Goal: Information Seeking & Learning: Learn about a topic

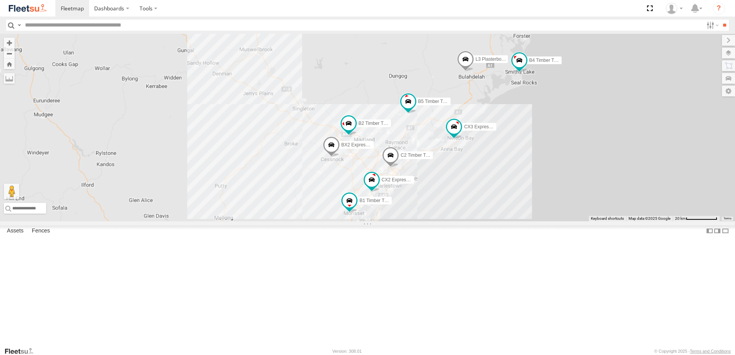
select select "**********"
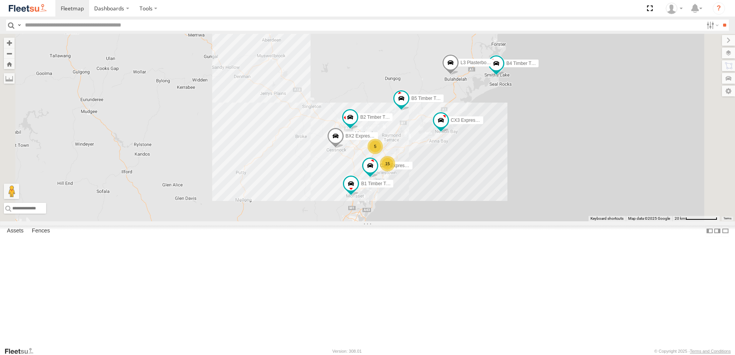
drag, startPoint x: 422, startPoint y: 298, endPoint x: 433, endPoint y: 233, distance: 66.7
click at [431, 221] on div "B4 Timber Truck B2 Timber Truck CX3 Express Ute L3 Plasterboard Truck B5 Timber…" at bounding box center [367, 128] width 735 height 188
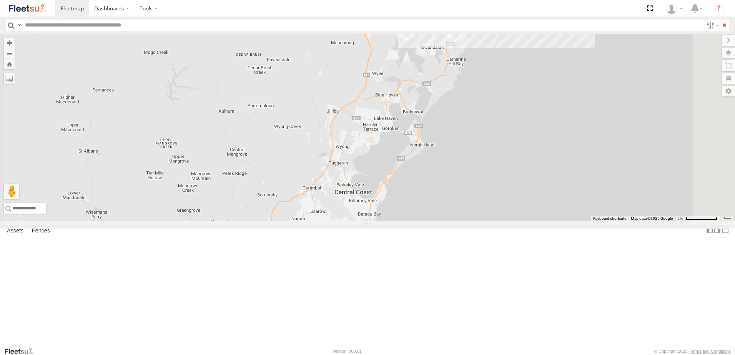
drag, startPoint x: 464, startPoint y: 230, endPoint x: 465, endPoint y: 148, distance: 82.2
click at [465, 148] on div "C3 Timber Truck CX2 Express Ute B1 Timber Truck 7 6 Loading..." at bounding box center [367, 128] width 735 height 188
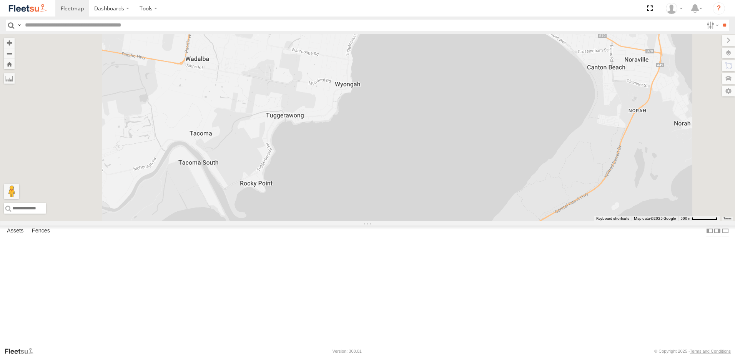
drag, startPoint x: 490, startPoint y: 223, endPoint x: 518, endPoint y: 107, distance: 119.4
click at [518, 108] on div "C3 Timber Truck CX2 Express Ute B1 Timber Truck Loading..." at bounding box center [367, 128] width 735 height 188
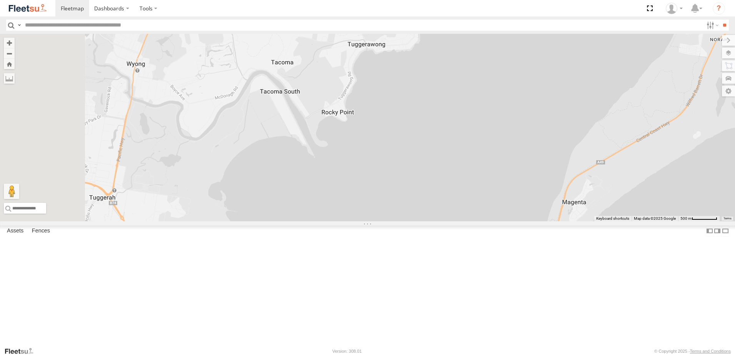
drag, startPoint x: 465, startPoint y: 218, endPoint x: 541, endPoint y: 149, distance: 102.0
click at [551, 145] on div "C3 Timber Truck CX2 Express Ute B1 Timber Truck Loading..." at bounding box center [367, 128] width 735 height 188
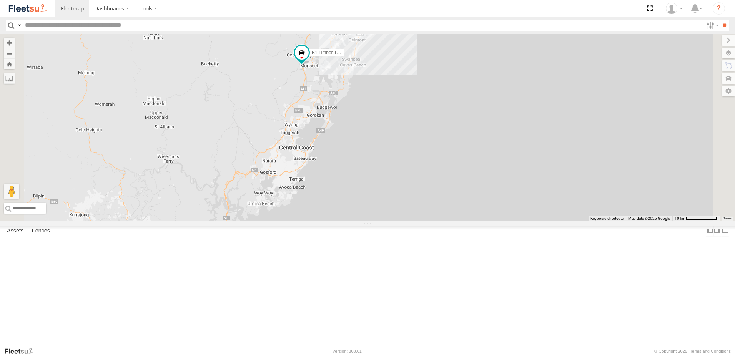
drag, startPoint x: 394, startPoint y: 177, endPoint x: 318, endPoint y: 312, distance: 154.7
click at [322, 221] on div "CX2 Express Ute B1 Timber Truck 6 6 2 C2 Timber Truck Loading..." at bounding box center [367, 128] width 735 height 188
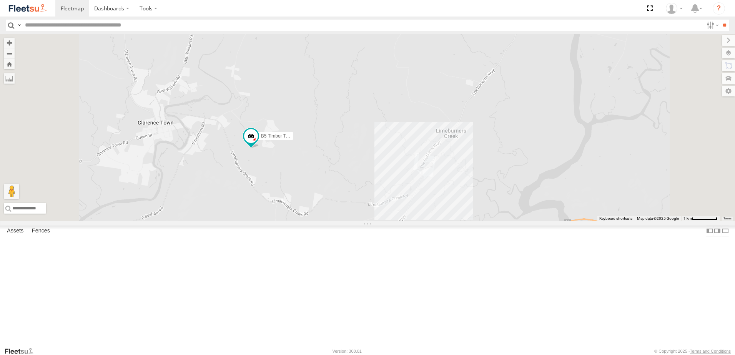
drag, startPoint x: 316, startPoint y: 207, endPoint x: 340, endPoint y: 219, distance: 27.3
click at [340, 219] on div "B1 Timber Truck B4 Timber Truck B2 Timber Truck CX3 Express Ute L3 Plasterboard…" at bounding box center [367, 128] width 735 height 188
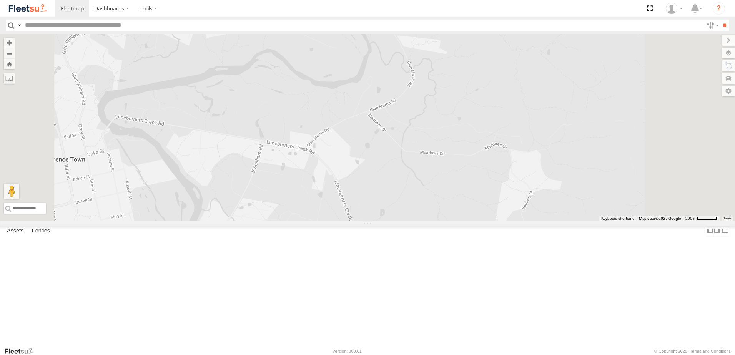
drag, startPoint x: 493, startPoint y: 293, endPoint x: 433, endPoint y: 207, distance: 104.6
click at [433, 207] on div "B5 Timber Truck Loading..." at bounding box center [367, 128] width 735 height 188
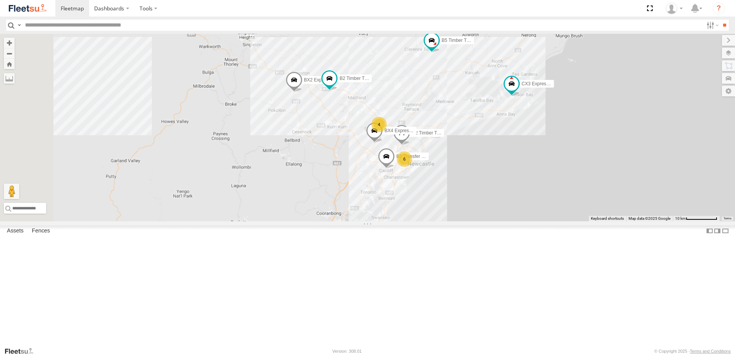
drag, startPoint x: 392, startPoint y: 287, endPoint x: 410, endPoint y: 74, distance: 213.7
click at [410, 74] on div "B2 Timber Truck CX3 Express Ute L3 Plasterboard Truck B5 Timber Truck BX2 Expre…" at bounding box center [367, 128] width 735 height 188
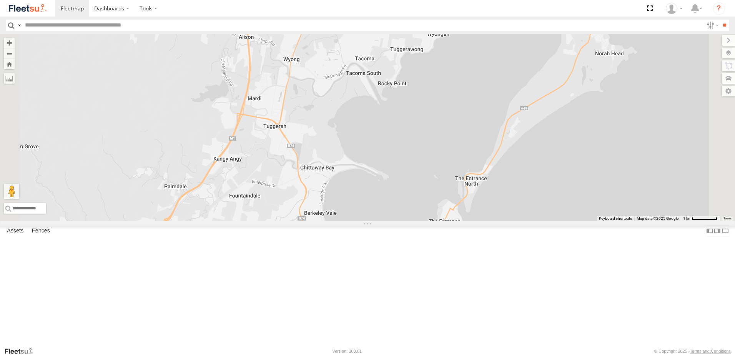
drag, startPoint x: 450, startPoint y: 256, endPoint x: 433, endPoint y: 135, distance: 122.2
click at [433, 135] on div "B2 Timber Truck CX3 Express Ute L3 Plasterboard Truck B5 Timber Truck BX2 Expre…" at bounding box center [367, 128] width 735 height 188
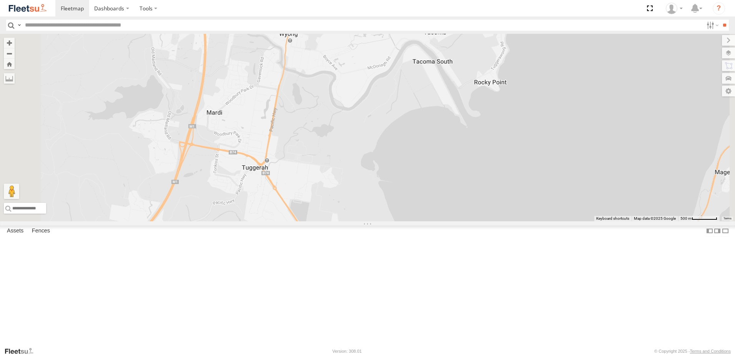
drag, startPoint x: 382, startPoint y: 132, endPoint x: 382, endPoint y: 141, distance: 8.8
click at [382, 141] on div "B2 Timber Truck CX3 Express Ute L3 Plasterboard Truck B5 Timber Truck BX2 Expre…" at bounding box center [367, 128] width 735 height 188
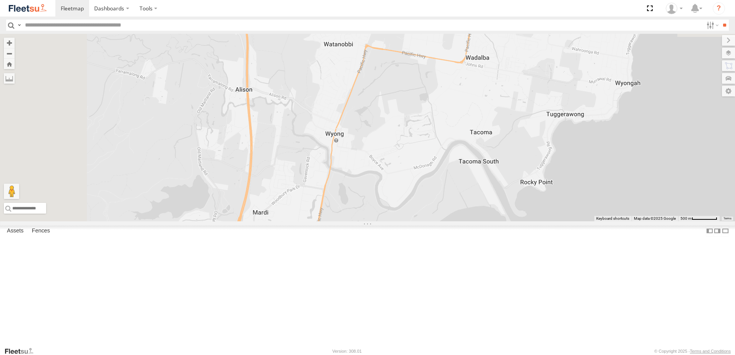
drag, startPoint x: 362, startPoint y: 118, endPoint x: 414, endPoint y: 227, distance: 121.0
click at [414, 221] on div "B2 Timber Truck CX3 Express Ute L3 Plasterboard Truck B5 Timber Truck BX2 Expre…" at bounding box center [367, 128] width 735 height 188
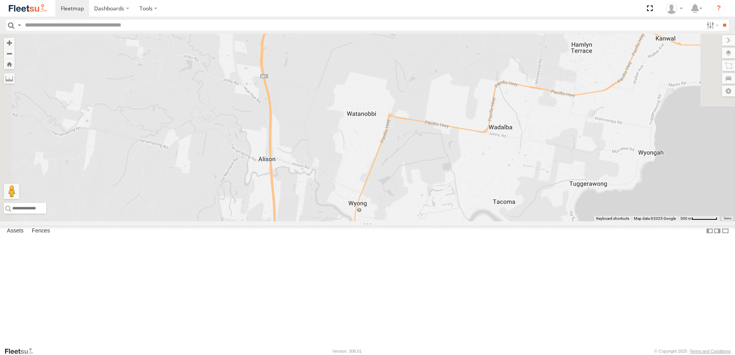
drag, startPoint x: 400, startPoint y: 178, endPoint x: 409, endPoint y: 213, distance: 36.5
click at [409, 213] on div "B2 Timber Truck CX3 Express Ute L3 Plasterboard Truck B5 Timber Truck BX2 Expre…" at bounding box center [367, 128] width 735 height 188
drag, startPoint x: 414, startPoint y: 213, endPoint x: 412, endPoint y: 199, distance: 14.5
click at [412, 199] on div "B2 Timber Truck CX3 Express Ute L3 Plasterboard Truck B5 Timber Truck BX2 Expre…" at bounding box center [367, 128] width 735 height 188
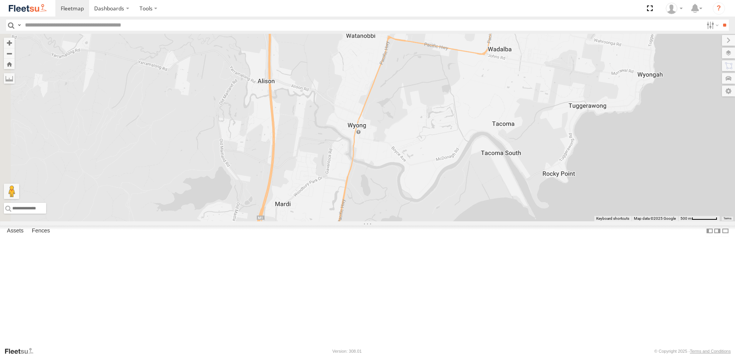
drag, startPoint x: 409, startPoint y: 244, endPoint x: 411, endPoint y: 179, distance: 65.7
click at [411, 179] on div "B2 Timber Truck CX3 Express Ute L3 Plasterboard Truck B5 Timber Truck BX2 Expre…" at bounding box center [367, 128] width 735 height 188
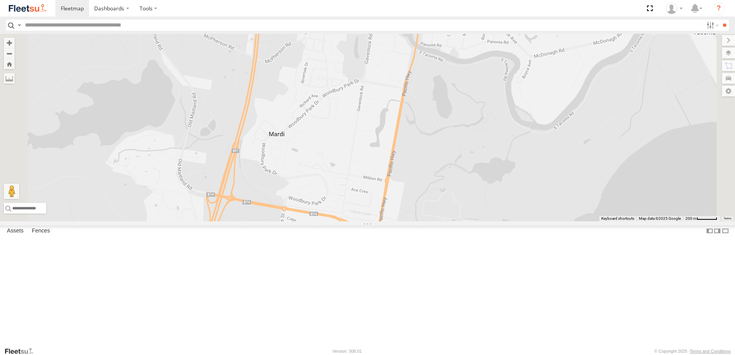
drag, startPoint x: 386, startPoint y: 235, endPoint x: 382, endPoint y: 141, distance: 94.2
click at [387, 138] on div "B2 Timber Truck CX3 Express Ute L3 Plasterboard Truck B5 Timber Truck BX2 Expre…" at bounding box center [367, 128] width 735 height 188
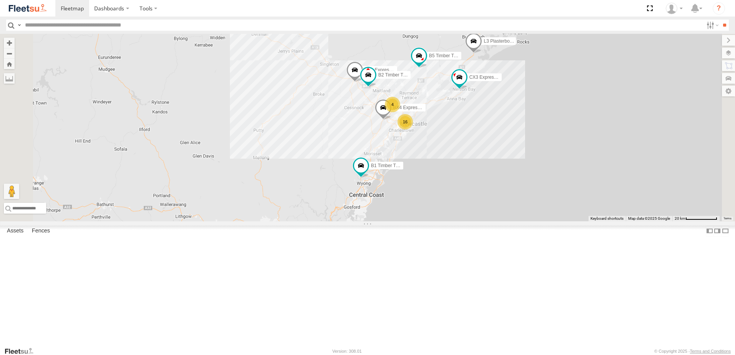
drag, startPoint x: 414, startPoint y: 202, endPoint x: 399, endPoint y: 241, distance: 42.5
click at [399, 221] on div "B2 Timber Truck CX3 Express Ute L3 Plasterboard Truck B5 Timber Truck BX2 Expre…" at bounding box center [367, 128] width 735 height 188
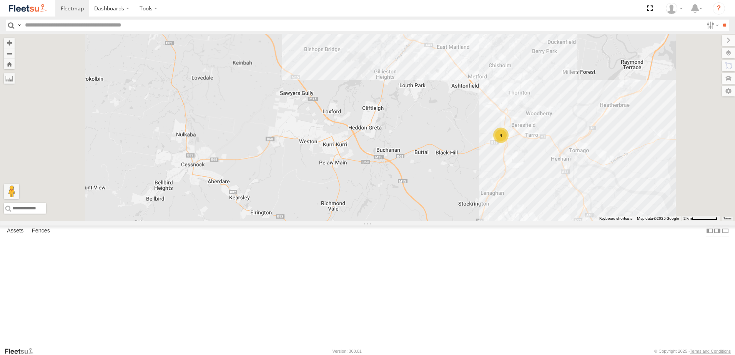
drag, startPoint x: 394, startPoint y: 225, endPoint x: 407, endPoint y: 124, distance: 102.0
click at [411, 116] on div "B2 Timber Truck BX2 Express Ute 4 Loading..." at bounding box center [367, 128] width 735 height 188
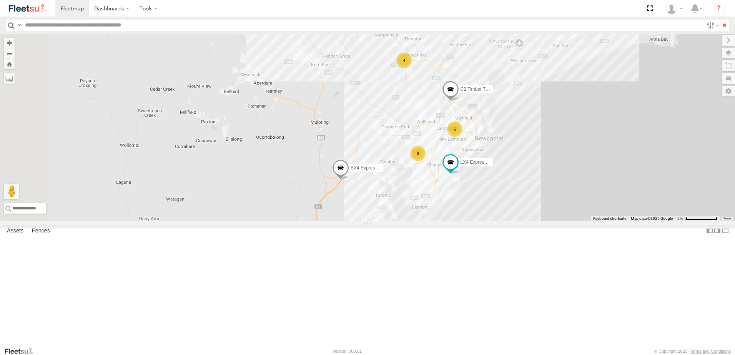
drag, startPoint x: 395, startPoint y: 254, endPoint x: 416, endPoint y: 187, distance: 69.5
click at [414, 189] on div "B2 Timber Truck BX2 Express Ute 4 6 8 LX4 Express Ute C2 Timber Truck BX4 Expre…" at bounding box center [367, 128] width 735 height 188
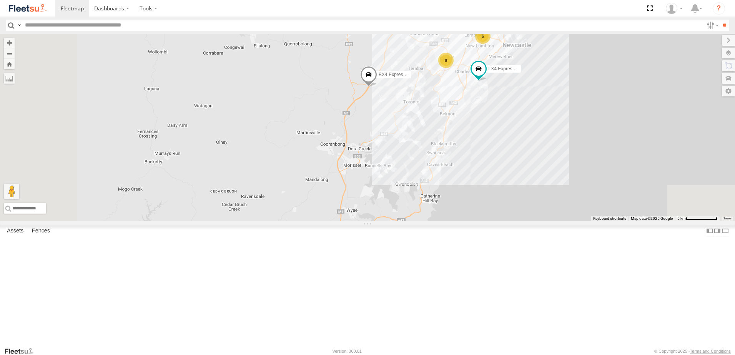
drag, startPoint x: 405, startPoint y: 285, endPoint x: 429, endPoint y: 171, distance: 115.8
click at [429, 171] on div "B2 Timber Truck BX2 Express Ute 4 6 8 LX4 Express Ute C2 Timber Truck BX4 Expre…" at bounding box center [367, 128] width 735 height 188
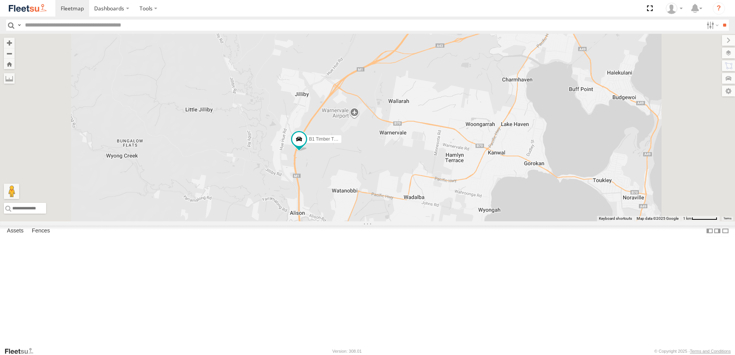
drag, startPoint x: 509, startPoint y: 273, endPoint x: 397, endPoint y: 211, distance: 128.0
click at [397, 211] on div "B2 Timber Truck BX2 Express Ute LX4 Express Ute C2 Timber Truck BX4 Express Ute…" at bounding box center [367, 128] width 735 height 188
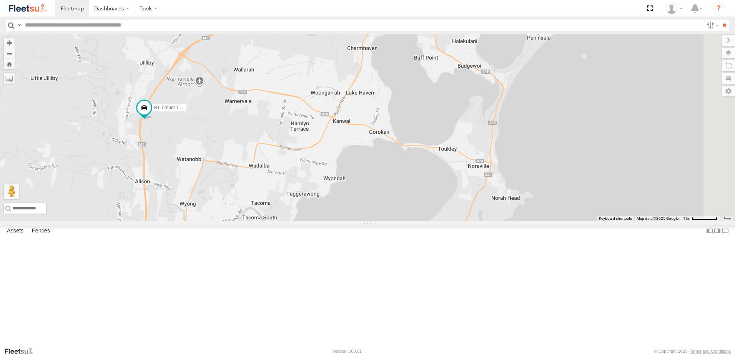
drag, startPoint x: 420, startPoint y: 193, endPoint x: 411, endPoint y: 213, distance: 22.4
click at [412, 212] on div "B2 Timber Truck BX2 Express Ute LX4 Express Ute C2 Timber Truck BX4 Express Ute…" at bounding box center [367, 128] width 735 height 188
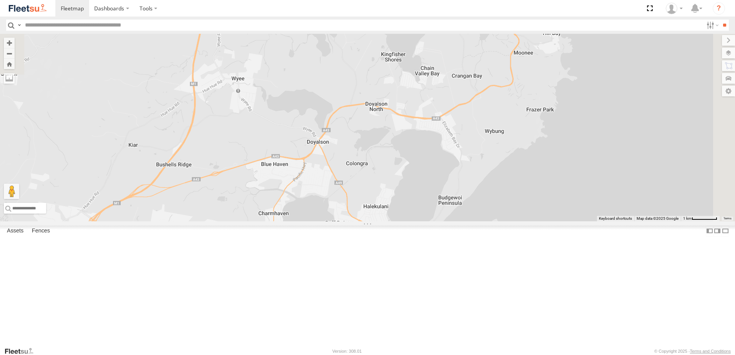
drag, startPoint x: 510, startPoint y: 62, endPoint x: 420, endPoint y: 207, distance: 170.5
click at [420, 209] on div "B2 Timber Truck BX2 Express Ute LX4 Express Ute C2 Timber Truck BX4 Express Ute…" at bounding box center [367, 128] width 735 height 188
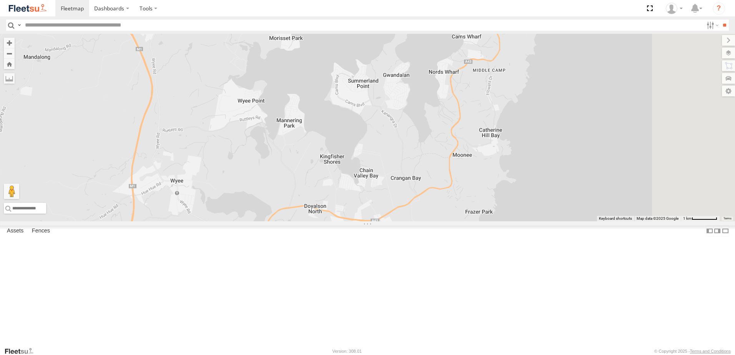
drag, startPoint x: 585, startPoint y: 128, endPoint x: 517, endPoint y: 236, distance: 128.0
click at [520, 221] on div "B2 Timber Truck BX2 Express Ute LX4 Express Ute C2 Timber Truck BX4 Express Ute…" at bounding box center [367, 128] width 735 height 188
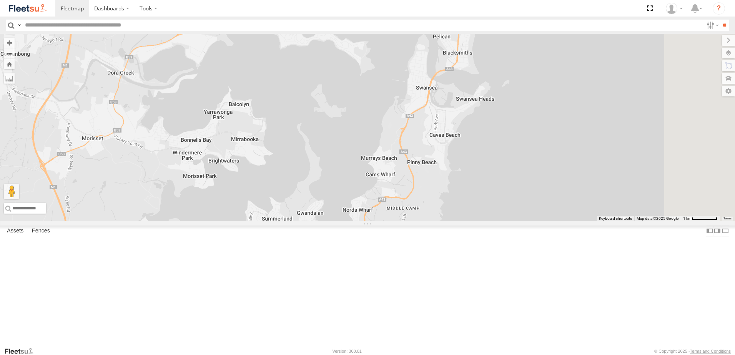
drag, startPoint x: 565, startPoint y: 93, endPoint x: 497, endPoint y: 221, distance: 144.8
click at [497, 221] on div "B2 Timber Truck BX2 Express Ute LX4 Express Ute C2 Timber Truck BX4 Express Ute…" at bounding box center [367, 128] width 735 height 188
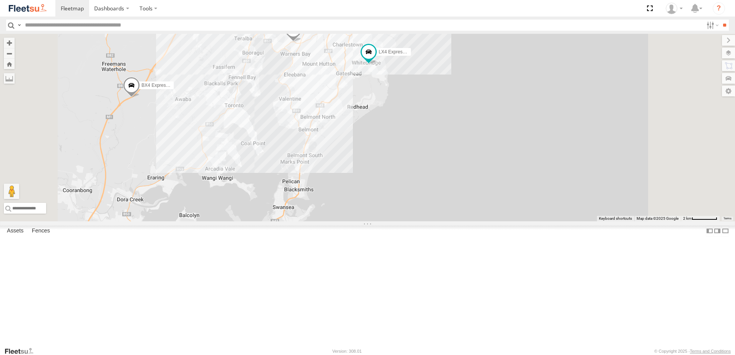
drag, startPoint x: 278, startPoint y: 153, endPoint x: 279, endPoint y: 274, distance: 121.8
click at [278, 221] on div "B2 Timber Truck BX2 Express Ute LX4 Express Ute C2 Timber Truck BX4 Express Ute…" at bounding box center [367, 128] width 735 height 188
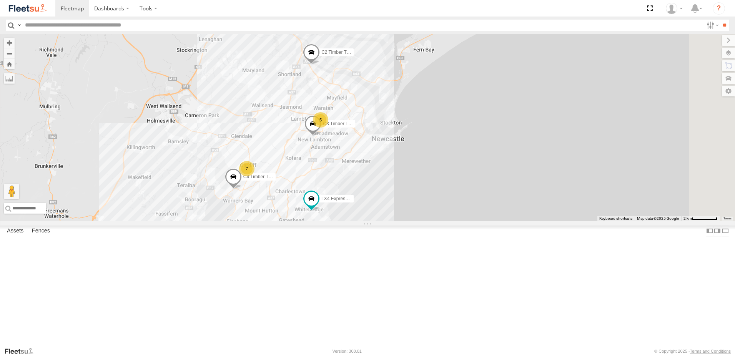
drag, startPoint x: 298, startPoint y: 250, endPoint x: 221, endPoint y: 193, distance: 95.8
click at [221, 193] on div "B2 Timber Truck BX2 Express Ute LX4 Express Ute C2 Timber Truck BX4 Express Ute…" at bounding box center [367, 128] width 735 height 188
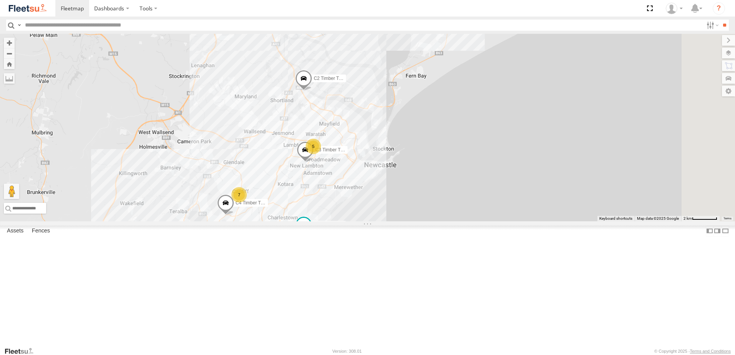
drag, startPoint x: 404, startPoint y: 160, endPoint x: 398, endPoint y: 204, distance: 45.0
click at [398, 204] on div "B2 Timber Truck BX2 Express Ute LX4 Express Ute C2 Timber Truck BX4 Express Ute…" at bounding box center [367, 128] width 735 height 188
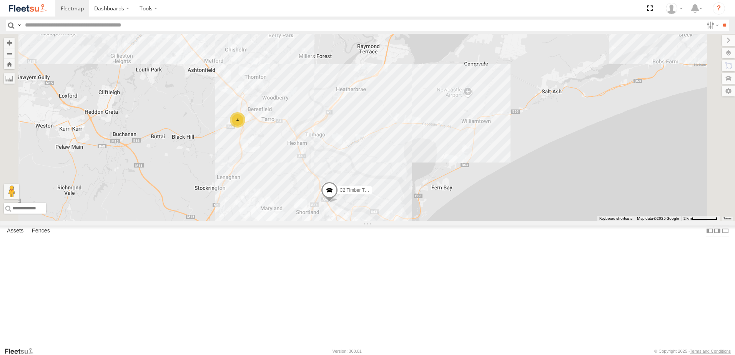
click at [316, 221] on div "B2 Timber Truck BX2 Express Ute LX4 Express Ute C2 Timber Truck BX4 Express Ute…" at bounding box center [367, 128] width 735 height 188
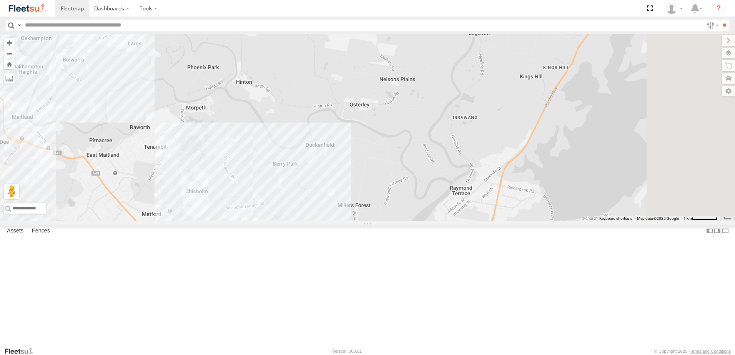
drag, startPoint x: 550, startPoint y: 126, endPoint x: 500, endPoint y: 292, distance: 173.0
click at [500, 221] on div "B2 Timber Truck BX2 Express Ute LX4 Express Ute C2 Timber Truck BX4 Express Ute…" at bounding box center [367, 128] width 735 height 188
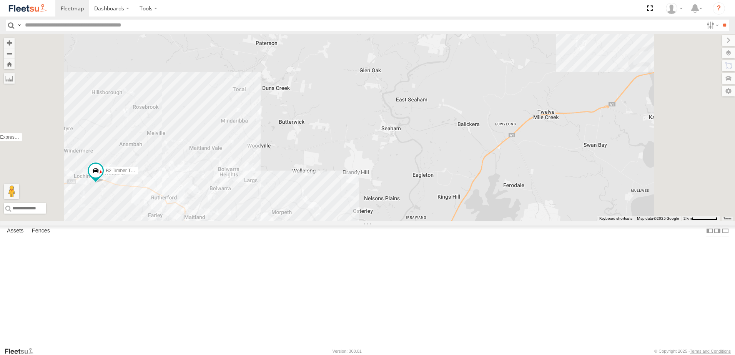
drag, startPoint x: 606, startPoint y: 201, endPoint x: 572, endPoint y: 286, distance: 90.7
click at [572, 221] on div "B2 Timber Truck BX2 Express Ute LX4 Express Ute C2 Timber Truck BX4 Express Ute…" at bounding box center [367, 128] width 735 height 188
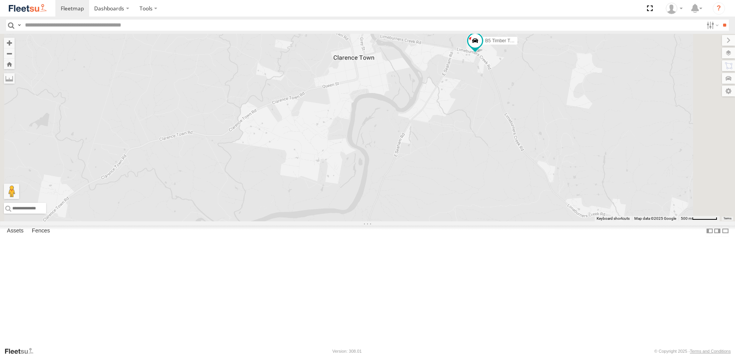
click at [543, 141] on div "B2 Timber Truck BX2 Express Ute LX4 Express Ute C2 Timber Truck BX4 Express Ute…" at bounding box center [367, 128] width 735 height 188
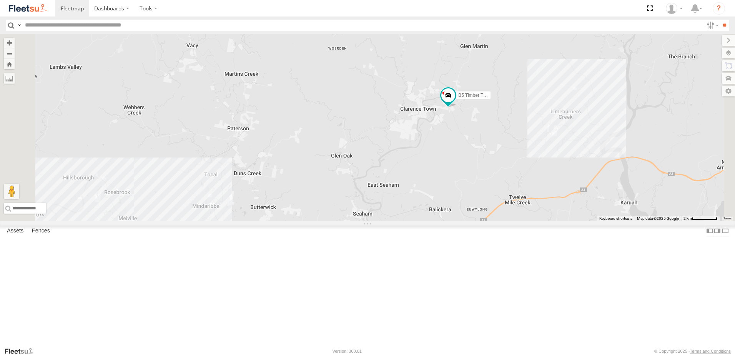
drag, startPoint x: 505, startPoint y: 223, endPoint x: 533, endPoint y: 188, distance: 45.7
click at [515, 204] on div "B2 Timber Truck BX2 Express Ute LX4 Express Ute C2 Timber Truck BX4 Express Ute…" at bounding box center [367, 128] width 735 height 188
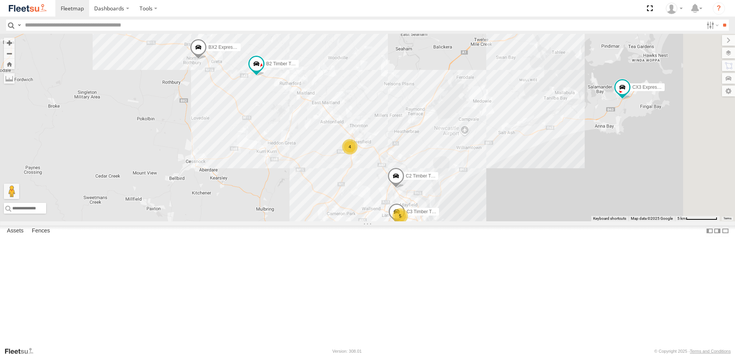
drag, startPoint x: 505, startPoint y: 234, endPoint x: 497, endPoint y: 130, distance: 103.7
click at [496, 137] on div "B2 Timber Truck BX2 Express Ute LX4 Express Ute C2 Timber Truck BX4 Express Ute…" at bounding box center [367, 128] width 735 height 188
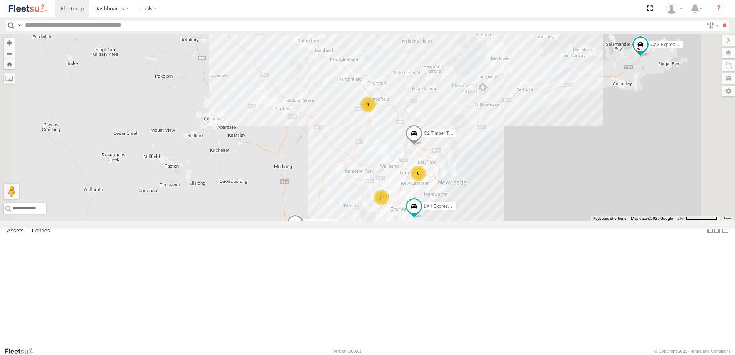
drag, startPoint x: 423, startPoint y: 223, endPoint x: 466, endPoint y: 296, distance: 84.2
click at [466, 221] on div "B2 Timber Truck BX2 Express Ute LX4 Express Ute C2 Timber Truck BX4 Express Ute…" at bounding box center [367, 128] width 735 height 188
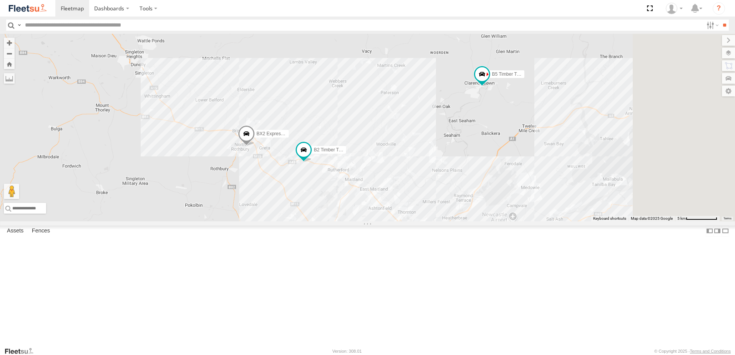
drag, startPoint x: 537, startPoint y: 224, endPoint x: 439, endPoint y: 167, distance: 113.3
click at [439, 167] on div "B2 Timber Truck 4 B5 Timber Truck BX2 Express Ute Loading..." at bounding box center [367, 128] width 735 height 188
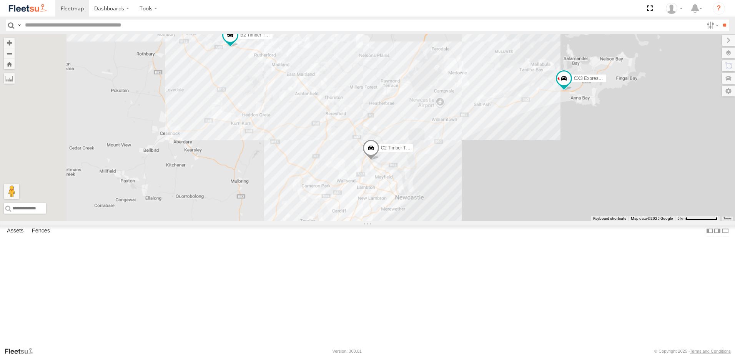
drag, startPoint x: 509, startPoint y: 104, endPoint x: 493, endPoint y: 39, distance: 67.2
click at [493, 39] on div "B2 Timber Truck B5 Timber Truck BX2 Express Ute CX3 Express Ute L3 Plasterboard…" at bounding box center [367, 128] width 735 height 188
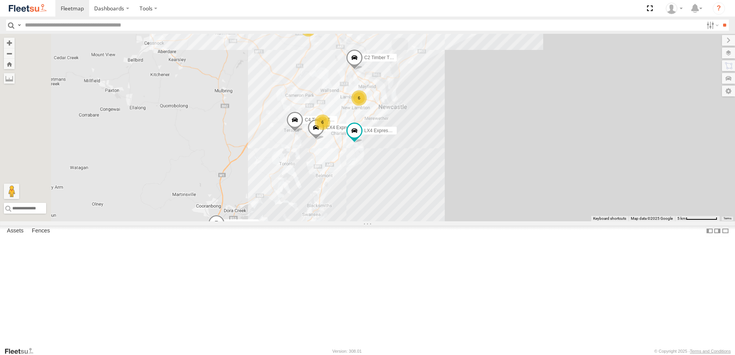
drag, startPoint x: 358, startPoint y: 261, endPoint x: 365, endPoint y: 251, distance: 12.9
click at [365, 221] on div "B2 Timber Truck B5 Timber Truck BX2 Express Ute CX3 Express Ute L3 Plasterboard…" at bounding box center [367, 128] width 735 height 188
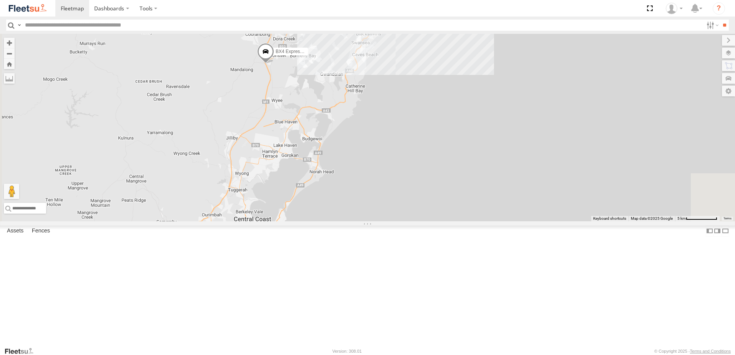
drag, startPoint x: 376, startPoint y: 246, endPoint x: 405, endPoint y: 106, distance: 142.1
click at [405, 106] on div "B2 Timber Truck B5 Timber Truck BX2 Express Ute CX3 Express Ute L3 Plasterboard…" at bounding box center [367, 128] width 735 height 188
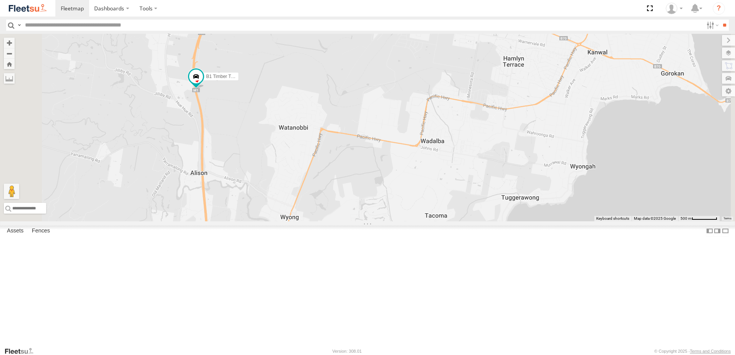
drag, startPoint x: 325, startPoint y: 250, endPoint x: 321, endPoint y: 225, distance: 25.2
click at [321, 221] on div "B2 Timber Truck B5 Timber Truck BX2 Express Ute CX3 Express Ute L3 Plasterboard…" at bounding box center [367, 128] width 735 height 188
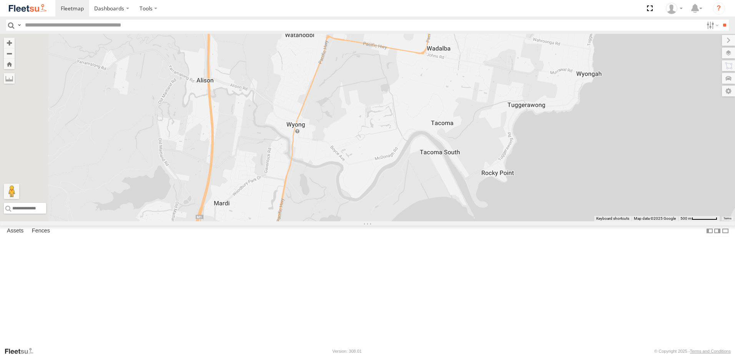
drag, startPoint x: 318, startPoint y: 168, endPoint x: 320, endPoint y: 135, distance: 33.1
click at [320, 135] on div "B2 Timber Truck B5 Timber Truck BX2 Express Ute CX3 Express Ute L3 Plasterboard…" at bounding box center [367, 128] width 735 height 188
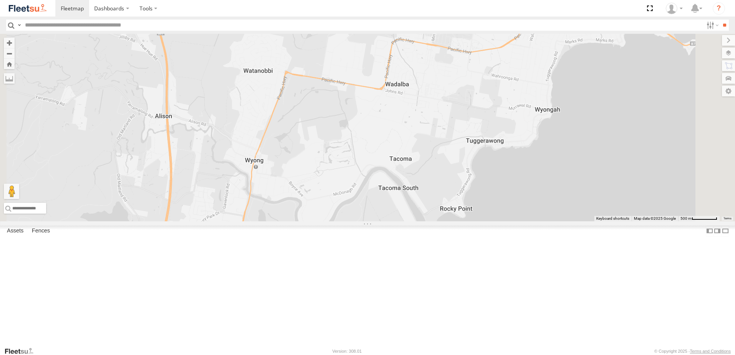
drag, startPoint x: 456, startPoint y: 60, endPoint x: 410, endPoint y: 158, distance: 108.5
click at [410, 158] on div "B2 Timber Truck B5 Timber Truck BX2 Express Ute CX3 Express Ute L3 Plasterboard…" at bounding box center [367, 128] width 735 height 188
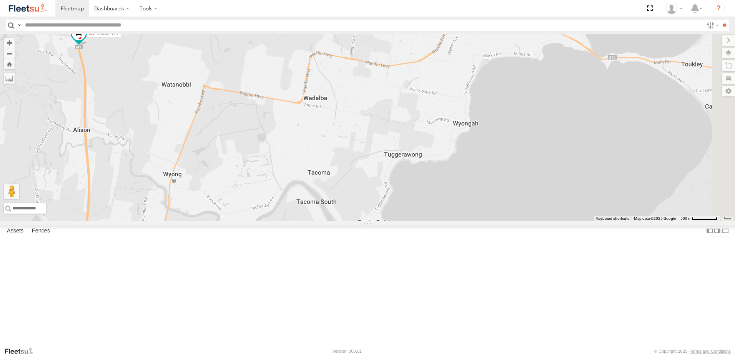
drag, startPoint x: 510, startPoint y: 145, endPoint x: 427, endPoint y: 160, distance: 83.5
click at [427, 160] on div "B2 Timber Truck B5 Timber Truck BX2 Express Ute CX3 Express Ute L3 Plasterboard…" at bounding box center [367, 128] width 735 height 188
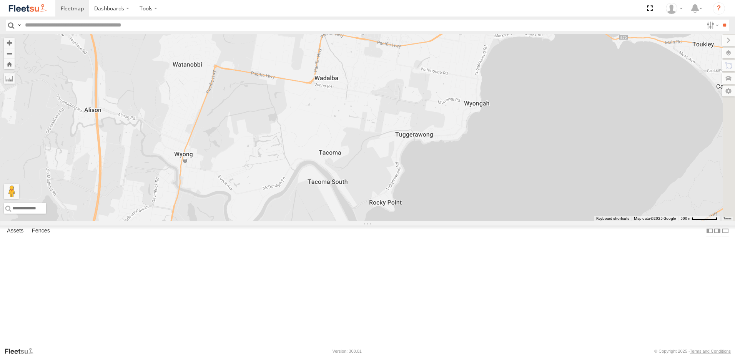
drag, startPoint x: 417, startPoint y: 165, endPoint x: 426, endPoint y: 150, distance: 17.1
click at [426, 150] on div "B2 Timber Truck B5 Timber Truck BX2 Express Ute CX3 Express Ute L3 Plasterboard…" at bounding box center [367, 128] width 735 height 188
drag, startPoint x: 410, startPoint y: 201, endPoint x: 435, endPoint y: 150, distance: 56.9
click at [435, 150] on div "B2 Timber Truck B5 Timber Truck BX2 Express Ute CX3 Express Ute L3 Plasterboard…" at bounding box center [367, 128] width 735 height 188
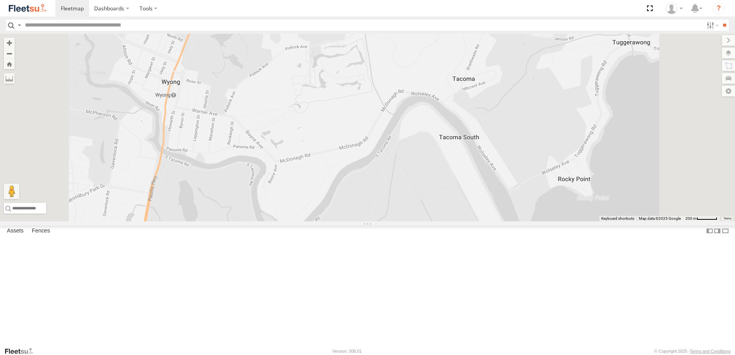
drag, startPoint x: 282, startPoint y: 193, endPoint x: 290, endPoint y: 182, distance: 13.9
click at [290, 183] on div "B2 Timber Truck B5 Timber Truck BX2 Express Ute CX3 Express Ute L3 Plasterboard…" at bounding box center [367, 128] width 735 height 188
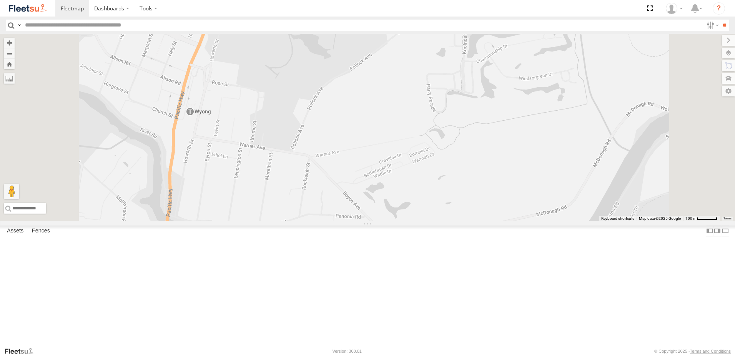
drag, startPoint x: 337, startPoint y: 107, endPoint x: 341, endPoint y: 178, distance: 71.6
click at [340, 177] on div "B2 Timber Truck B5 Timber Truck BX2 Express Ute CX3 Express Ute L3 Plasterboard…" at bounding box center [367, 128] width 735 height 188
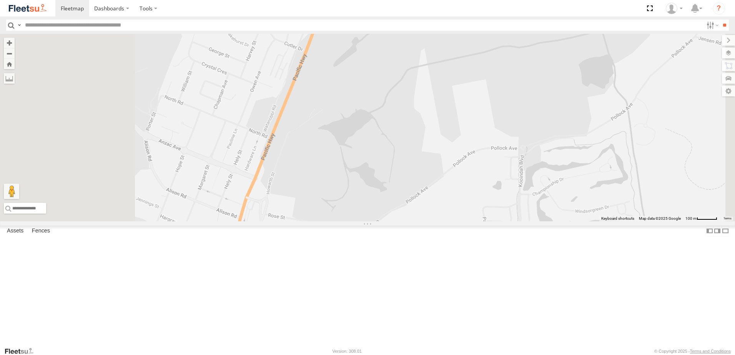
drag, startPoint x: 390, startPoint y: 189, endPoint x: 422, endPoint y: 214, distance: 40.3
click at [420, 214] on div "B2 Timber Truck B5 Timber Truck BX2 Express Ute CX3 Express Ute L3 Plasterboard…" at bounding box center [367, 128] width 735 height 188
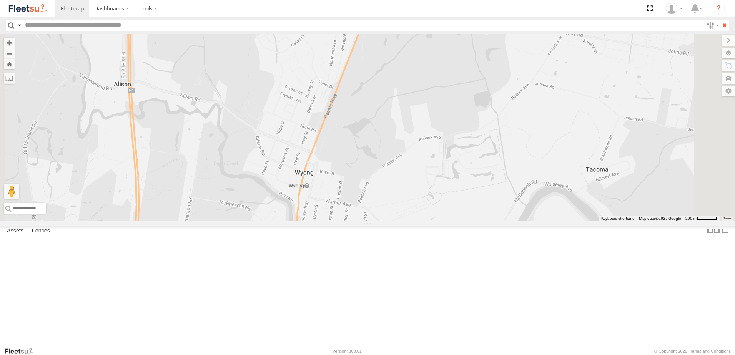
drag, startPoint x: 462, startPoint y: 196, endPoint x: 463, endPoint y: 174, distance: 22.3
click at [463, 175] on div "B2 Timber Truck B5 Timber Truck BX2 Express Ute CX3 Express Ute L3 Plasterboard…" at bounding box center [367, 128] width 735 height 188
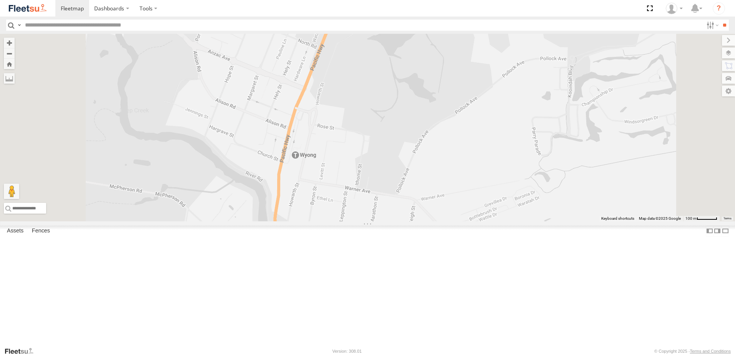
drag, startPoint x: 424, startPoint y: 245, endPoint x: 407, endPoint y: 217, distance: 32.8
click at [407, 217] on div "B2 Timber Truck B5 Timber Truck BX2 Express Ute CX3 Express Ute L3 Plasterboard…" at bounding box center [367, 128] width 735 height 188
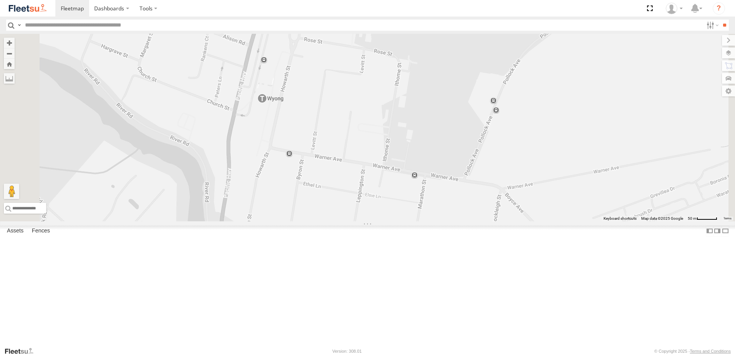
drag, startPoint x: 440, startPoint y: 136, endPoint x: 428, endPoint y: 153, distance: 20.1
click at [428, 153] on div "B2 Timber Truck B5 Timber Truck BX2 Express Ute CX3 Express Ute L3 Plasterboard…" at bounding box center [367, 128] width 735 height 188
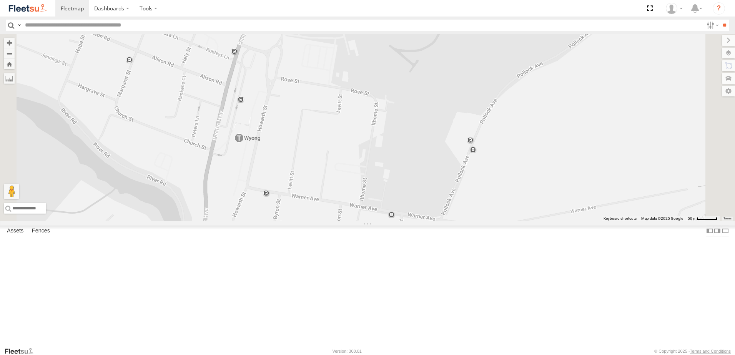
drag, startPoint x: 396, startPoint y: 175, endPoint x: 387, endPoint y: 214, distance: 40.3
click at [387, 205] on div "B2 Timber Truck B5 Timber Truck BX2 Express Ute CX3 Express Ute L3 Plasterboard…" at bounding box center [367, 128] width 735 height 188
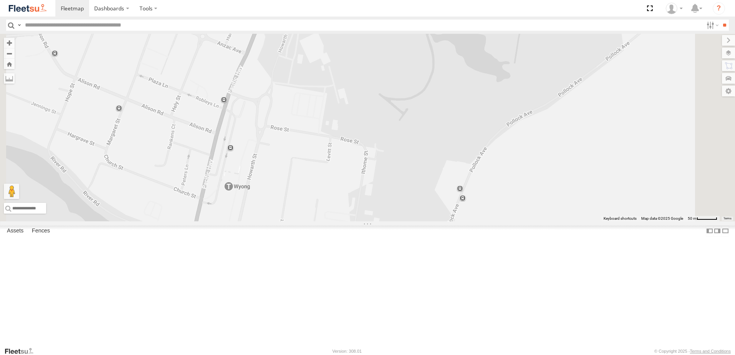
drag, startPoint x: 384, startPoint y: 244, endPoint x: 384, endPoint y: 250, distance: 5.8
click at [384, 221] on div "B2 Timber Truck B5 Timber Truck BX2 Express Ute CX3 Express Ute L3 Plasterboard…" at bounding box center [367, 128] width 735 height 188
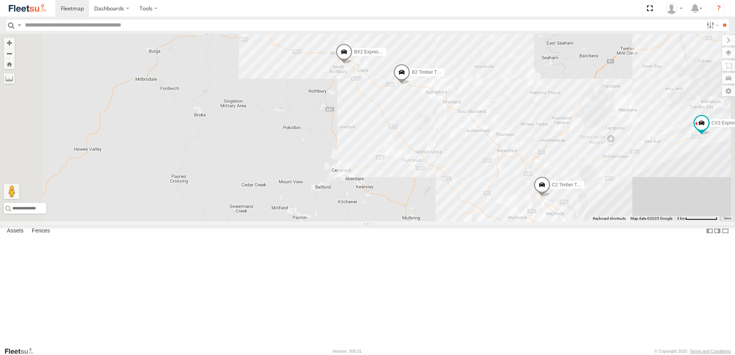
drag, startPoint x: 542, startPoint y: 123, endPoint x: 591, endPoint y: 298, distance: 181.5
click at [591, 221] on div "CX4 Express Ute LX4 Express Ute C4 Timber Truck B1 Timber Truck BX4 Express Ute…" at bounding box center [367, 128] width 735 height 188
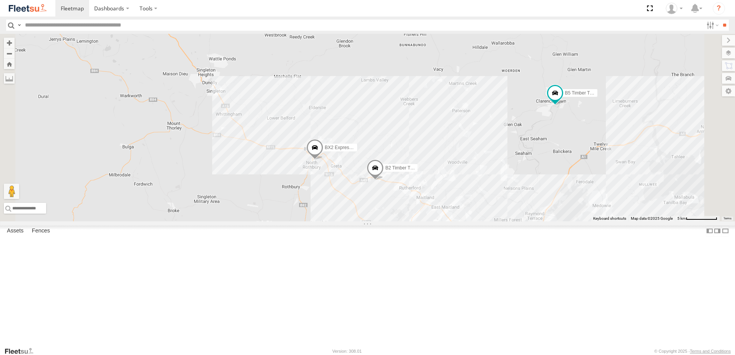
drag, startPoint x: 573, startPoint y: 136, endPoint x: 506, endPoint y: 176, distance: 78.2
click at [507, 176] on div "BX2 Express Ute 4 6 6 B2 Timber Truck B5 Timber Truck C2 Timber Truck Loading..." at bounding box center [367, 128] width 735 height 188
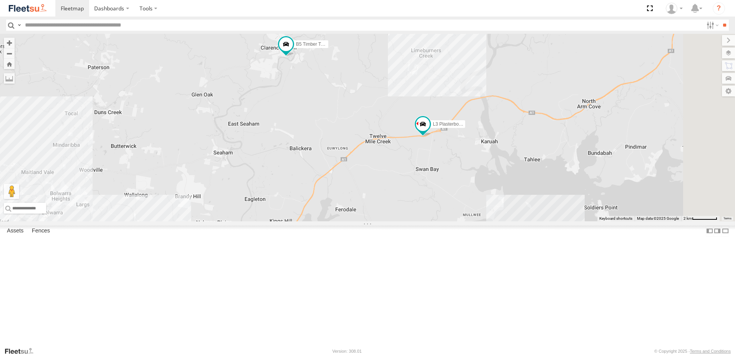
drag, startPoint x: 558, startPoint y: 194, endPoint x: 358, endPoint y: 153, distance: 203.7
click at [359, 153] on div "BX2 Express Ute B2 Timber Truck B5 Timber Truck C2 Timber Truck CX3 Express Ute…" at bounding box center [367, 128] width 735 height 188
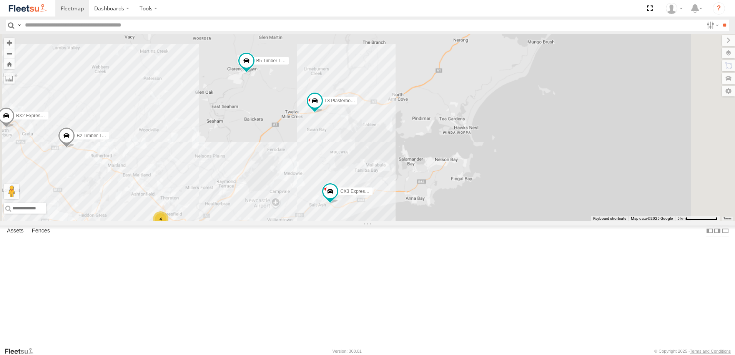
drag, startPoint x: 344, startPoint y: 200, endPoint x: 437, endPoint y: 145, distance: 108.9
click at [437, 145] on div "BX2 Express Ute B2 Timber Truck B5 Timber Truck C2 Timber Truck CX3 Express Ute…" at bounding box center [367, 128] width 735 height 188
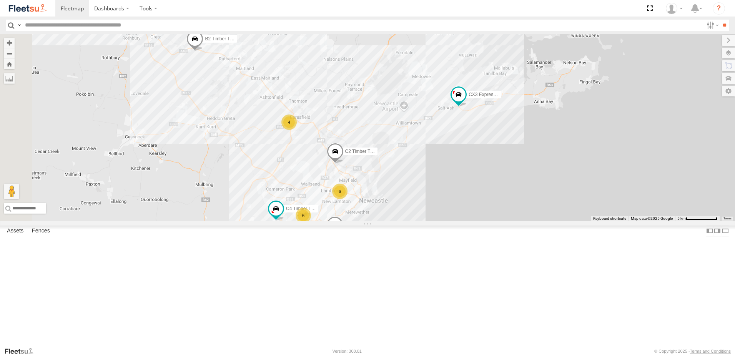
drag, startPoint x: 328, startPoint y: 253, endPoint x: 372, endPoint y: 214, distance: 59.4
click at [360, 214] on div "BX2 Express Ute B2 Timber Truck B5 Timber Truck C4 Timber Truck C2 Timber Truck…" at bounding box center [367, 128] width 735 height 188
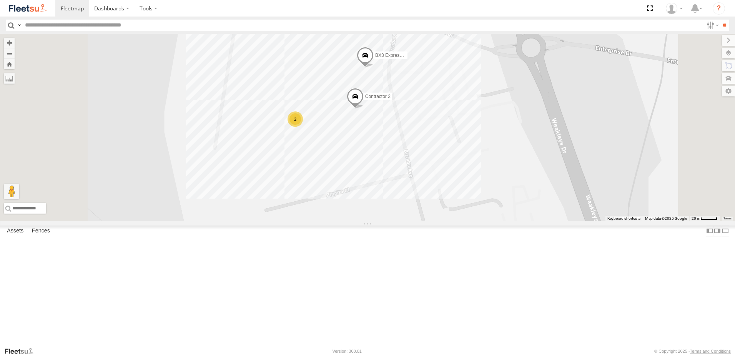
drag, startPoint x: 426, startPoint y: 141, endPoint x: 428, endPoint y: 149, distance: 7.8
click at [428, 149] on div "BX2 Express Ute B2 Timber Truck B5 Timber Truck C4 Timber Truck C2 Timber Truck…" at bounding box center [367, 128] width 735 height 188
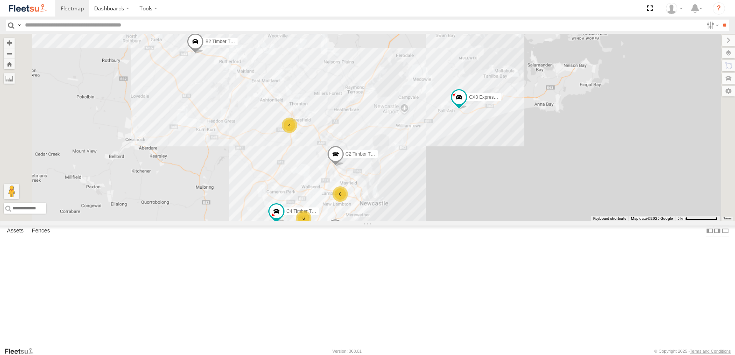
drag, startPoint x: 311, startPoint y: 174, endPoint x: 346, endPoint y: 213, distance: 52.8
click at [346, 213] on div "BX2 Express Ute B2 Timber Truck B5 Timber Truck C4 Timber Truck C2 Timber Truck…" at bounding box center [367, 128] width 735 height 188
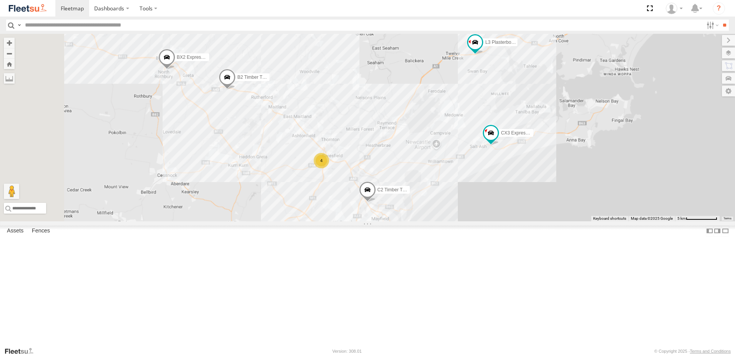
drag, startPoint x: 316, startPoint y: 206, endPoint x: 339, endPoint y: 214, distance: 24.3
click at [339, 214] on div "BX2 Express Ute B2 Timber Truck B5 Timber Truck C4 Timber Truck C2 Timber Truck…" at bounding box center [367, 128] width 735 height 188
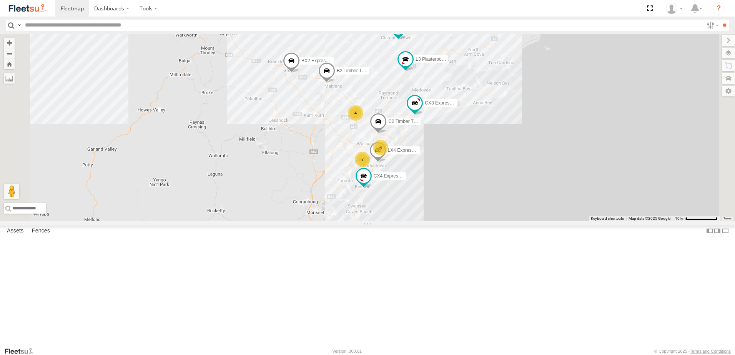
drag, startPoint x: 413, startPoint y: 244, endPoint x: 418, endPoint y: 198, distance: 47.2
click at [418, 198] on div "B2 Timber Truck CX3 Express Ute L3 Plasterboard Truck LX4 Express Ute B5 Timber…" at bounding box center [367, 128] width 735 height 188
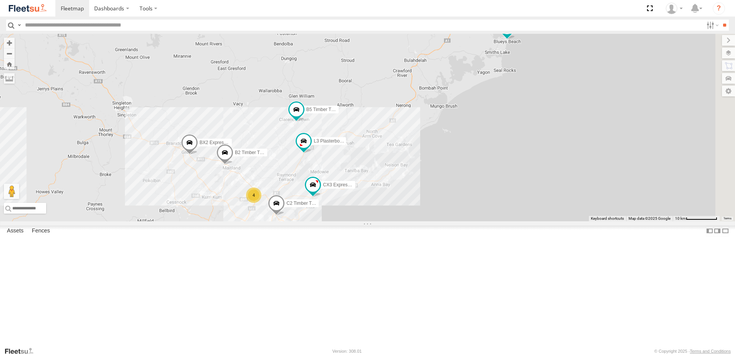
drag, startPoint x: 534, startPoint y: 136, endPoint x: 433, endPoint y: 230, distance: 138.1
click at [435, 221] on div "B2 Timber Truck CX3 Express Ute L3 Plasterboard Truck LX4 Express Ute B5 Timber…" at bounding box center [367, 128] width 735 height 188
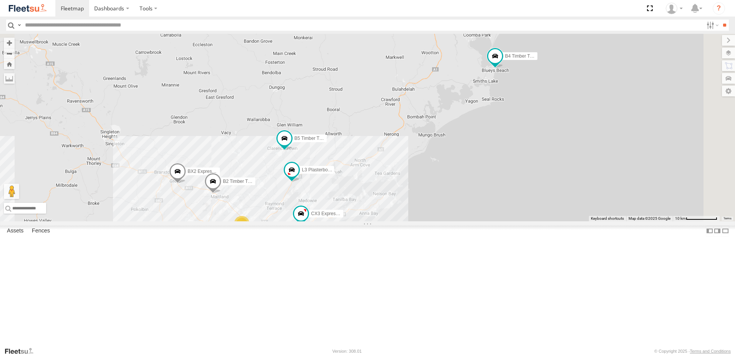
drag, startPoint x: 508, startPoint y: 182, endPoint x: 498, endPoint y: 208, distance: 27.4
click at [498, 208] on div "B2 Timber Truck CX3 Express Ute L3 Plasterboard Truck LX4 Express Ute B5 Timber…" at bounding box center [367, 128] width 735 height 188
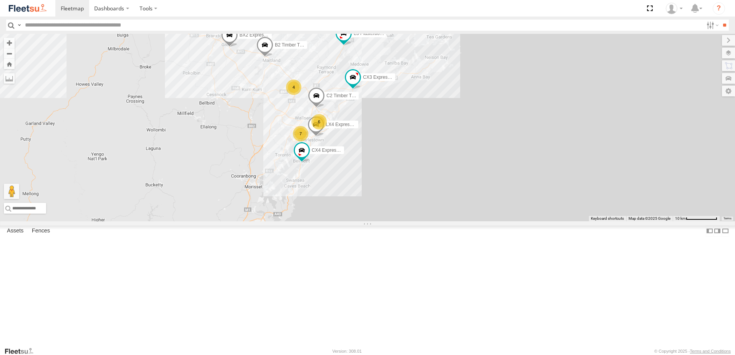
drag, startPoint x: 430, startPoint y: 256, endPoint x: 483, endPoint y: 100, distance: 164.7
click at [483, 100] on div "B2 Timber Truck CX3 Express Ute L3 Plasterboard Truck LX4 Express Ute B5 Timber…" at bounding box center [367, 128] width 735 height 188
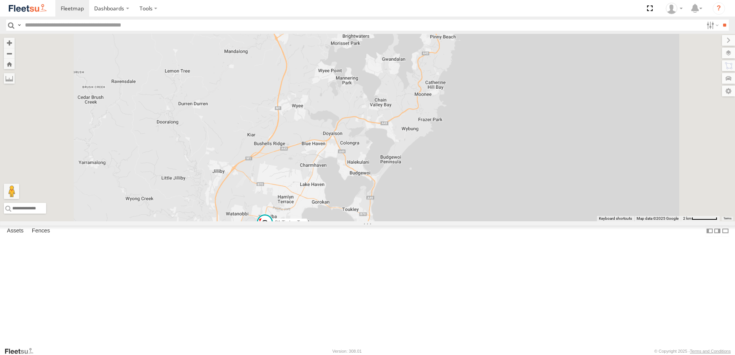
drag, startPoint x: 355, startPoint y: 213, endPoint x: 356, endPoint y: 151, distance: 61.5
click at [356, 151] on div "B2 Timber Truck CX3 Express Ute L3 Plasterboard Truck LX4 Express Ute B5 Timber…" at bounding box center [367, 128] width 735 height 188
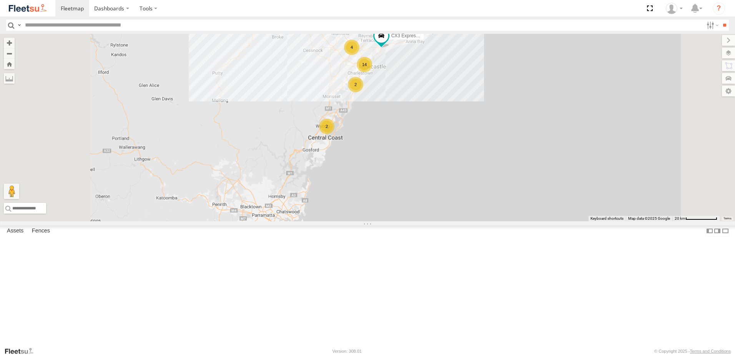
drag, startPoint x: 525, startPoint y: 155, endPoint x: 477, endPoint y: 262, distance: 117.8
click at [477, 221] on div "B2 Timber Truck CX3 Express Ute L3 Plasterboard Truck B5 Timber Truck BX2 Expre…" at bounding box center [367, 128] width 735 height 188
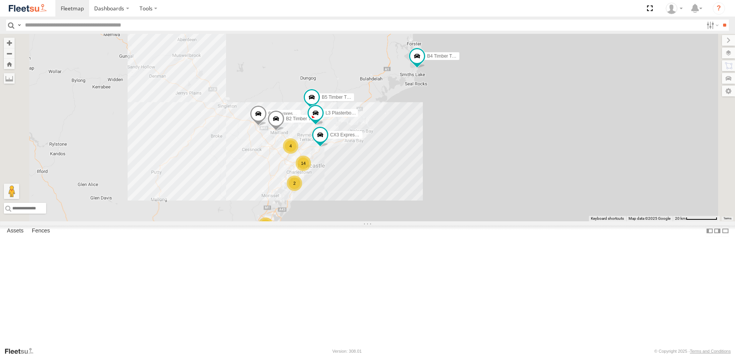
drag, startPoint x: 477, startPoint y: 255, endPoint x: 478, endPoint y: 240, distance: 15.5
click at [478, 221] on div "B2 Timber Truck CX3 Express Ute L3 Plasterboard Truck B5 Timber Truck BX2 Expre…" at bounding box center [367, 128] width 735 height 188
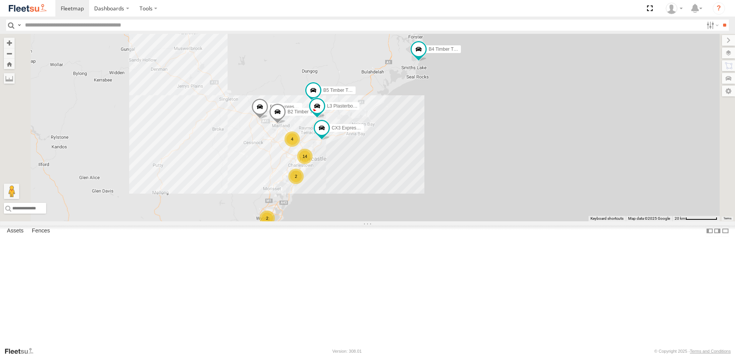
drag, startPoint x: 467, startPoint y: 191, endPoint x: 465, endPoint y: 208, distance: 17.0
click at [465, 208] on div "B2 Timber Truck CX3 Express Ute L3 Plasterboard Truck B5 Timber Truck BX2 Expre…" at bounding box center [367, 128] width 735 height 188
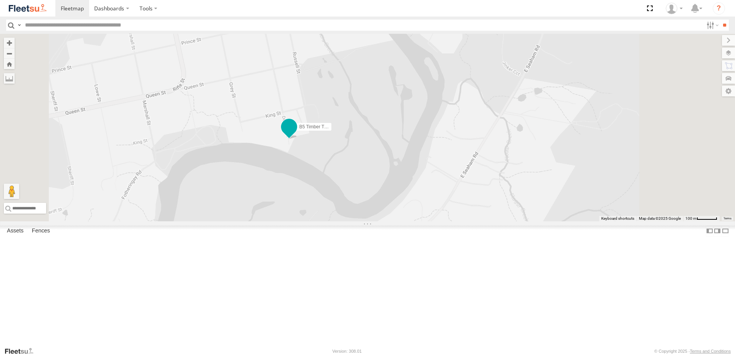
click at [296, 134] on span at bounding box center [289, 127] width 14 height 14
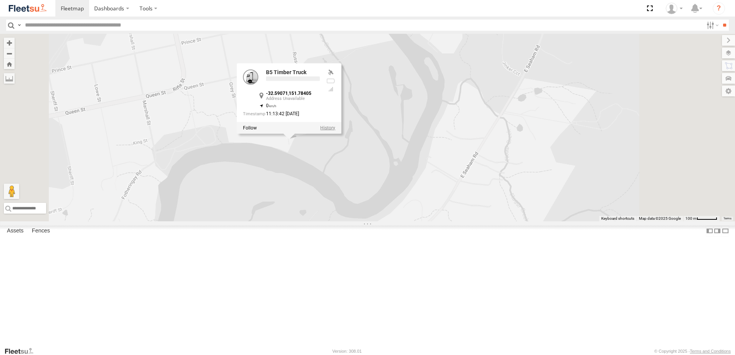
click at [335, 131] on label at bounding box center [327, 127] width 15 height 5
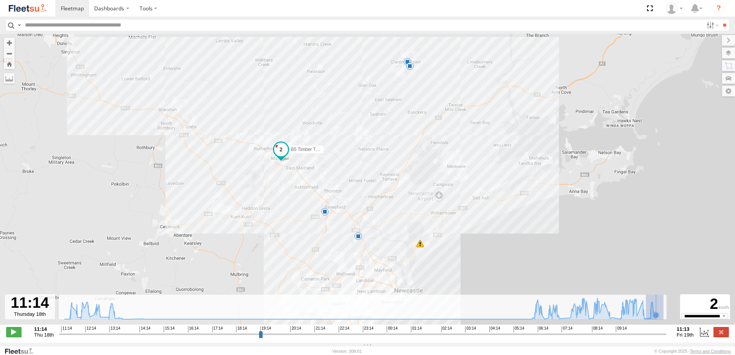
drag, startPoint x: 646, startPoint y: 319, endPoint x: 663, endPoint y: 320, distance: 17.7
click at [663, 320] on icon "Created with Highcharts 6.0.7 Highcharts.com" at bounding box center [363, 307] width 608 height 25
type input "**********"
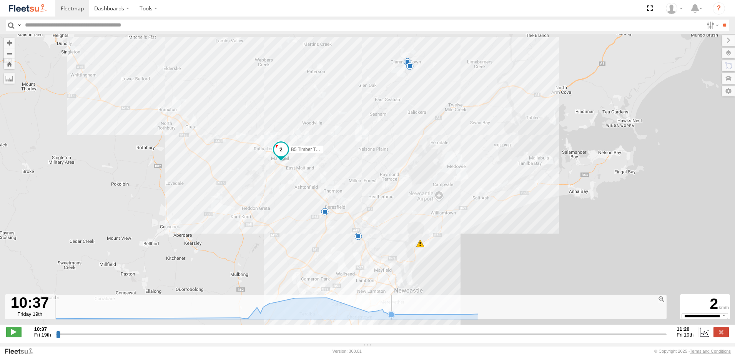
click at [393, 317] on icon at bounding box center [391, 315] width 6 height 6
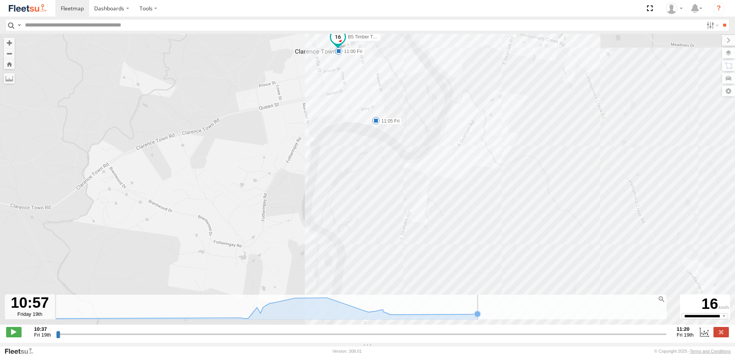
click at [478, 317] on icon at bounding box center [477, 314] width 6 height 6
click at [722, 336] on label at bounding box center [720, 332] width 15 height 10
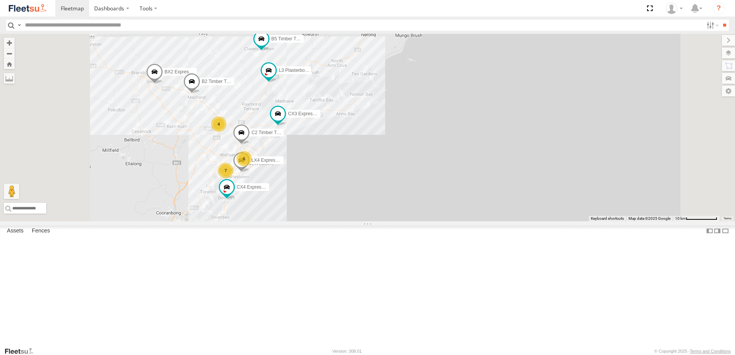
drag, startPoint x: 395, startPoint y: 290, endPoint x: 394, endPoint y: 199, distance: 90.3
click at [397, 203] on div "B4 Timber Truck CX4 Express Ute B2 Timber Truck CX3 Express Ute L3 Plasterboard…" at bounding box center [367, 128] width 735 height 188
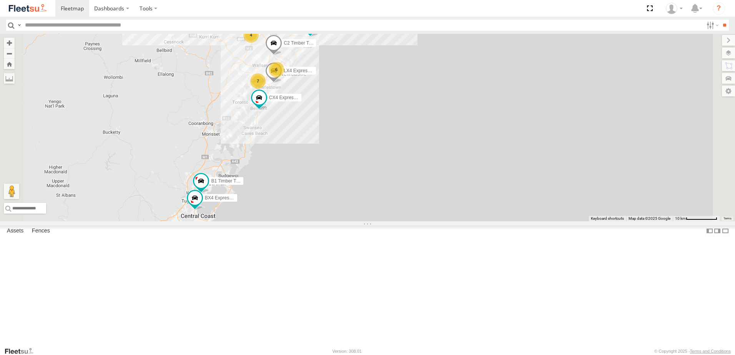
drag, startPoint x: 326, startPoint y: 278, endPoint x: 345, endPoint y: 238, distance: 44.7
click at [345, 221] on div "B4 Timber Truck CX4 Express Ute B2 Timber Truck CX3 Express Ute L3 Plasterboard…" at bounding box center [367, 128] width 735 height 188
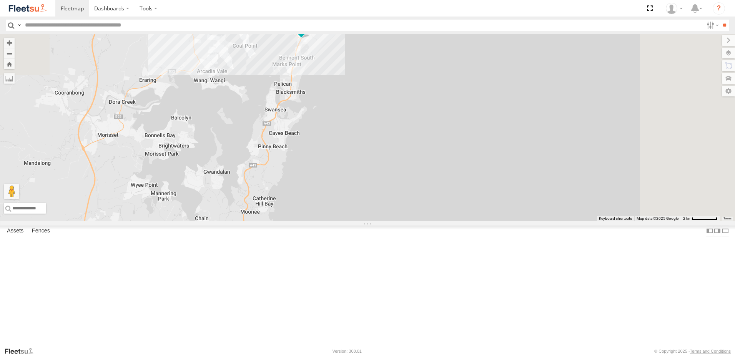
drag, startPoint x: 390, startPoint y: 182, endPoint x: 340, endPoint y: 329, distance: 155.4
click at [340, 221] on div "B4 Timber Truck CX4 Express Ute B2 Timber Truck CX3 Express Ute L3 Plasterboard…" at bounding box center [367, 128] width 735 height 188
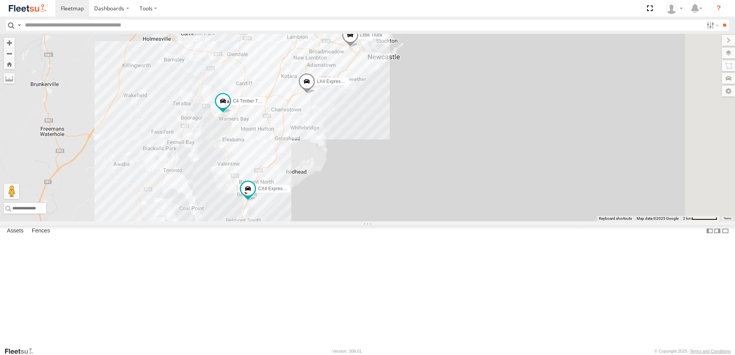
drag, startPoint x: 400, startPoint y: 139, endPoint x: 349, endPoint y: 290, distance: 159.3
click at [349, 221] on div "B4 Timber Truck CX4 Express Ute B2 Timber Truck CX3 Express Ute L3 Plasterboard…" at bounding box center [367, 128] width 735 height 188
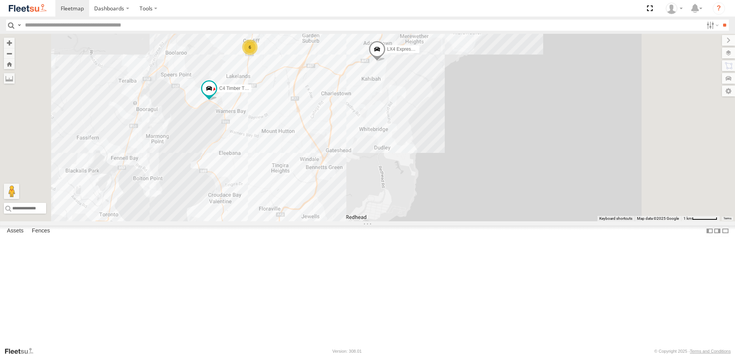
select select "**********"
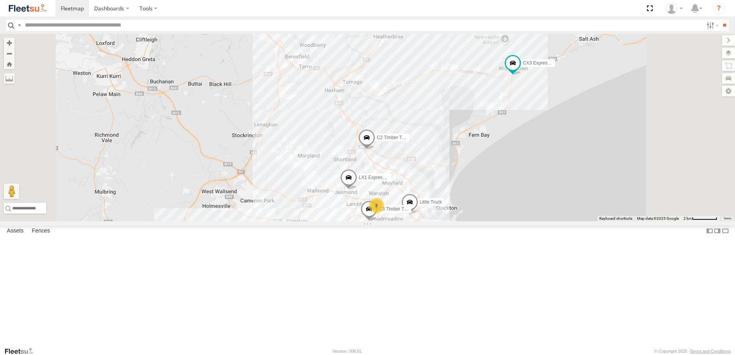
drag, startPoint x: 332, startPoint y: 213, endPoint x: 332, endPoint y: 303, distance: 90.7
click at [331, 221] on div "B4 Timber Truck CX4 Express Ute B2 Timber Truck CX3 Express Ute L3 Plasterboard…" at bounding box center [367, 128] width 735 height 188
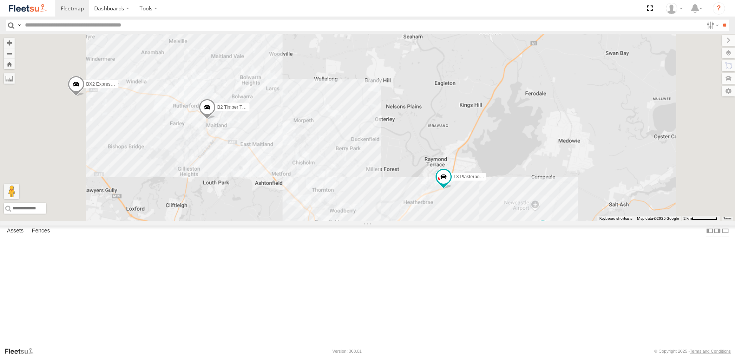
drag, startPoint x: 379, startPoint y: 285, endPoint x: 322, endPoint y: 174, distance: 124.8
click at [322, 175] on div "B4 Timber Truck CX4 Express Ute B2 Timber Truck CX3 Express Ute L3 Plasterboard…" at bounding box center [367, 128] width 735 height 188
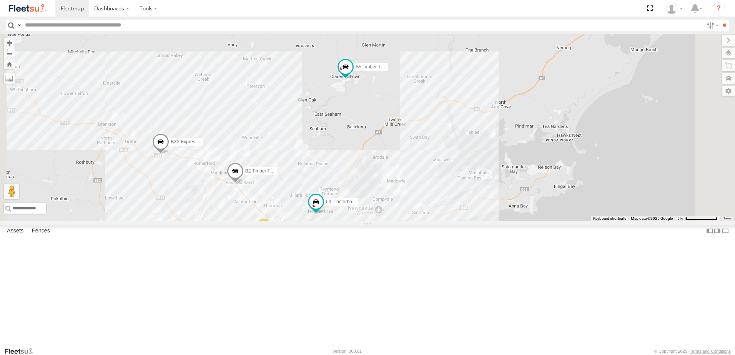
drag, startPoint x: 446, startPoint y: 194, endPoint x: 421, endPoint y: 191, distance: 24.8
click at [423, 191] on div "B4 Timber Truck CX4 Express Ute CX3 Express Ute L3 Plasterboard Truck B5 Timber…" at bounding box center [367, 128] width 735 height 188
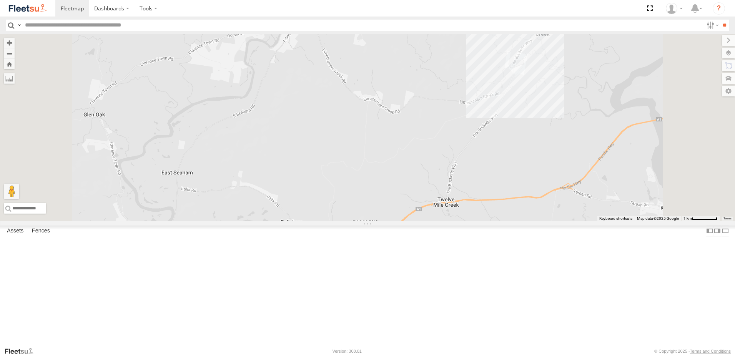
drag, startPoint x: 334, startPoint y: 147, endPoint x: 375, endPoint y: 115, distance: 52.9
click at [375, 115] on div "B4 Timber Truck CX4 Express Ute CX3 Express Ute L3 Plasterboard Truck B5 Timber…" at bounding box center [367, 128] width 735 height 188
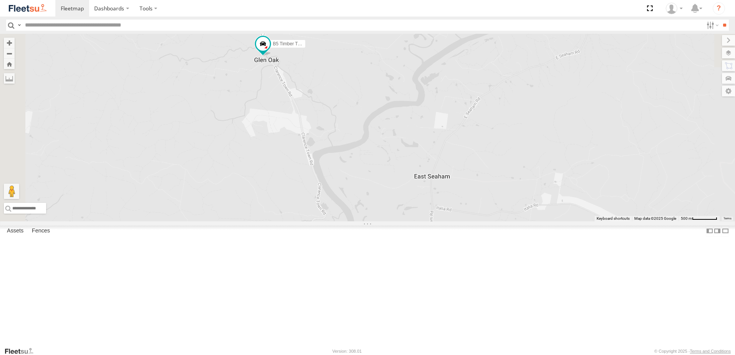
drag, startPoint x: 416, startPoint y: 230, endPoint x: 385, endPoint y: 108, distance: 125.3
click at [380, 109] on div "B5 Timber Truck B2 Timber Truck L3 Plasterboard Truck BX2 Express Ute Loading..." at bounding box center [367, 128] width 735 height 188
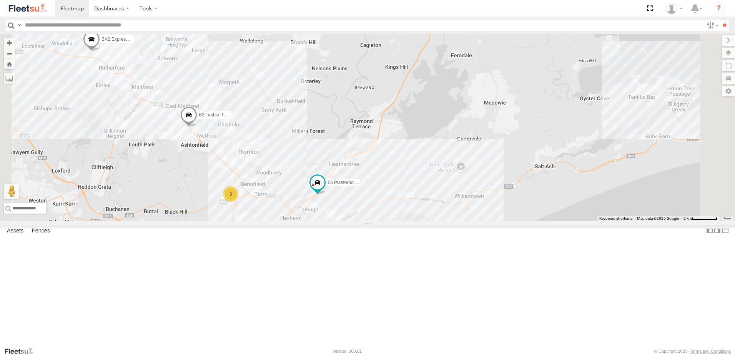
drag, startPoint x: 410, startPoint y: 192, endPoint x: 457, endPoint y: 117, distance: 88.1
click at [453, 98] on div "B5 Timber Truck B2 Timber Truck L3 Plasterboard Truck BX2 Express Ute 3 Loading…" at bounding box center [367, 128] width 735 height 188
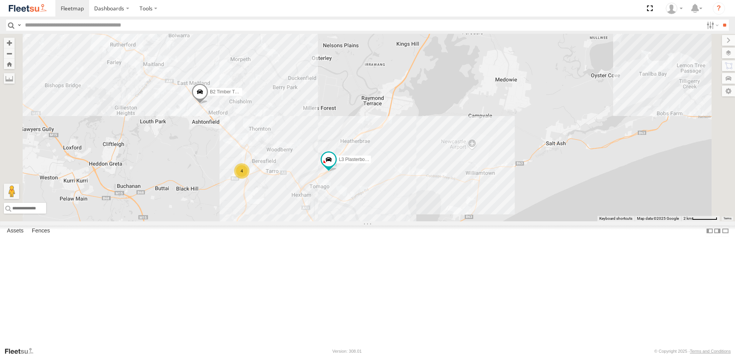
drag, startPoint x: 389, startPoint y: 213, endPoint x: 391, endPoint y: 144, distance: 68.8
click at [391, 144] on div "B5 Timber Truck B2 Timber Truck L3 Plasterboard Truck BX2 Express Ute 4 C2 Timb…" at bounding box center [367, 128] width 735 height 188
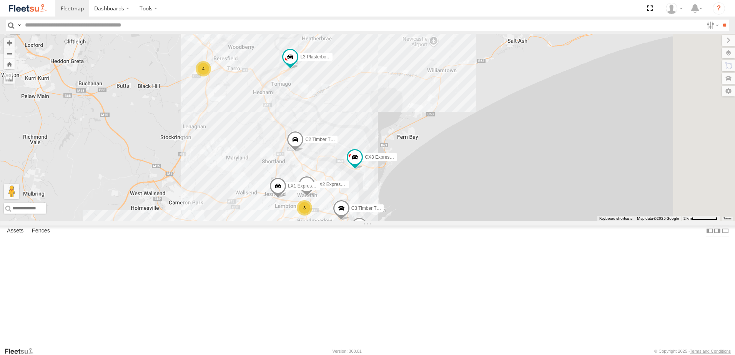
drag, startPoint x: 524, startPoint y: 275, endPoint x: 476, endPoint y: 247, distance: 55.6
click at [476, 221] on div "B5 Timber Truck B2 Timber Truck L3 Plasterboard Truck BX2 Express Ute 4 C2 Timb…" at bounding box center [367, 128] width 735 height 188
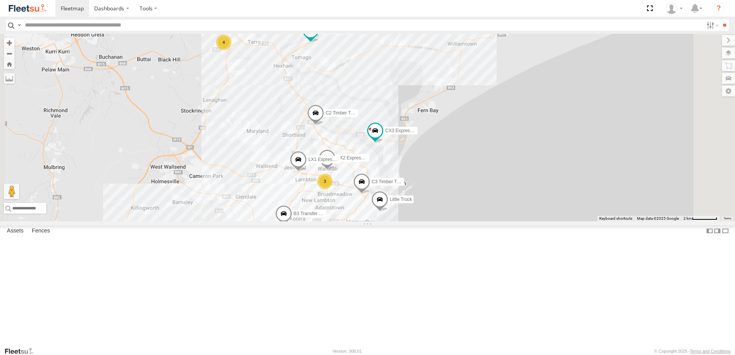
drag, startPoint x: 475, startPoint y: 250, endPoint x: 500, endPoint y: 215, distance: 43.0
click at [500, 215] on div "B5 Timber Truck B2 Timber Truck L3 Plasterboard Truck BX2 Express Ute 4 C2 Timb…" at bounding box center [367, 128] width 735 height 188
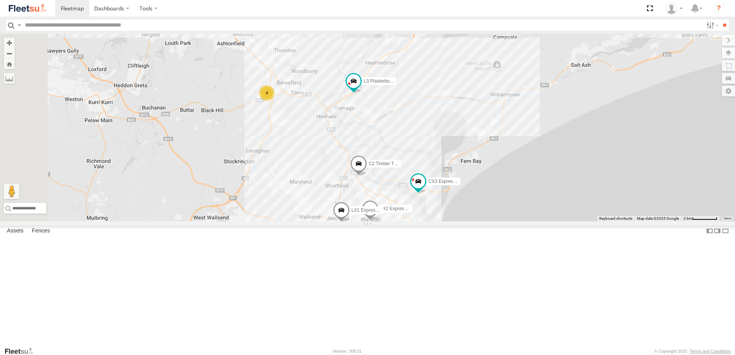
drag, startPoint x: 374, startPoint y: 127, endPoint x: 423, endPoint y: 194, distance: 83.0
click at [423, 194] on div "B5 Timber Truck B2 Timber Truck L3 Plasterboard Truck BX2 Express Ute 4 C2 Timb…" at bounding box center [367, 128] width 735 height 188
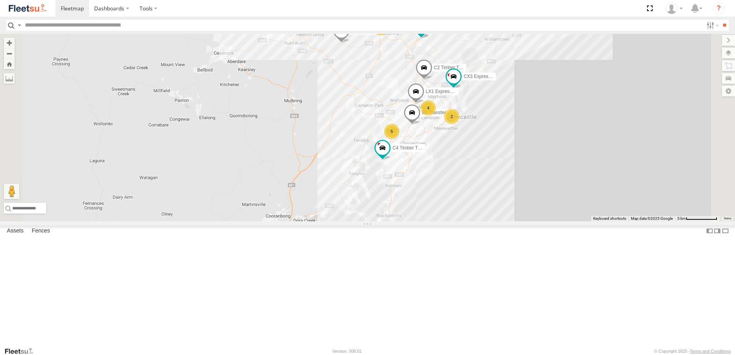
drag, startPoint x: 443, startPoint y: 287, endPoint x: 449, endPoint y: 142, distance: 145.4
click at [449, 142] on div "BX1 Express Ute CX3 Express Ute L3 Plasterboard Truck BX2 Express Ute LX1 Expre…" at bounding box center [367, 128] width 735 height 188
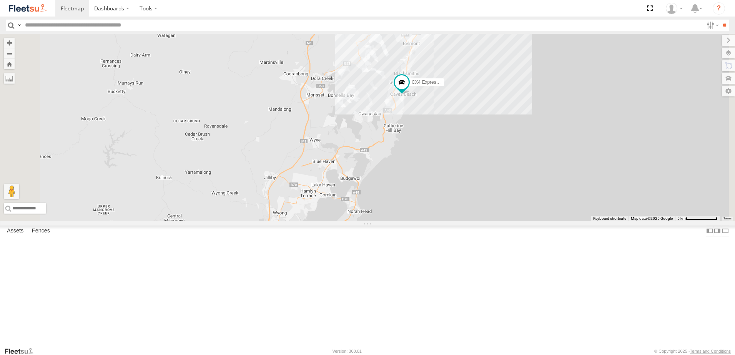
drag, startPoint x: 412, startPoint y: 276, endPoint x: 448, endPoint y: 193, distance: 89.8
click at [448, 193] on div "BX1 Express Ute CX3 Express Ute L3 Plasterboard Truck BX2 Express Ute LX1 Expre…" at bounding box center [367, 128] width 735 height 188
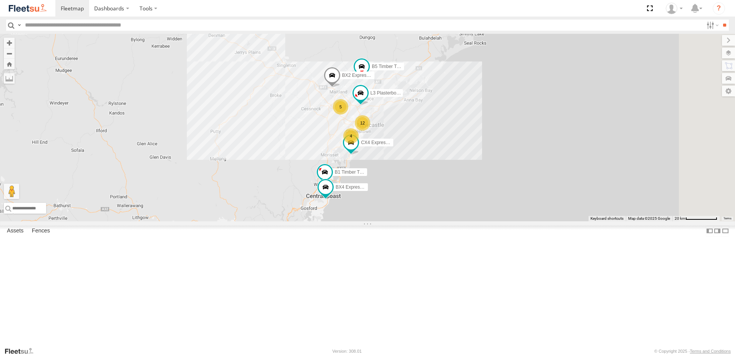
drag, startPoint x: 403, startPoint y: 146, endPoint x: 371, endPoint y: 234, distance: 93.2
click at [371, 221] on div "L3 Plasterboard Truck BX2 Express Ute B5 Timber Truck CX4 Express Ute B1 Timber…" at bounding box center [367, 128] width 735 height 188
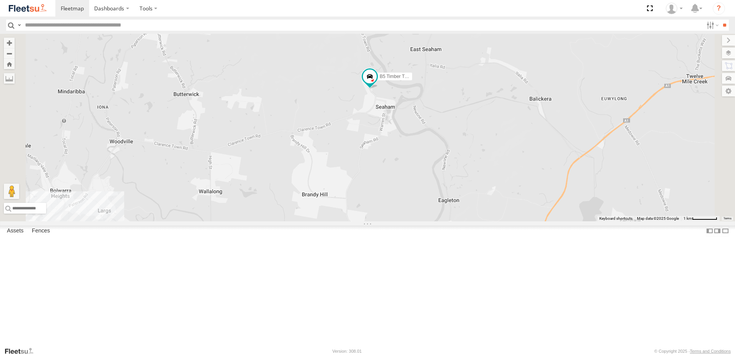
drag, startPoint x: 415, startPoint y: 240, endPoint x: 455, endPoint y: 194, distance: 61.3
click at [455, 194] on div "L3 Plasterboard Truck BX2 Express Ute B5 Timber Truck CX4 Express Ute B1 Timber…" at bounding box center [367, 128] width 735 height 188
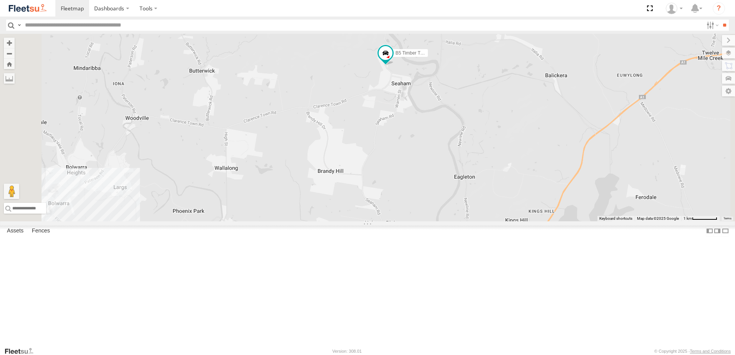
drag, startPoint x: 432, startPoint y: 192, endPoint x: 439, endPoint y: 185, distance: 10.3
click at [439, 186] on div "L3 Plasterboard Truck BX2 Express Ute B5 Timber Truck CX4 Express Ute B1 Timber…" at bounding box center [367, 128] width 735 height 188
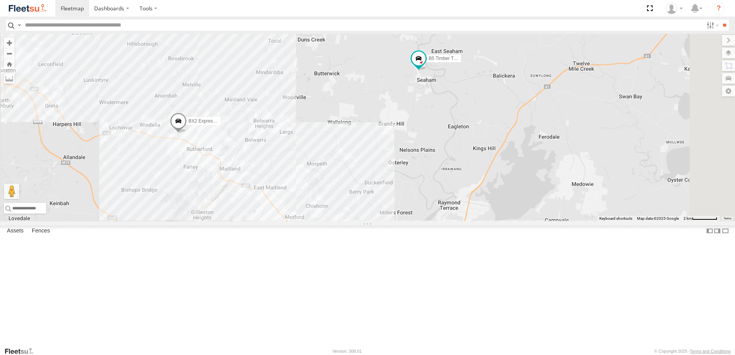
drag, startPoint x: 359, startPoint y: 226, endPoint x: 410, endPoint y: 205, distance: 55.5
click at [410, 205] on div "L3 Plasterboard Truck BX2 Express Ute B5 Timber Truck CX4 Express Ute B1 Timber…" at bounding box center [367, 128] width 735 height 188
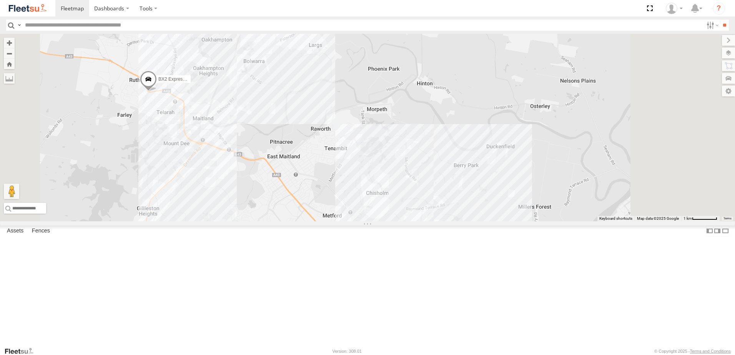
drag, startPoint x: 565, startPoint y: 161, endPoint x: 427, endPoint y: 211, distance: 147.3
click at [427, 210] on div "BX2 Express Ute Loading..." at bounding box center [367, 128] width 735 height 188
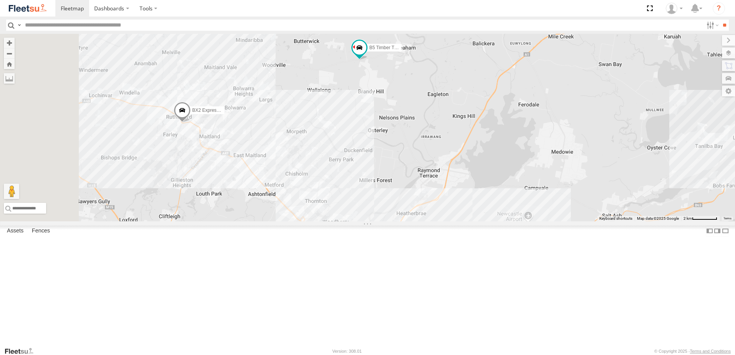
click at [454, 179] on div "BX2 Express Ute 4 B5 Timber Truck Loading..." at bounding box center [367, 128] width 735 height 188
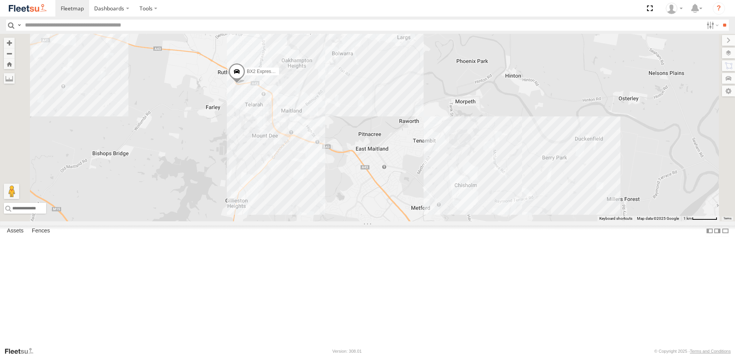
drag, startPoint x: 628, startPoint y: 104, endPoint x: 558, endPoint y: 151, distance: 83.8
click at [559, 150] on div "BX2 Express Ute B5 Timber Truck Loading..." at bounding box center [367, 128] width 735 height 188
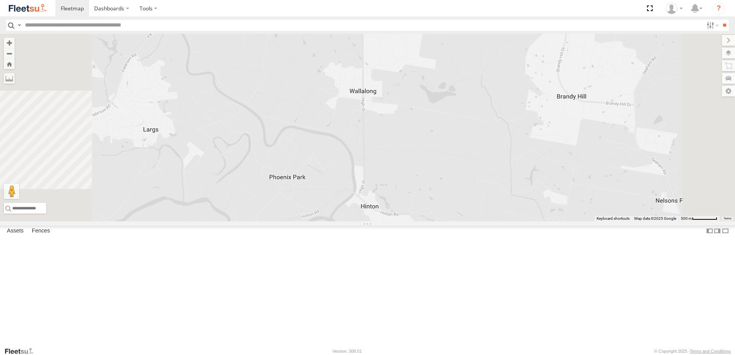
drag, startPoint x: 519, startPoint y: 154, endPoint x: 550, endPoint y: 94, distance: 67.6
click at [545, 98] on div "BX2 Express Ute B5 Timber Truck Loading..." at bounding box center [367, 128] width 735 height 188
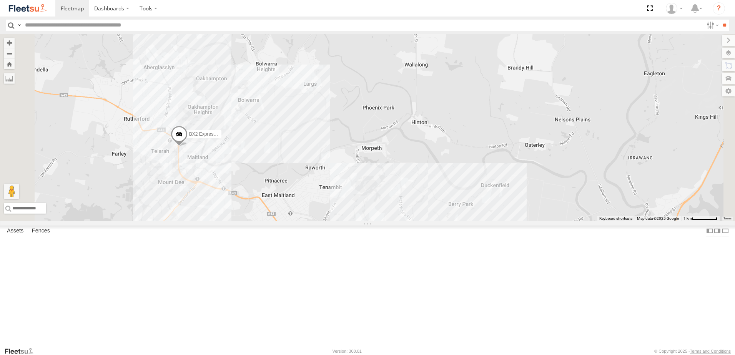
drag, startPoint x: 392, startPoint y: 209, endPoint x: 365, endPoint y: 250, distance: 49.4
click at [365, 221] on div "B5 Timber Truck BX2 Express Ute Loading..." at bounding box center [367, 128] width 735 height 188
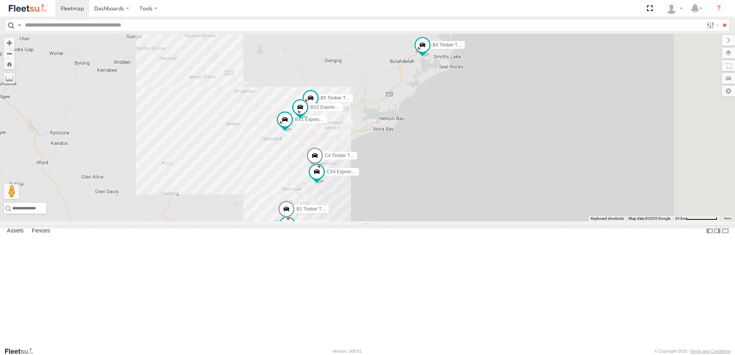
drag, startPoint x: 666, startPoint y: 155, endPoint x: 415, endPoint y: 234, distance: 264.0
click at [359, 158] on span "C4 Timber Truck" at bounding box center [342, 155] width 34 height 5
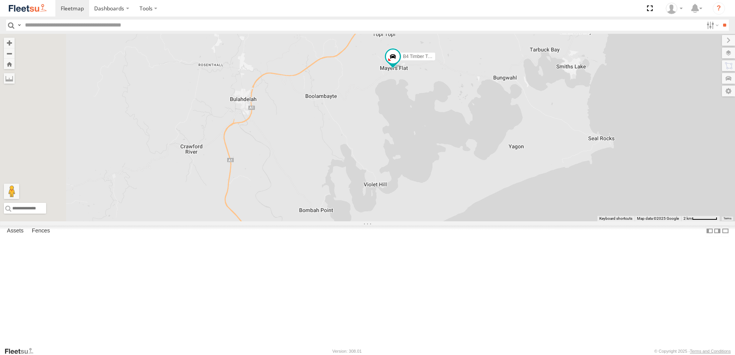
drag, startPoint x: 400, startPoint y: 192, endPoint x: 429, endPoint y: 191, distance: 29.2
click at [429, 191] on div "B4 Timber Truck BX1 Express Ute CX4 Express Ute B1 Timber Truck BX4 Express Ute" at bounding box center [367, 128] width 735 height 188
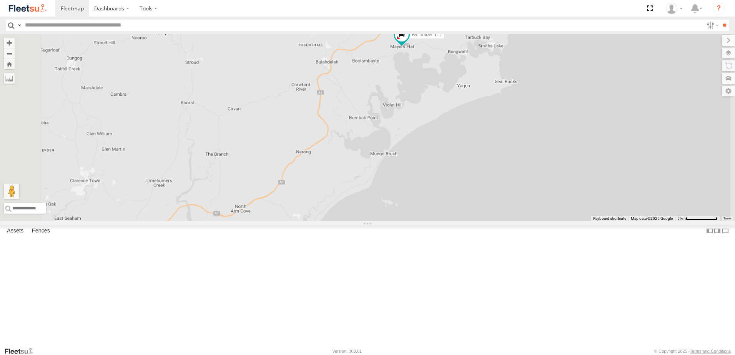
drag, startPoint x: 464, startPoint y: 164, endPoint x: 477, endPoint y: 96, distance: 69.0
click at [474, 105] on div "B4 Timber Truck BX1 Express Ute CX4 Express Ute B1 Timber Truck BX4 Express Ute" at bounding box center [367, 128] width 735 height 188
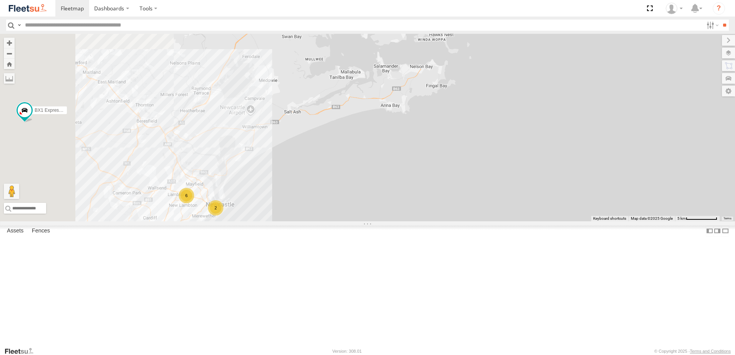
drag, startPoint x: 360, startPoint y: 234, endPoint x: 487, endPoint y: 204, distance: 130.6
click at [487, 204] on div "B4 Timber Truck BX1 Express Ute CX4 Express Ute B1 Timber Truck BX4 Express Ute…" at bounding box center [367, 128] width 735 height 188
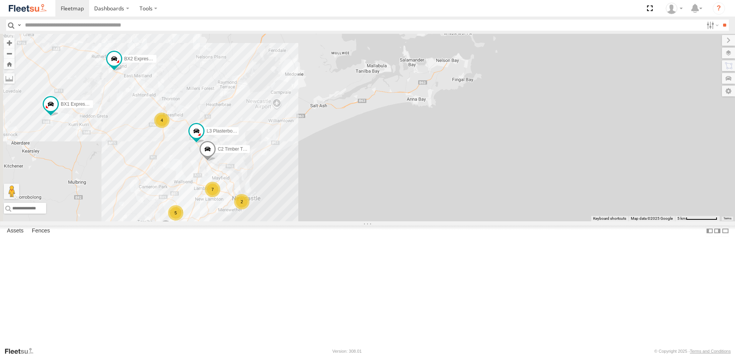
drag, startPoint x: 424, startPoint y: 252, endPoint x: 471, endPoint y: 238, distance: 49.5
click at [471, 221] on div "B4 Timber Truck BX1 Express Ute CX4 Express Ute B1 Timber Truck BX4 Express Ute…" at bounding box center [367, 128] width 735 height 188
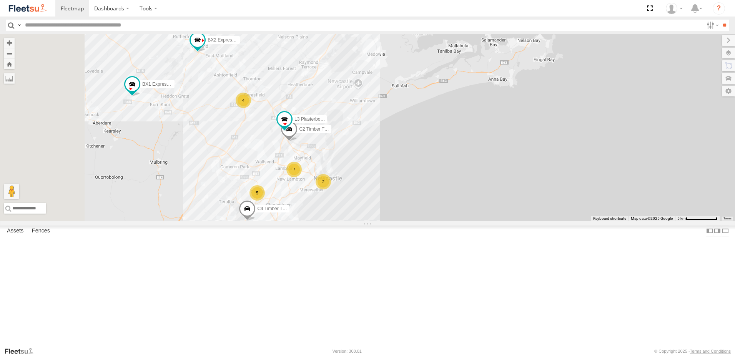
drag, startPoint x: 416, startPoint y: 116, endPoint x: 417, endPoint y: 166, distance: 49.6
click at [417, 166] on div "B4 Timber Truck BX1 Express Ute CX4 Express Ute B1 Timber Truck BX4 Express Ute…" at bounding box center [367, 128] width 735 height 188
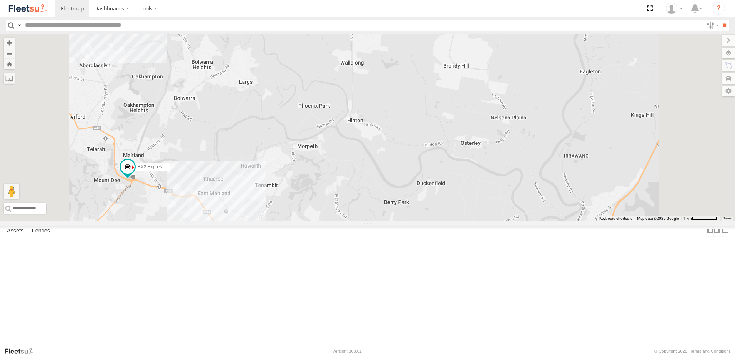
drag, startPoint x: 307, startPoint y: 199, endPoint x: 324, endPoint y: 152, distance: 50.6
click at [324, 152] on div "B4 Timber Truck BX1 Express Ute CX4 Express Ute B1 Timber Truck BX4 Express Ute…" at bounding box center [367, 128] width 735 height 188
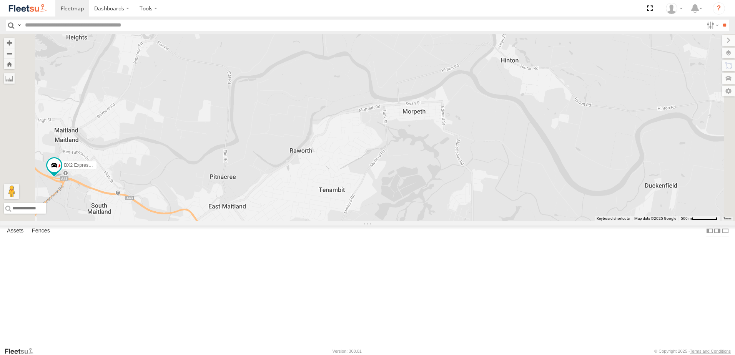
drag, startPoint x: 324, startPoint y: 201, endPoint x: 330, endPoint y: 143, distance: 57.9
click at [332, 144] on div "B4 Timber Truck BX1 Express Ute CX4 Express Ute B1 Timber Truck BX4 Express Ute…" at bounding box center [367, 128] width 735 height 188
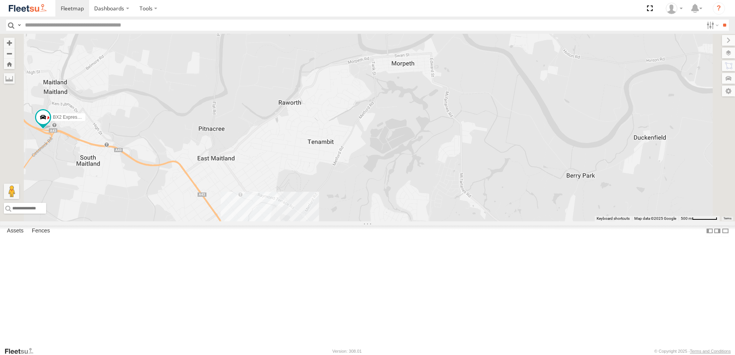
drag, startPoint x: 356, startPoint y: 213, endPoint x: 351, endPoint y: 196, distance: 17.4
click at [351, 196] on div "B4 Timber Truck BX1 Express Ute CX4 Express Ute B1 Timber Truck BX4 Express Ute…" at bounding box center [367, 128] width 735 height 188
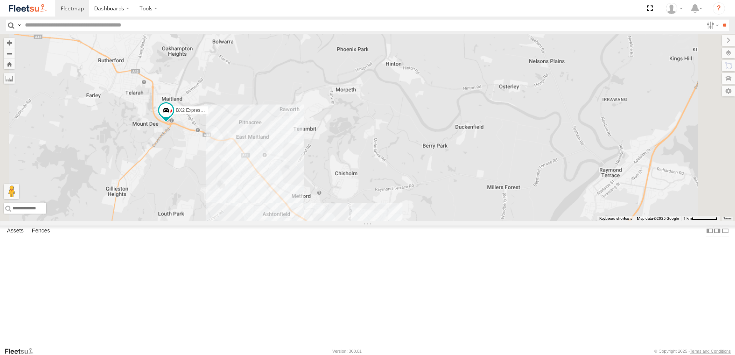
drag, startPoint x: 385, startPoint y: 186, endPoint x: 410, endPoint y: 225, distance: 46.0
click at [410, 221] on div "B4 Timber Truck BX1 Express Ute CX4 Express Ute B1 Timber Truck BX4 Express Ute…" at bounding box center [367, 128] width 735 height 188
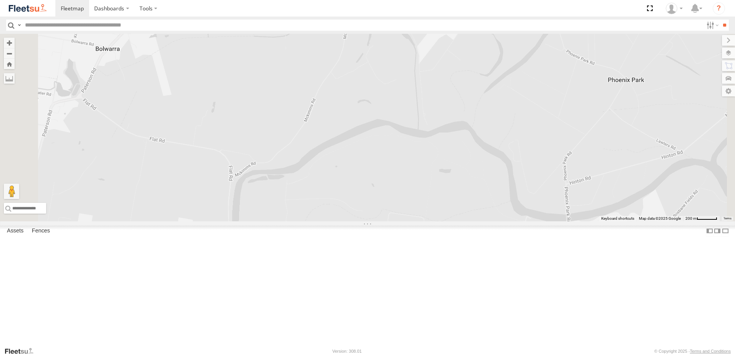
drag, startPoint x: 448, startPoint y: 193, endPoint x: 452, endPoint y: 94, distance: 99.3
click at [453, 94] on div "B4 Timber Truck BX1 Express Ute CX4 Express Ute B1 Timber Truck BX4 Express Ute…" at bounding box center [367, 128] width 735 height 188
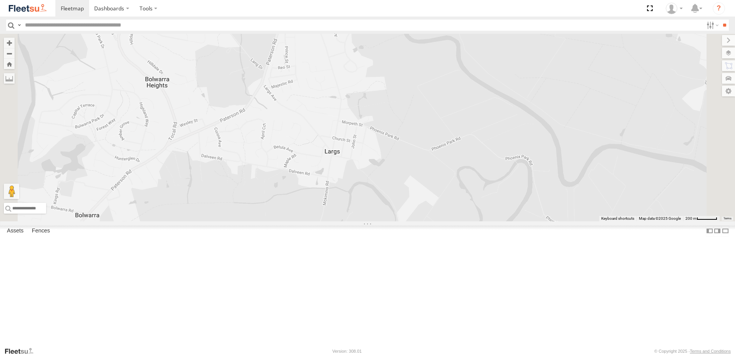
drag, startPoint x: 438, startPoint y: 144, endPoint x: 411, endPoint y: 286, distance: 144.1
click at [411, 221] on div "B4 Timber Truck BX1 Express Ute CX4 Express Ute B1 Timber Truck BX4 Express Ute…" at bounding box center [367, 128] width 735 height 188
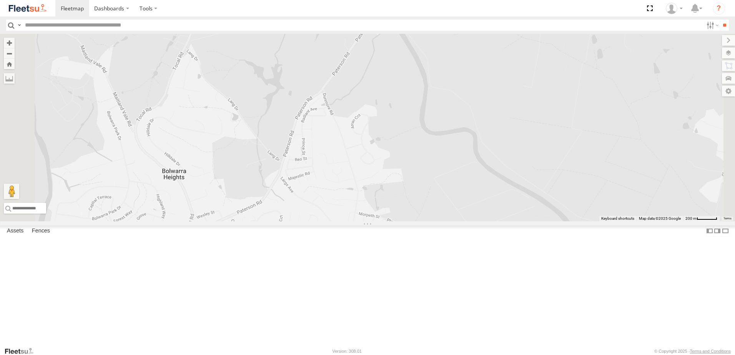
drag, startPoint x: 410, startPoint y: 142, endPoint x: 427, endPoint y: 225, distance: 85.2
click at [427, 221] on div "B4 Timber Truck BX1 Express Ute CX4 Express Ute B1 Timber Truck BX4 Express Ute…" at bounding box center [367, 128] width 735 height 188
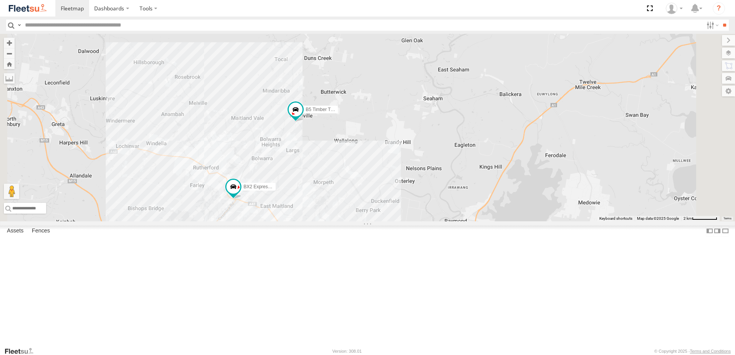
drag, startPoint x: 398, startPoint y: 250, endPoint x: 438, endPoint y: 183, distance: 78.6
click at [438, 184] on div "B4 Timber Truck BX1 Express Ute CX4 Express Ute B1 Timber Truck BX4 Express Ute…" at bounding box center [367, 128] width 735 height 188
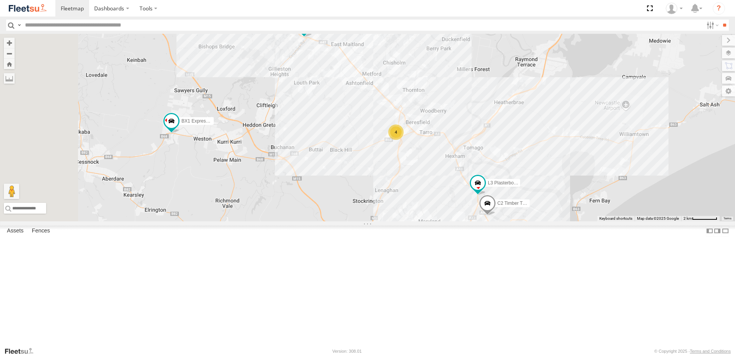
drag, startPoint x: 397, startPoint y: 296, endPoint x: 417, endPoint y: 188, distance: 110.2
click at [417, 188] on div "B4 Timber Truck BX1 Express Ute CX4 Express Ute B1 Timber Truck BX4 Express Ute…" at bounding box center [367, 128] width 735 height 188
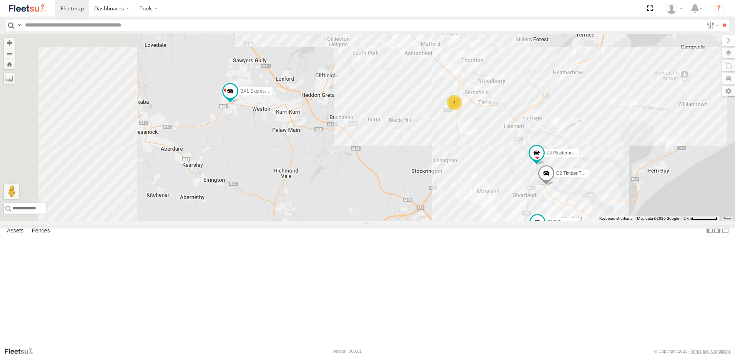
drag, startPoint x: 420, startPoint y: 253, endPoint x: 505, endPoint y: 242, distance: 85.7
click at [505, 221] on div "B4 Timber Truck BX1 Express Ute CX4 Express Ute B1 Timber Truck BX4 Express Ute…" at bounding box center [367, 128] width 735 height 188
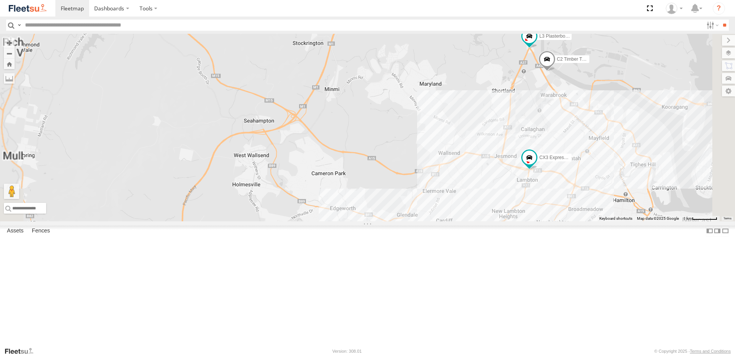
drag, startPoint x: 515, startPoint y: 153, endPoint x: 511, endPoint y: 133, distance: 19.6
click at [511, 133] on div "B4 Timber Truck BX1 Express Ute CX4 Express Ute B1 Timber Truck BX4 Express Ute…" at bounding box center [367, 128] width 735 height 188
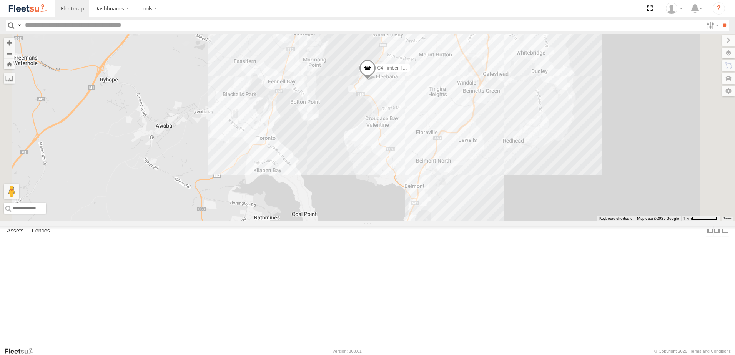
drag, startPoint x: 435, startPoint y: 269, endPoint x: 467, endPoint y: 114, distance: 158.1
click at [477, 128] on div "B4 Timber Truck BX1 Express Ute CX4 Express Ute B1 Timber Truck BX4 Express Ute…" at bounding box center [367, 128] width 735 height 188
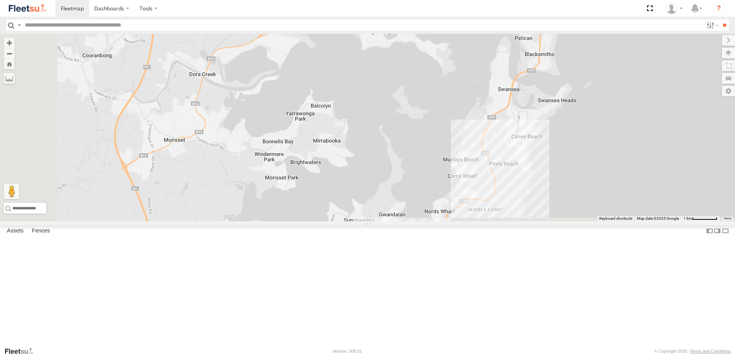
drag, startPoint x: 365, startPoint y: 262, endPoint x: 484, endPoint y: 108, distance: 194.7
click at [483, 108] on div "B4 Timber Truck BX1 Express Ute CX4 Express Ute B1 Timber Truck BX4 Express Ute…" at bounding box center [367, 128] width 735 height 188
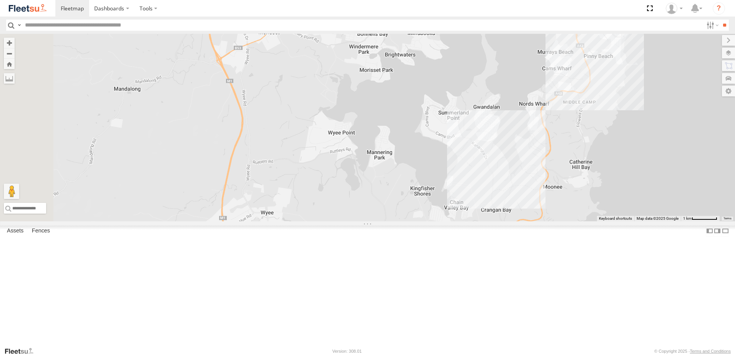
drag, startPoint x: 313, startPoint y: 184, endPoint x: 371, endPoint y: 115, distance: 90.2
click at [372, 118] on div "B4 Timber Truck BX1 Express Ute CX4 Express Ute B1 Timber Truck BX4 Express Ute…" at bounding box center [367, 128] width 735 height 188
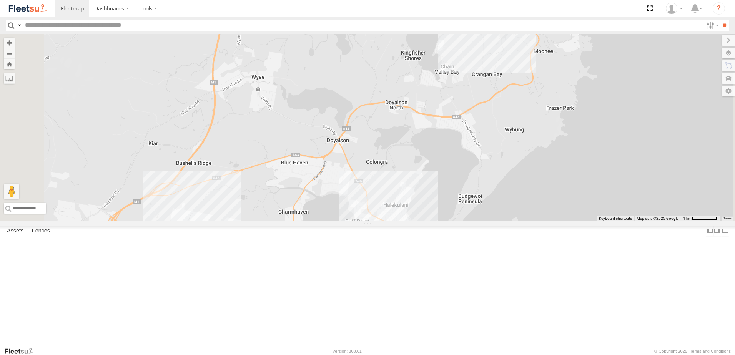
drag, startPoint x: 452, startPoint y: 221, endPoint x: 461, endPoint y: 153, distance: 69.0
click at [461, 153] on div "B4 Timber Truck BX1 Express Ute CX4 Express Ute B1 Timber Truck BX4 Express Ute…" at bounding box center [367, 128] width 735 height 188
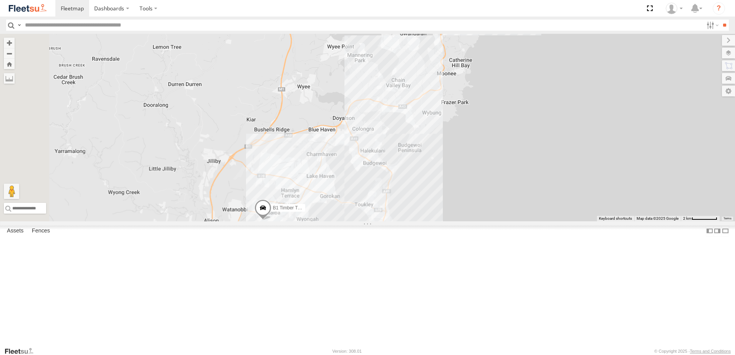
drag, startPoint x: 377, startPoint y: 301, endPoint x: 376, endPoint y: 288, distance: 13.1
click at [380, 221] on div "B4 Timber Truck BX1 Express Ute CX4 Express Ute B1 Timber Truck BX4 Express Ute…" at bounding box center [367, 128] width 735 height 188
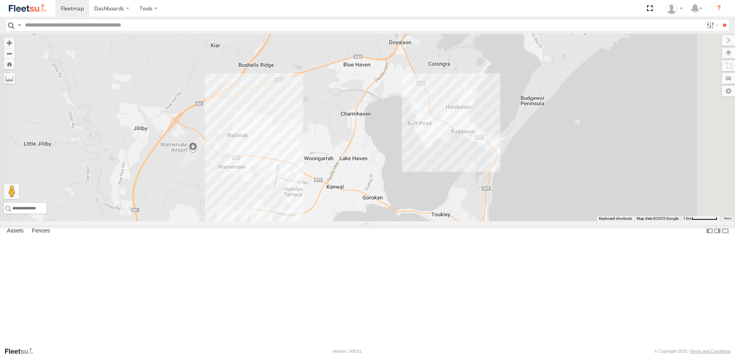
drag, startPoint x: 418, startPoint y: 287, endPoint x: 415, endPoint y: 312, distance: 25.1
click at [411, 221] on div "B4 Timber Truck BX1 Express Ute CX4 Express Ute B1 Timber Truck BX4 Express Ute…" at bounding box center [367, 128] width 735 height 188
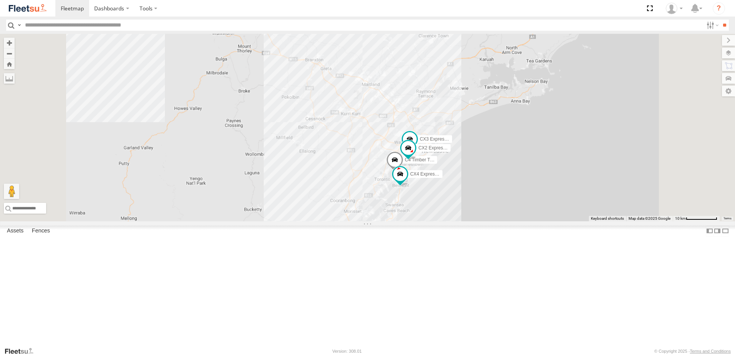
drag, startPoint x: 479, startPoint y: 185, endPoint x: 463, endPoint y: 273, distance: 89.4
click at [463, 221] on div "CX4 Express Ute CX3 Express Ute CX2 Express Ute C4 Timber Truck B1 Timber Truck…" at bounding box center [367, 128] width 735 height 188
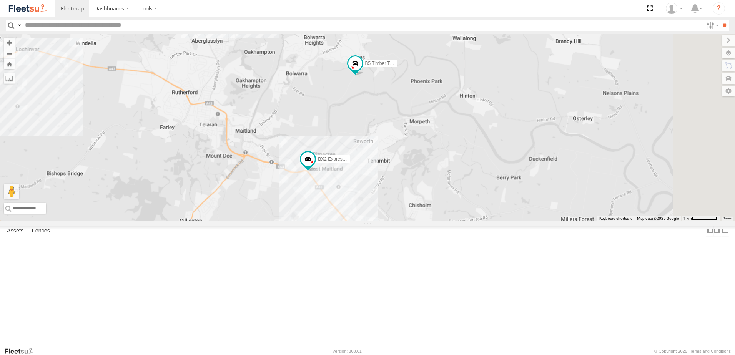
drag, startPoint x: 505, startPoint y: 261, endPoint x: 468, endPoint y: 197, distance: 73.7
click at [468, 198] on div "CX4 Express Ute C4 Timber Truck B1 Timber Truck BX4 Express Ute B4 Timber Truck…" at bounding box center [367, 128] width 735 height 188
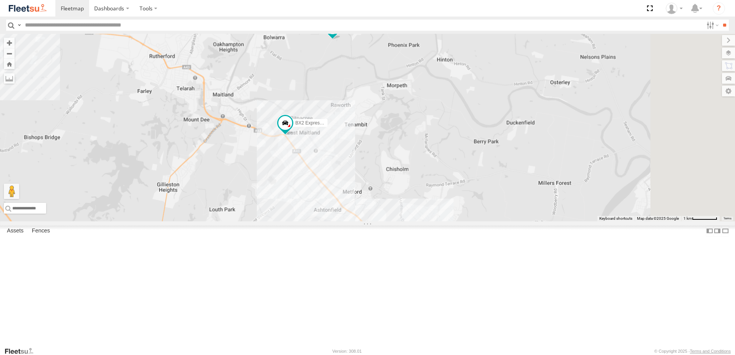
drag, startPoint x: 490, startPoint y: 170, endPoint x: 487, endPoint y: 177, distance: 7.2
click at [493, 177] on div "CX4 Express Ute C4 Timber Truck B1 Timber Truck BX4 Express Ute B4 Timber Truck…" at bounding box center [367, 128] width 735 height 188
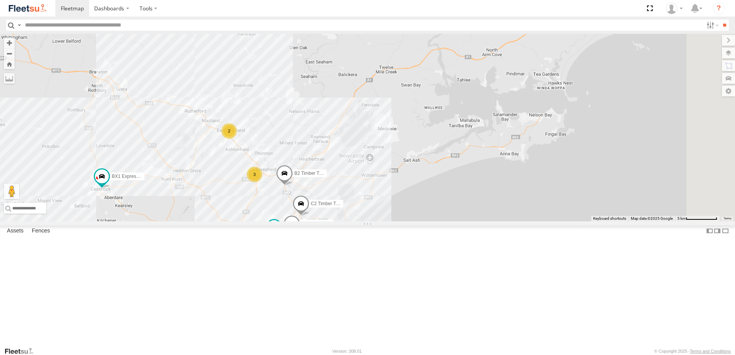
drag, startPoint x: 588, startPoint y: 175, endPoint x: 464, endPoint y: 182, distance: 124.0
click at [464, 182] on div "BX1 Express Ute 5 4 B2 Timber Truck 2 L3 Plasterboard Truck 2 CX2 Express Ute 2…" at bounding box center [367, 128] width 735 height 188
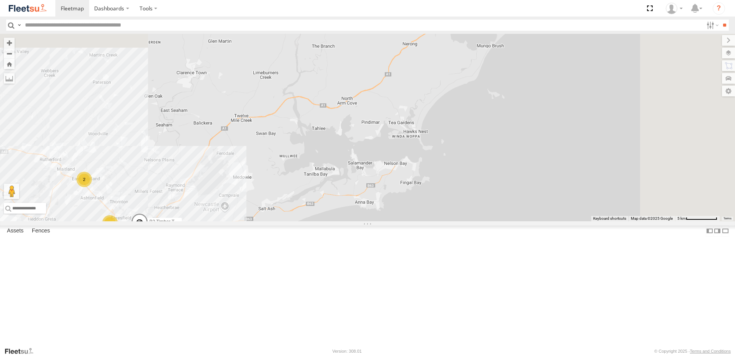
drag, startPoint x: 450, startPoint y: 178, endPoint x: 412, endPoint y: 198, distance: 43.0
click at [412, 198] on div "BX1 Express Ute 5 4 B2 Timber Truck 2 L3 Plasterboard Truck 2 CX2 Express Ute 2…" at bounding box center [367, 128] width 735 height 188
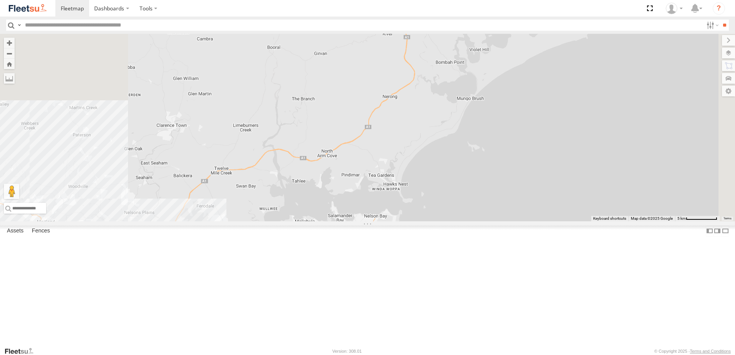
drag, startPoint x: 497, startPoint y: 160, endPoint x: 477, endPoint y: 222, distance: 64.4
click at [477, 221] on div "BX1 Express Ute 5 4 B2 Timber Truck 2 L3 Plasterboard Truck 2 CX2 Express Ute 2…" at bounding box center [367, 128] width 735 height 188
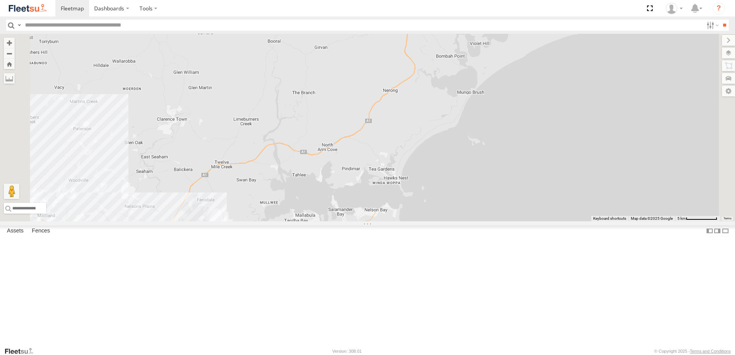
drag, startPoint x: 493, startPoint y: 157, endPoint x: 508, endPoint y: 126, distance: 34.7
click at [508, 128] on div "BX1 Express Ute B2 Timber Truck L3 Plasterboard Truck CX2 Express Ute LX1 Expre…" at bounding box center [367, 128] width 735 height 188
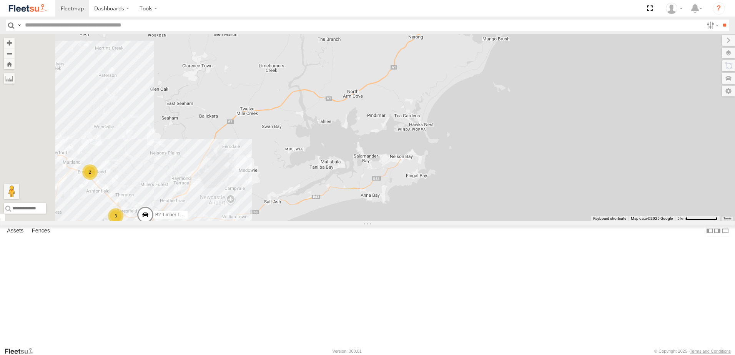
drag, startPoint x: 390, startPoint y: 241, endPoint x: 419, endPoint y: 194, distance: 54.9
click at [419, 196] on div "BX1 Express Ute B2 Timber Truck L3 Plasterboard Truck CX2 Express Ute LX1 Expre…" at bounding box center [367, 128] width 735 height 188
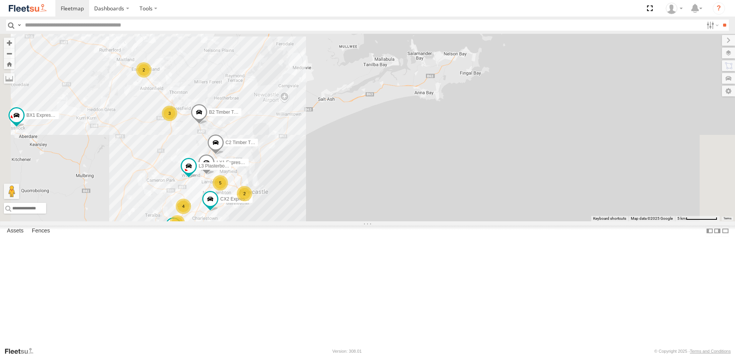
drag, startPoint x: 392, startPoint y: 223, endPoint x: 416, endPoint y: 194, distance: 37.6
click at [409, 200] on div "BX1 Express Ute CX4 Express Ute B2 Timber Truck L3 Plasterboard Truck CX2 Expre…" at bounding box center [367, 128] width 735 height 188
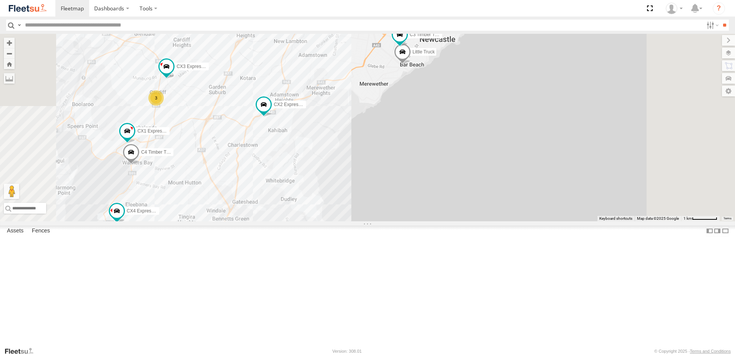
drag, startPoint x: 376, startPoint y: 248, endPoint x: 383, endPoint y: 208, distance: 40.9
click at [382, 216] on div "BX1 Express Ute CX4 Express Ute B2 Timber Truck L3 Plasterboard Truck CX2 Expre…" at bounding box center [367, 128] width 735 height 188
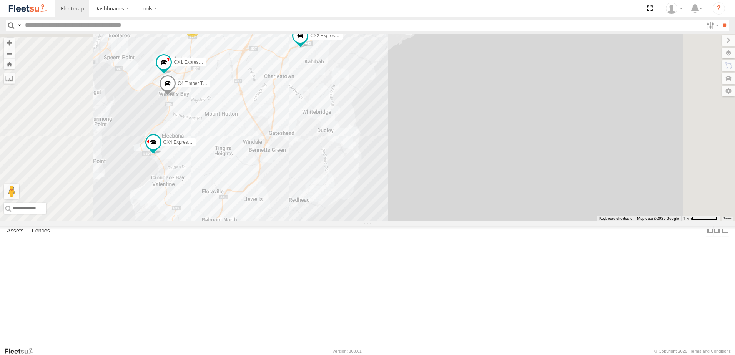
drag, startPoint x: 364, startPoint y: 186, endPoint x: 412, endPoint y: 141, distance: 66.3
click at [412, 141] on div "BX1 Express Ute CX4 Express Ute B2 Timber Truck L3 Plasterboard Truck CX2 Expre…" at bounding box center [367, 128] width 735 height 188
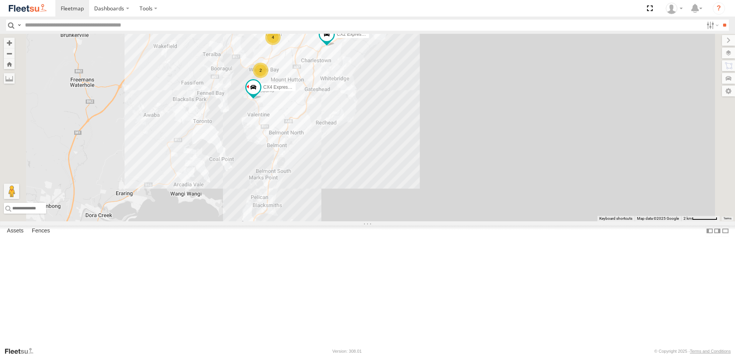
drag, startPoint x: 374, startPoint y: 176, endPoint x: 417, endPoint y: 147, distance: 51.2
click at [409, 150] on div "BX1 Express Ute CX4 Express Ute B2 Timber Truck L3 Plasterboard Truck CX2 Expre…" at bounding box center [367, 128] width 735 height 188
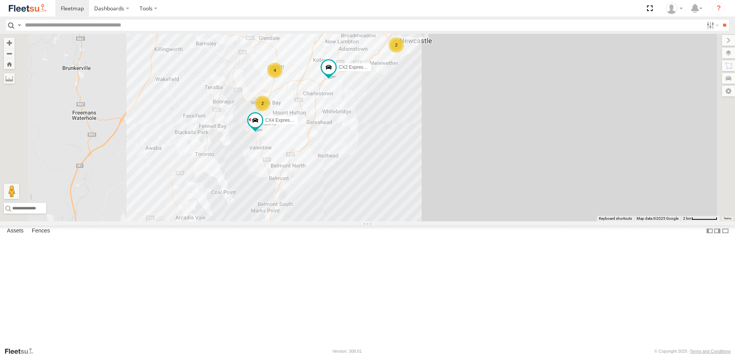
drag, startPoint x: 443, startPoint y: 163, endPoint x: 439, endPoint y: 175, distance: 13.4
click at [439, 175] on div "BX1 Express Ute CX4 Express Ute B2 Timber Truck L3 Plasterboard Truck CX2 Expre…" at bounding box center [367, 128] width 735 height 188
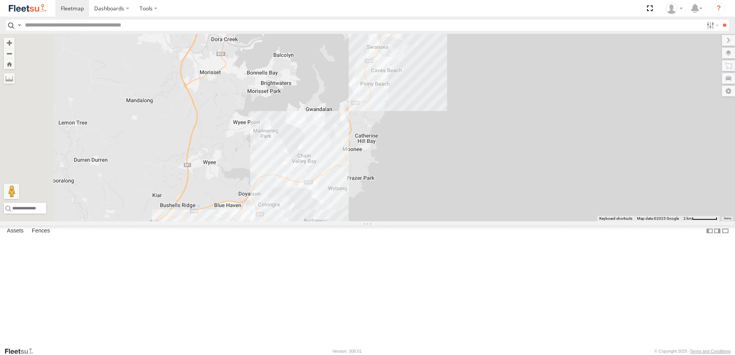
drag, startPoint x: 401, startPoint y: 210, endPoint x: 535, endPoint y: -9, distance: 256.5
click at [535, 0] on html "Dashboards" at bounding box center [367, 177] width 735 height 355
drag, startPoint x: 409, startPoint y: 259, endPoint x: 421, endPoint y: 231, distance: 31.0
click at [421, 221] on div "BX1 Express Ute CX4 Express Ute B2 Timber Truck L3 Plasterboard Truck CX2 Expre…" at bounding box center [367, 128] width 735 height 188
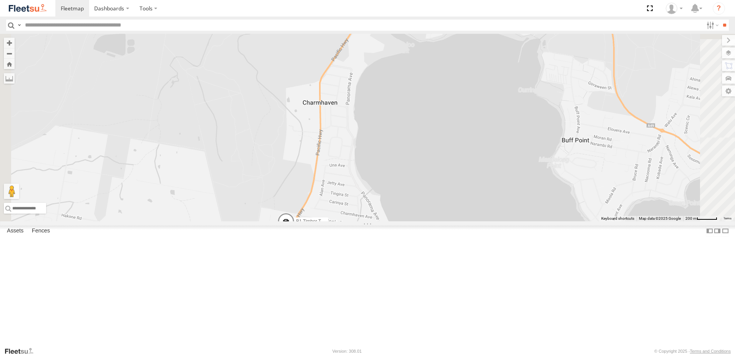
drag, startPoint x: 405, startPoint y: 249, endPoint x: 406, endPoint y: 202, distance: 46.9
click at [406, 203] on div "BX1 Express Ute CX4 Express Ute B2 Timber Truck L3 Plasterboard Truck CX2 Expre…" at bounding box center [367, 128] width 735 height 188
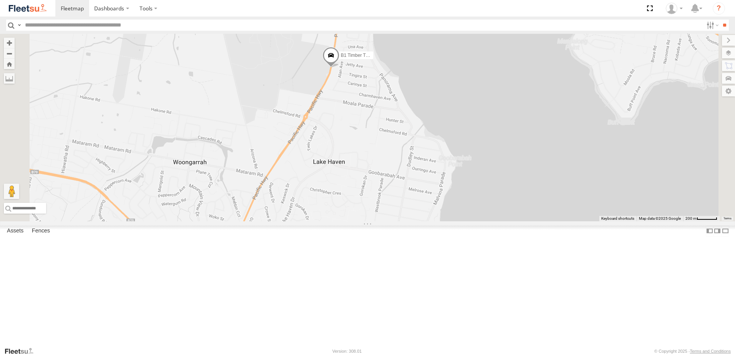
click at [339, 68] on span at bounding box center [330, 57] width 17 height 21
click at [377, 59] on label at bounding box center [369, 55] width 15 height 5
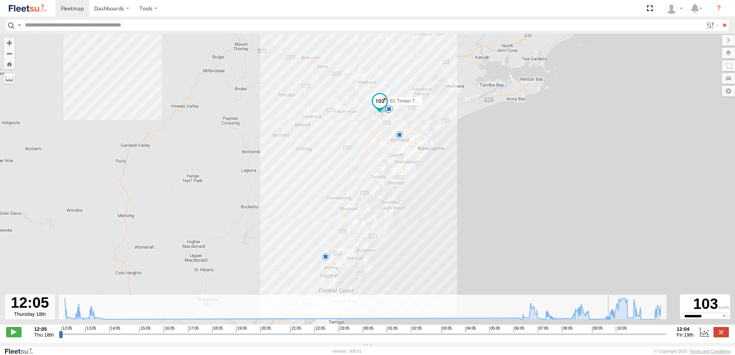
click at [609, 322] on icon at bounding box center [608, 319] width 6 height 6
click at [596, 319] on icon at bounding box center [362, 308] width 603 height 21
click at [573, 319] on icon at bounding box center [573, 316] width 6 height 6
click at [519, 321] on icon at bounding box center [520, 318] width 6 height 6
click at [522, 321] on icon at bounding box center [522, 319] width 6 height 6
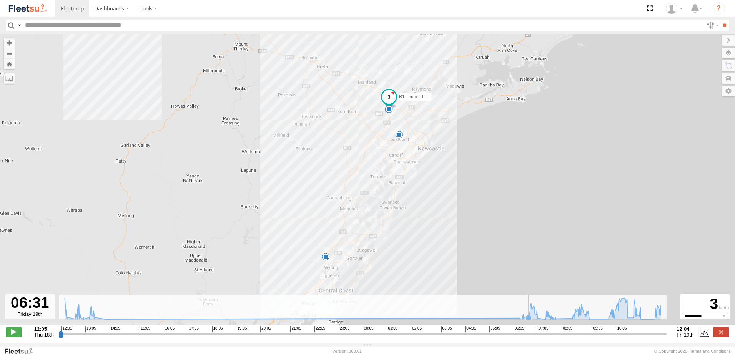
click at [527, 320] on icon at bounding box center [528, 318] width 6 height 6
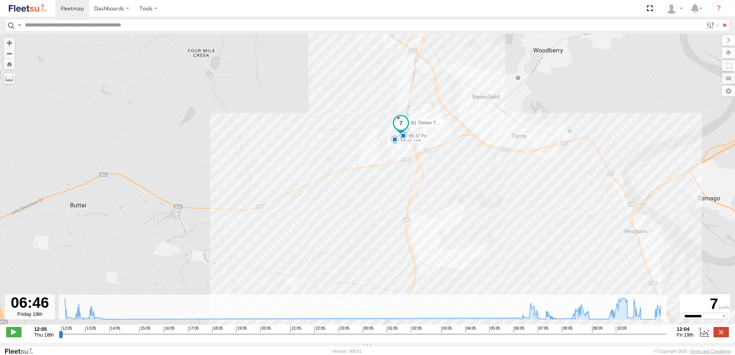
drag, startPoint x: 400, startPoint y: 147, endPoint x: 406, endPoint y: 185, distance: 38.1
click at [406, 186] on div "B1 Timber Truck 12:14 Thu 13:24 Thu 13:51 Thu 06:37 Fri 07:54 Fri 10:48 Fri" at bounding box center [367, 183] width 735 height 299
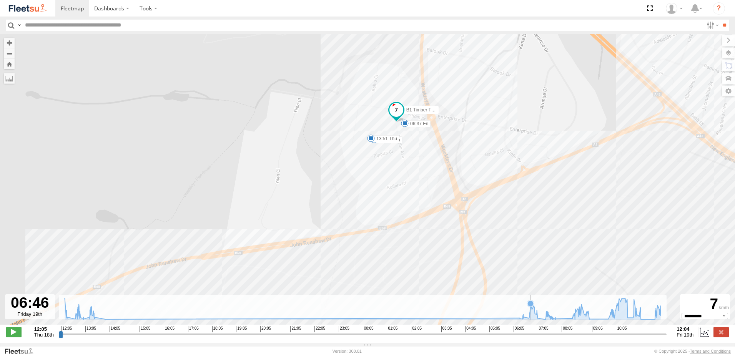
click at [531, 307] on icon at bounding box center [530, 304] width 6 height 6
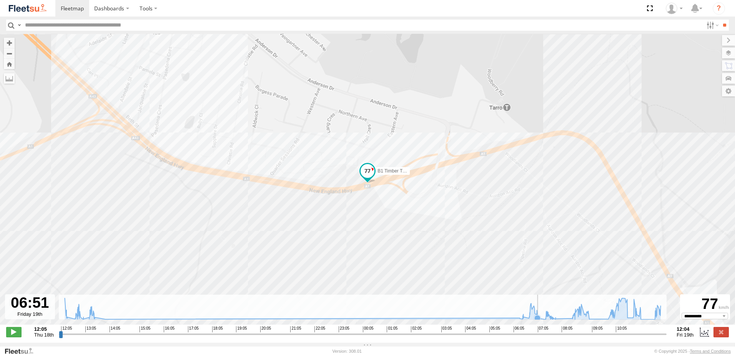
click at [538, 319] on icon at bounding box center [537, 318] width 6 height 6
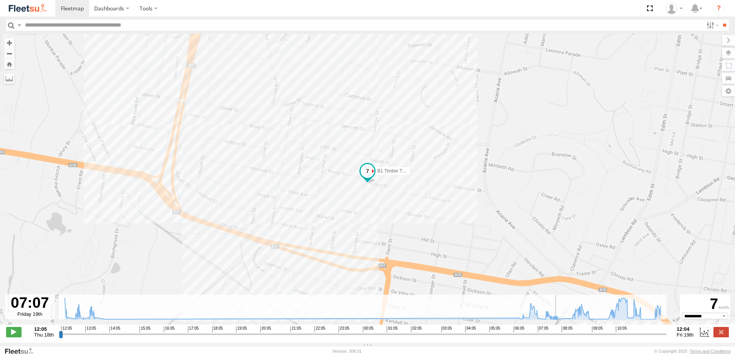
click at [558, 320] on icon at bounding box center [555, 319] width 8 height 8
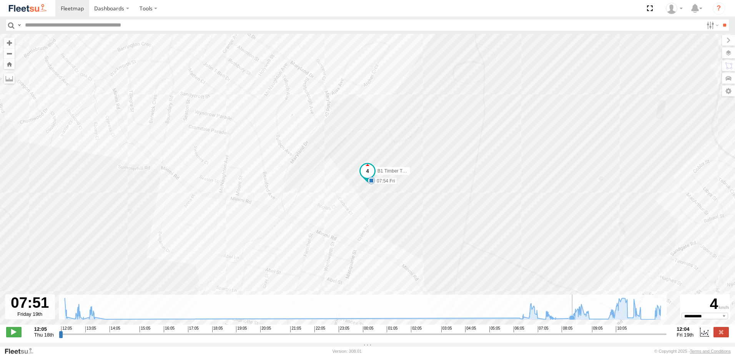
click at [569, 320] on icon at bounding box center [572, 318] width 8 height 8
click at [552, 319] on icon at bounding box center [362, 308] width 603 height 21
click at [566, 319] on icon at bounding box center [362, 308] width 603 height 21
drag, startPoint x: 568, startPoint y: 321, endPoint x: 578, endPoint y: 318, distance: 10.7
click at [578, 318] on g at bounding box center [362, 309] width 603 height 22
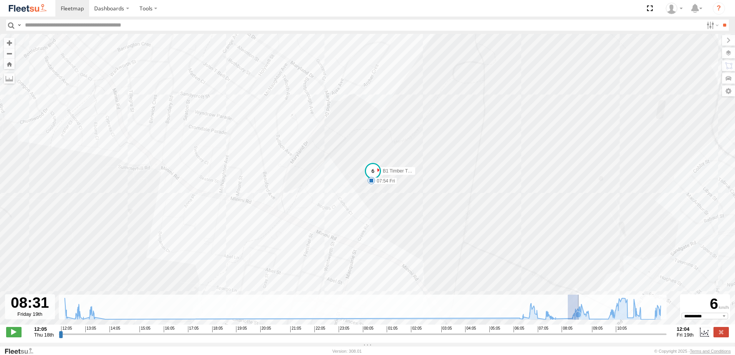
type input "**********"
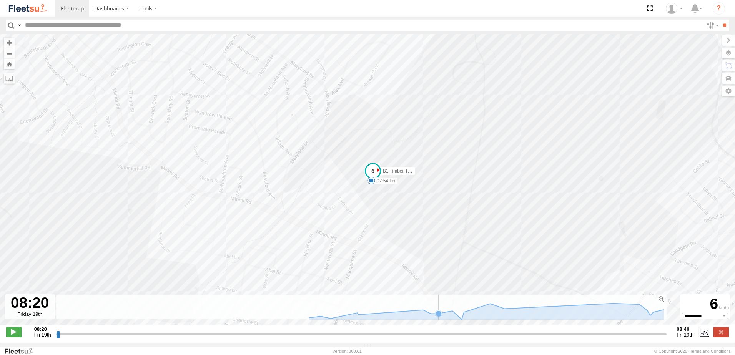
click at [436, 313] on rect at bounding box center [360, 307] width 608 height 25
click at [449, 314] on icon at bounding box center [452, 311] width 6 height 6
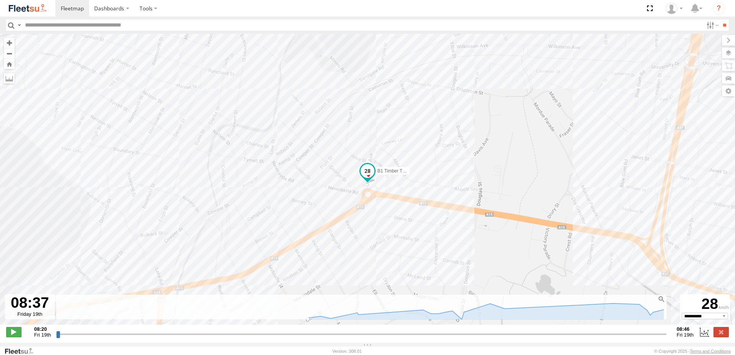
click at [719, 334] on label at bounding box center [720, 332] width 15 height 10
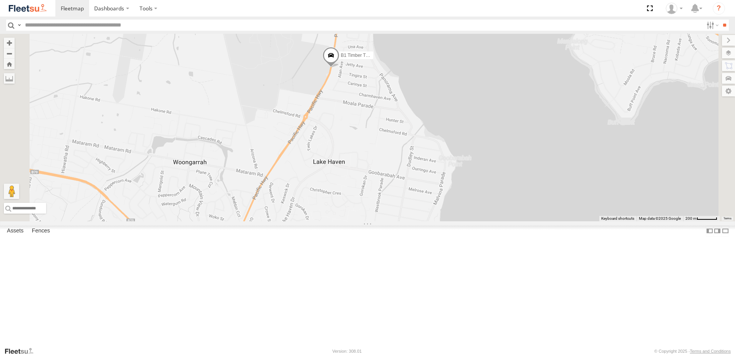
drag, startPoint x: 487, startPoint y: 173, endPoint x: 470, endPoint y: 263, distance: 92.3
click at [470, 221] on div "B1 Timber Truck" at bounding box center [367, 128] width 735 height 188
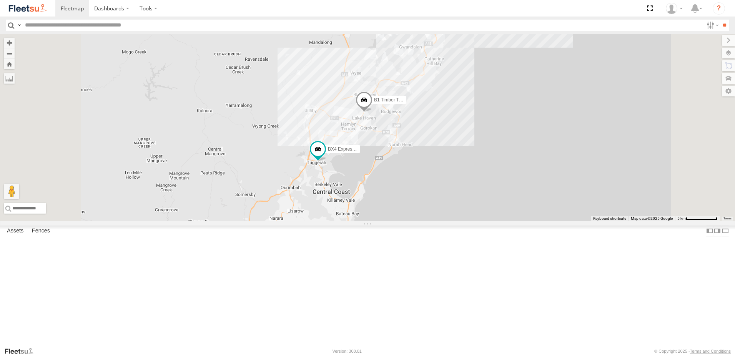
drag, startPoint x: 455, startPoint y: 322, endPoint x: 452, endPoint y: 225, distance: 96.9
click at [452, 221] on div "L3 Plasterboard Truck LX1 Express Ute B1 Timber Truck BX4 Express Ute 5 2 5 2 C…" at bounding box center [367, 128] width 735 height 188
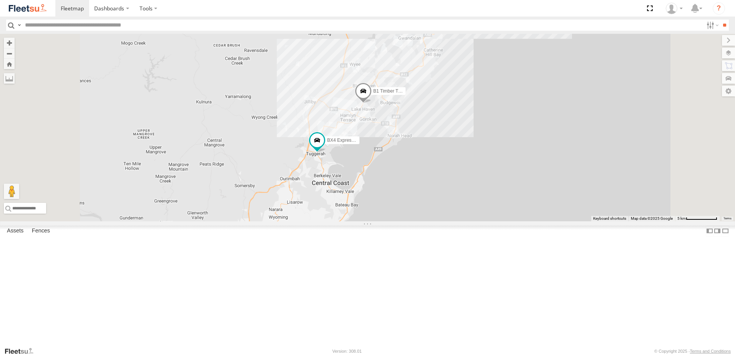
drag, startPoint x: 433, startPoint y: 288, endPoint x: 439, endPoint y: 288, distance: 5.8
click at [437, 221] on div "L3 Plasterboard Truck LX1 Express Ute B1 Timber Truck BX4 Express Ute 5 2 5 2 C…" at bounding box center [367, 128] width 735 height 188
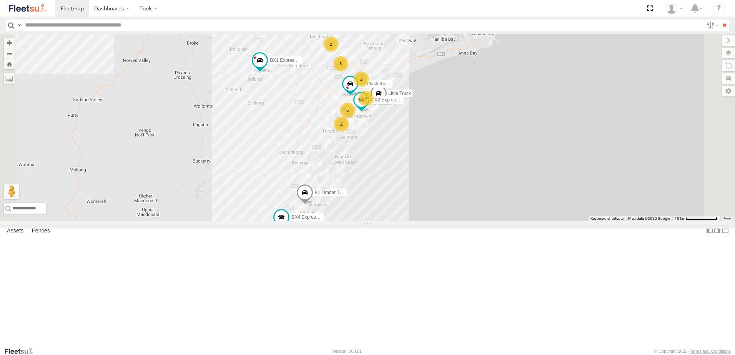
drag, startPoint x: 425, startPoint y: 284, endPoint x: 380, endPoint y: 326, distance: 61.8
click at [380, 221] on div "L3 Plasterboard Truck B1 Timber Truck BX4 Express Ute CX2 Express Ute BX1 Expre…" at bounding box center [367, 128] width 735 height 188
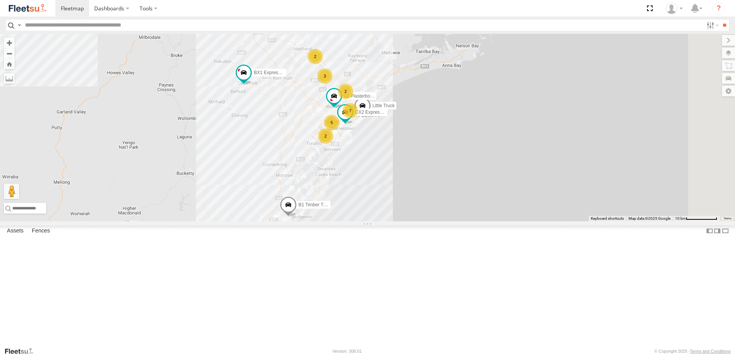
drag, startPoint x: 359, startPoint y: 219, endPoint x: 358, endPoint y: 224, distance: 5.1
click at [358, 221] on div "L3 Plasterboard Truck B1 Timber Truck BX4 Express Ute CX2 Express Ute BX1 Expre…" at bounding box center [367, 128] width 735 height 188
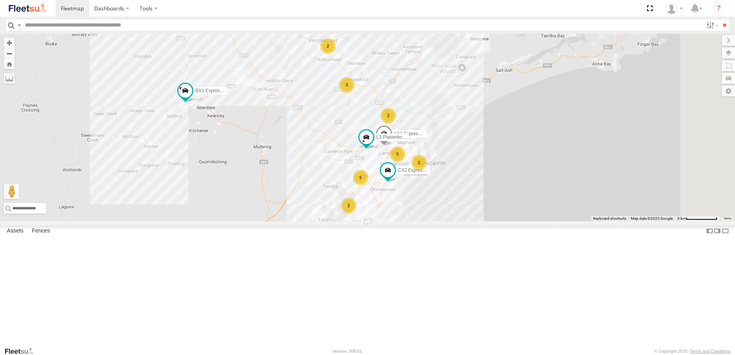
drag, startPoint x: 336, startPoint y: 202, endPoint x: 308, endPoint y: 185, distance: 32.1
click at [296, 176] on div "L3 Plasterboard Truck B1 Timber Truck BX4 Express Ute CX2 Express Ute BX1 Expre…" at bounding box center [367, 128] width 735 height 188
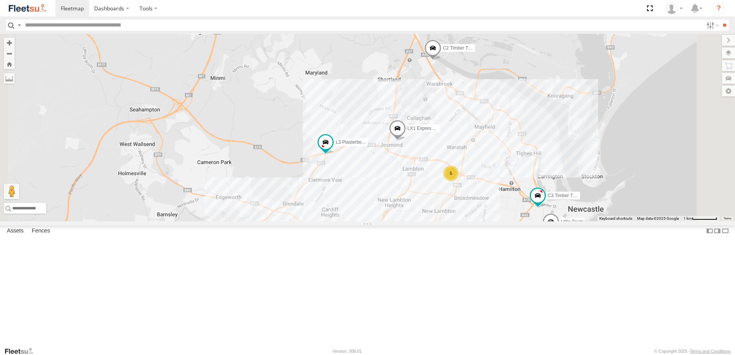
drag, startPoint x: 488, startPoint y: 151, endPoint x: 474, endPoint y: 236, distance: 86.1
click at [474, 221] on div "L3 Plasterboard Truck B1 Timber Truck BX4 Express Ute CX2 Express Ute BX1 Expre…" at bounding box center [367, 128] width 735 height 188
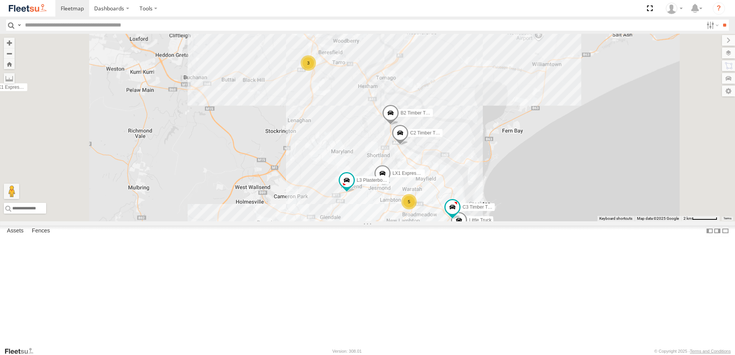
drag, startPoint x: 387, startPoint y: 189, endPoint x: 443, endPoint y: 250, distance: 82.4
click at [440, 221] on div "L3 Plasterboard Truck B1 Timber Truck BX4 Express Ute CX2 Express Ute BX1 Expre…" at bounding box center [367, 128] width 735 height 188
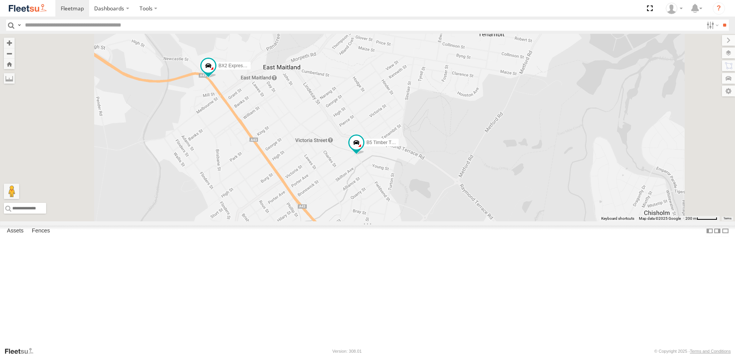
drag, startPoint x: 468, startPoint y: 155, endPoint x: 468, endPoint y: 253, distance: 97.6
click at [468, 221] on div "B5 Timber Truck BX2 Express Ute" at bounding box center [367, 128] width 735 height 188
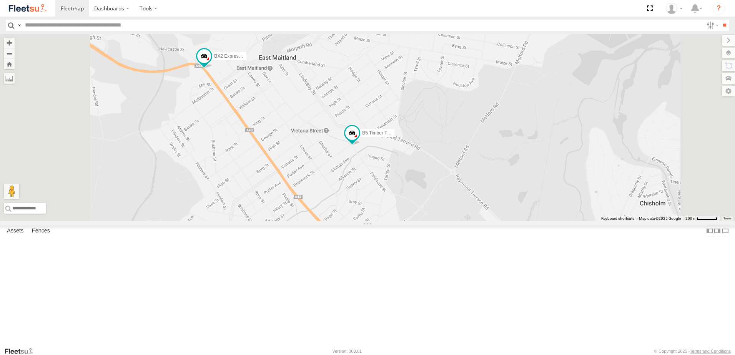
drag, startPoint x: 461, startPoint y: 256, endPoint x: 438, endPoint y: 194, distance: 66.0
click at [438, 195] on div "B5 Timber Truck BX2 Express Ute" at bounding box center [367, 128] width 735 height 188
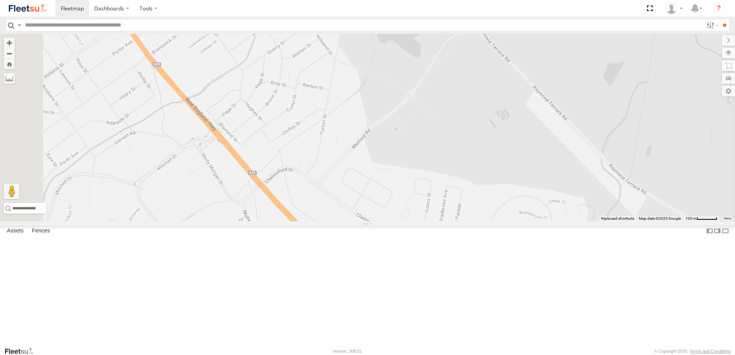
drag, startPoint x: 493, startPoint y: 234, endPoint x: 488, endPoint y: 209, distance: 25.8
click at [488, 209] on div "B5 Timber Truck BX2 Express Ute" at bounding box center [367, 128] width 735 height 188
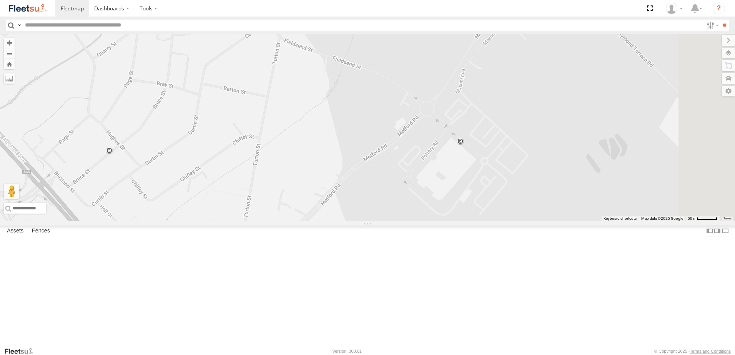
drag, startPoint x: 517, startPoint y: 164, endPoint x: 519, endPoint y: 231, distance: 67.7
click at [519, 221] on div "B5 Timber Truck BX2 Express Ute" at bounding box center [367, 128] width 735 height 188
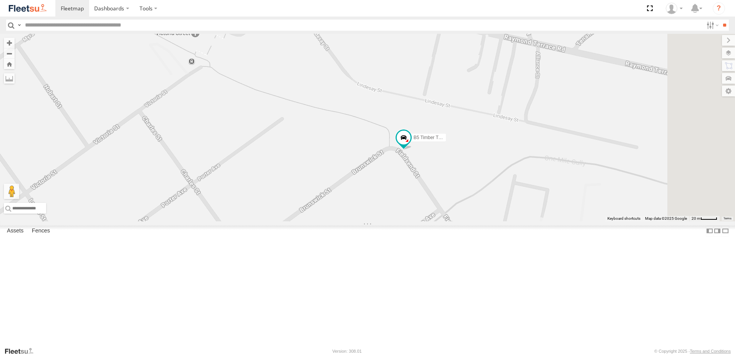
drag, startPoint x: 510, startPoint y: 299, endPoint x: 477, endPoint y: 196, distance: 108.3
click at [477, 196] on div "B5 Timber Truck BX2 Express Ute" at bounding box center [367, 128] width 735 height 188
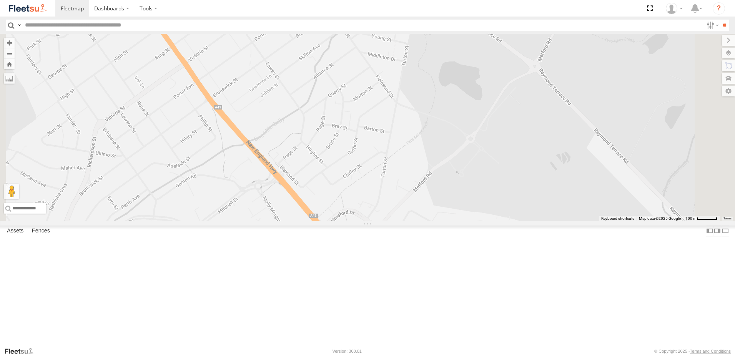
drag, startPoint x: 494, startPoint y: 252, endPoint x: 425, endPoint y: 121, distance: 147.7
click at [427, 121] on div "B5 Timber Truck BX2 Express Ute" at bounding box center [367, 128] width 735 height 188
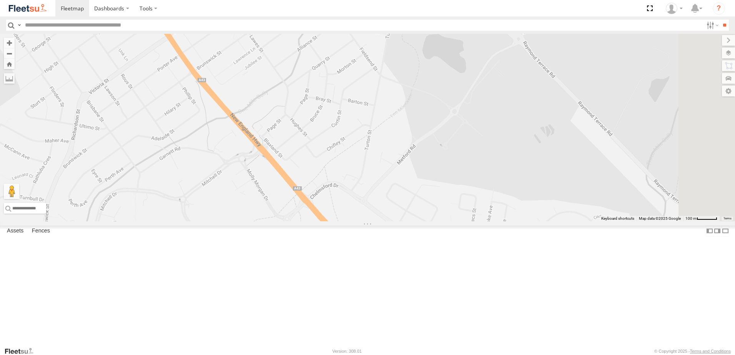
click at [509, 180] on div "B5 Timber Truck BX2 Express Ute" at bounding box center [367, 128] width 735 height 188
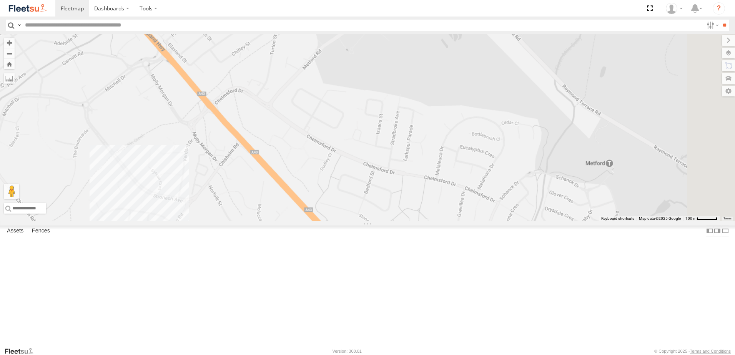
drag, startPoint x: 462, startPoint y: 246, endPoint x: 429, endPoint y: 139, distance: 112.1
click at [429, 140] on div "B5 Timber Truck BX2 Express Ute" at bounding box center [367, 128] width 735 height 188
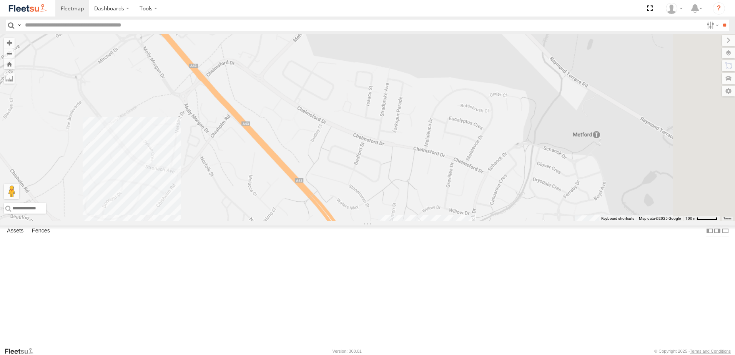
drag, startPoint x: 432, startPoint y: 192, endPoint x: 444, endPoint y: 147, distance: 47.0
click at [444, 147] on div "B5 Timber Truck BX2 Express Ute" at bounding box center [367, 128] width 735 height 188
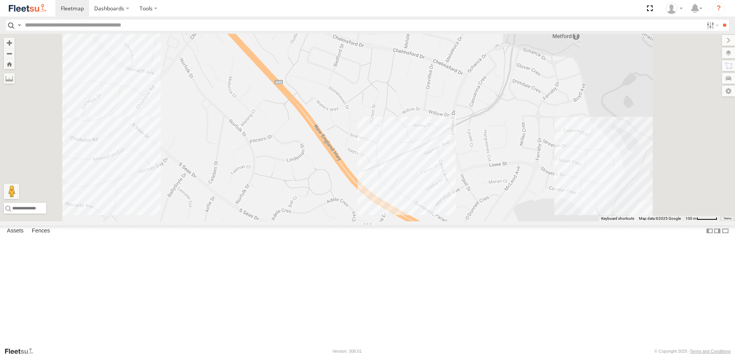
drag, startPoint x: 507, startPoint y: 134, endPoint x: 513, endPoint y: 188, distance: 53.8
click at [513, 188] on div "B5 Timber Truck BX2 Express Ute" at bounding box center [367, 128] width 735 height 188
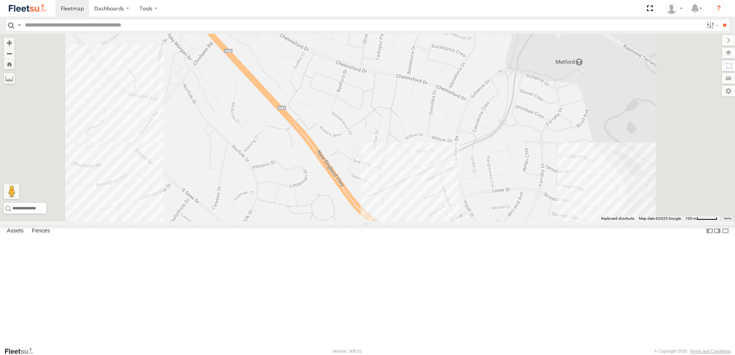
drag, startPoint x: 581, startPoint y: 185, endPoint x: 533, endPoint y: 166, distance: 51.6
click at [533, 166] on div "B5 Timber Truck BX2 Express Ute" at bounding box center [367, 128] width 735 height 188
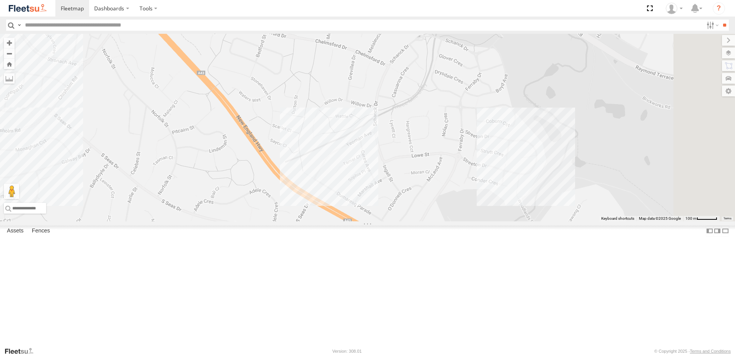
drag, startPoint x: 532, startPoint y: 216, endPoint x: 516, endPoint y: 196, distance: 25.7
click at [516, 196] on div "B5 Timber Truck BX2 Express Ute" at bounding box center [367, 128] width 735 height 188
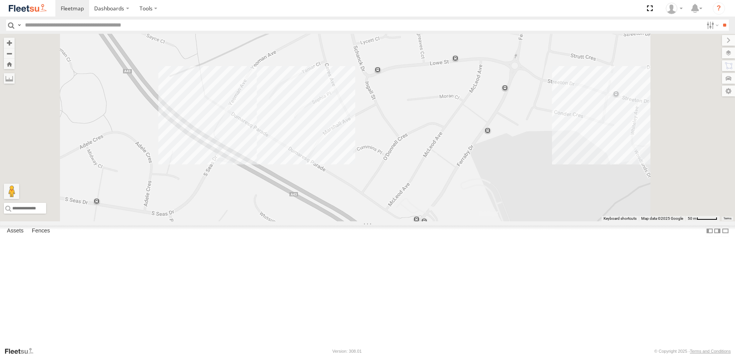
drag, startPoint x: 462, startPoint y: 247, endPoint x: 438, endPoint y: 191, distance: 60.6
click at [438, 191] on div "B5 Timber Truck BX2 Express Ute" at bounding box center [367, 128] width 735 height 188
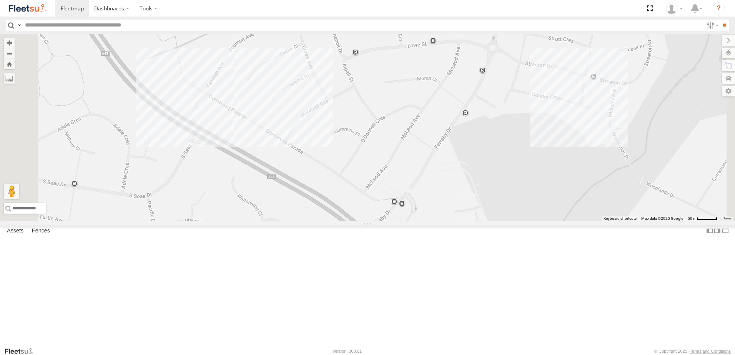
drag, startPoint x: 557, startPoint y: 226, endPoint x: 543, endPoint y: 311, distance: 85.3
click at [543, 221] on div "B5 Timber Truck BX2 Express Ute" at bounding box center [367, 128] width 735 height 188
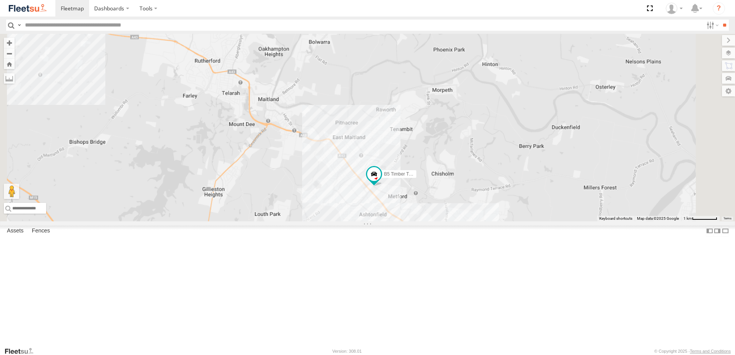
drag, startPoint x: 605, startPoint y: 133, endPoint x: 541, endPoint y: 173, distance: 75.5
click at [543, 169] on div "B5 Timber Truck 4" at bounding box center [367, 128] width 735 height 188
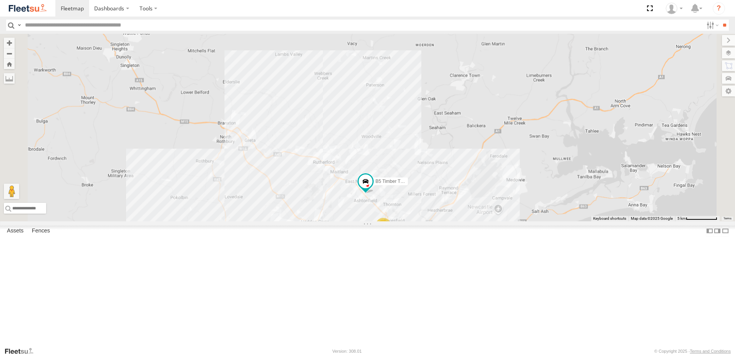
drag, startPoint x: 601, startPoint y: 149, endPoint x: 531, endPoint y: 234, distance: 109.5
click at [532, 221] on div "B5 Timber Truck BX1 Express Ute 5 3 4 2 C3 Timber Truck L3 Plasterboard Truck C…" at bounding box center [367, 128] width 735 height 188
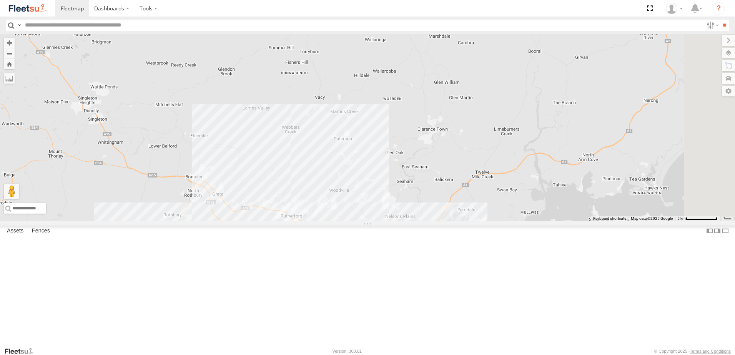
drag, startPoint x: 598, startPoint y: 171, endPoint x: 568, endPoint y: 156, distance: 33.3
click at [568, 154] on div "B5 Timber Truck BX1 Express Ute 5 3 4 2 C3 Timber Truck L3 Plasterboard Truck C…" at bounding box center [367, 128] width 735 height 188
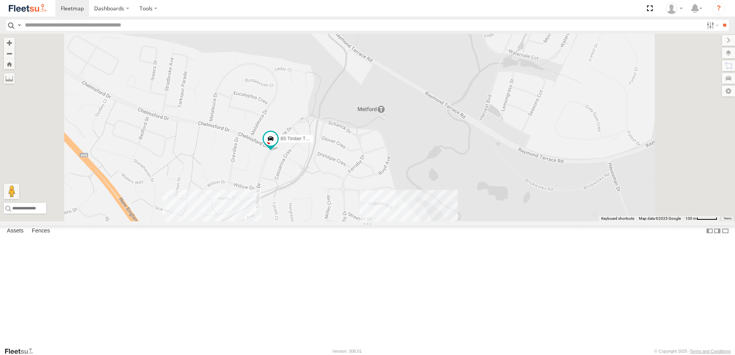
drag, startPoint x: 366, startPoint y: 250, endPoint x: 373, endPoint y: 219, distance: 31.8
click at [373, 219] on div "B5 Timber Truck BX1 Express Ute C3 Timber Truck L3 Plasterboard Truck CX2 Expre…" at bounding box center [367, 128] width 735 height 188
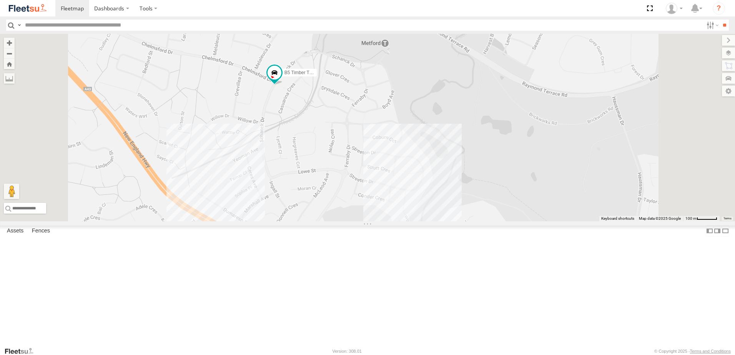
drag, startPoint x: 393, startPoint y: 255, endPoint x: 387, endPoint y: 183, distance: 72.5
click at [387, 183] on div "B5 Timber Truck BX1 Express Ute C3 Timber Truck L3 Plasterboard Truck CX2 Expre…" at bounding box center [367, 128] width 735 height 188
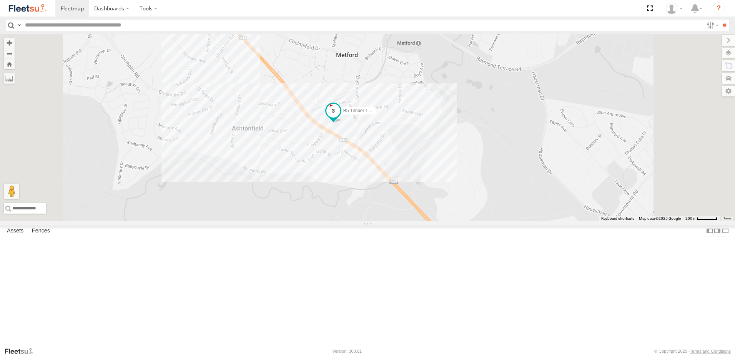
click at [340, 118] on span at bounding box center [333, 111] width 14 height 14
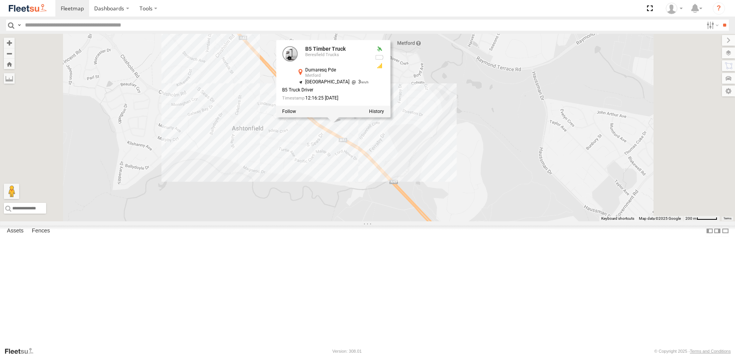
click at [517, 212] on div "B5 Timber Truck B5 Timber Truck Beresfield Trucks Dumaresq Pde Metford -32.7725…" at bounding box center [367, 128] width 735 height 188
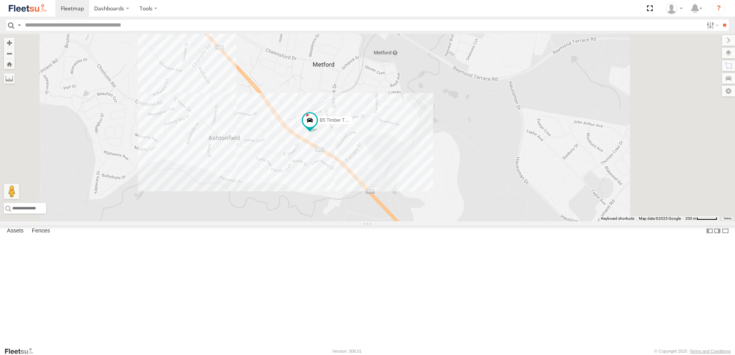
drag, startPoint x: 515, startPoint y: 219, endPoint x: 488, endPoint y: 210, distance: 28.1
click at [488, 210] on div "B5 Timber Truck" at bounding box center [367, 128] width 735 height 188
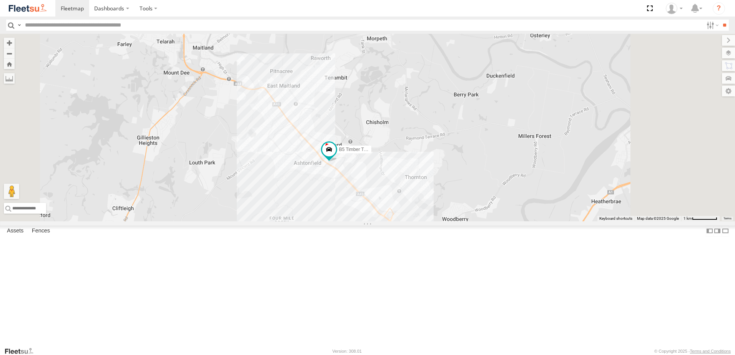
drag, startPoint x: 573, startPoint y: 168, endPoint x: 488, endPoint y: 230, distance: 105.2
click at [488, 221] on div "B5 Timber Truck 4" at bounding box center [367, 128] width 735 height 188
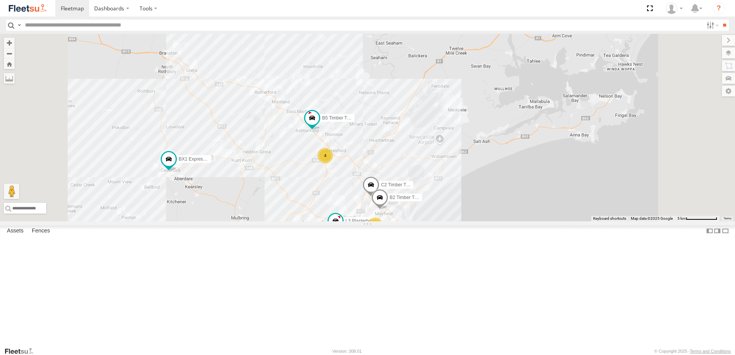
drag, startPoint x: 609, startPoint y: 186, endPoint x: 584, endPoint y: 151, distance: 43.1
click at [585, 150] on div "B5 Timber Truck B4 Timber Truck BX1 Express Ute 9 7 B2 Timber Truck L3 Plasterb…" at bounding box center [367, 128] width 735 height 188
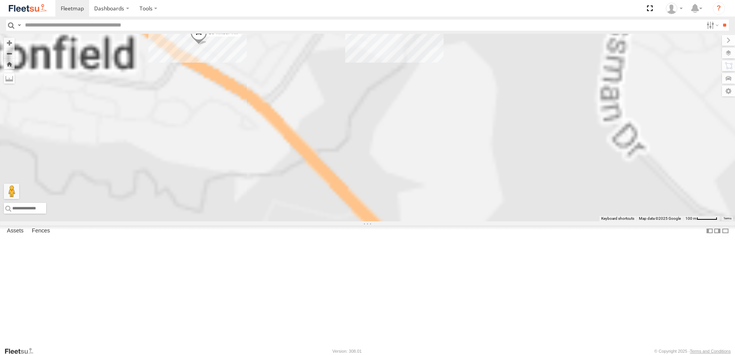
drag, startPoint x: 426, startPoint y: 105, endPoint x: 412, endPoint y: 123, distance: 22.2
click at [412, 123] on div "B2 Timber Truck L3 Plasterboard Truck B5 Timber Truck CX2 Express Ute C2 Timber…" at bounding box center [367, 128] width 735 height 188
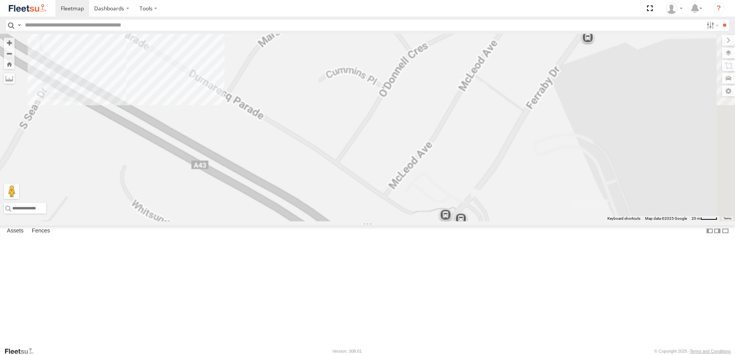
drag, startPoint x: 263, startPoint y: 154, endPoint x: 321, endPoint y: 166, distance: 58.9
click at [321, 166] on div "B5 Timber Truck" at bounding box center [367, 128] width 735 height 188
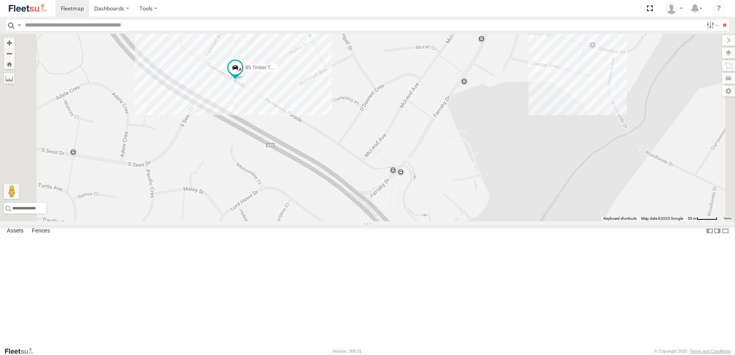
drag, startPoint x: 387, startPoint y: 177, endPoint x: 364, endPoint y: 186, distance: 24.3
click at [366, 186] on div "B5 Timber Truck" at bounding box center [367, 128] width 735 height 188
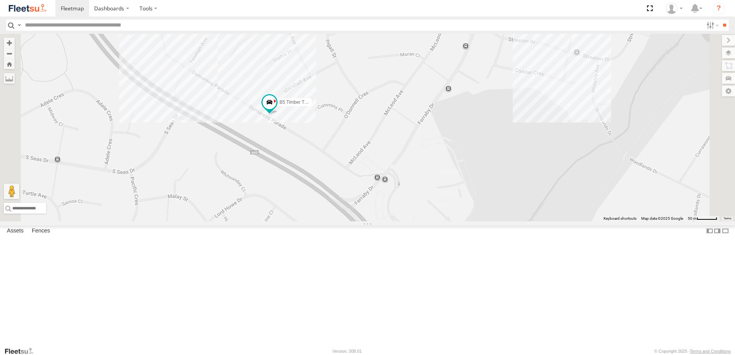
select select "**********"
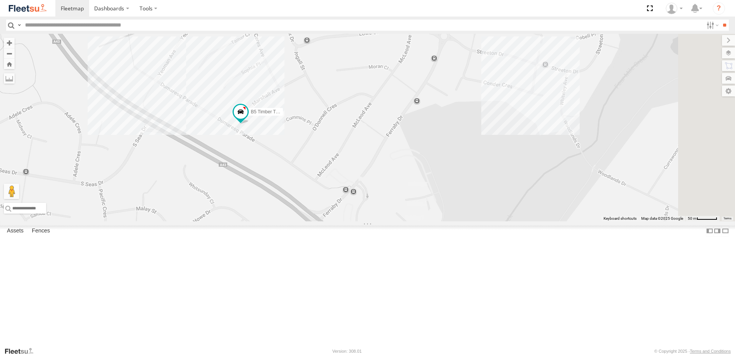
drag, startPoint x: 508, startPoint y: 150, endPoint x: 468, endPoint y: 165, distance: 43.2
click at [468, 165] on div "B5 Timber Truck" at bounding box center [367, 128] width 735 height 188
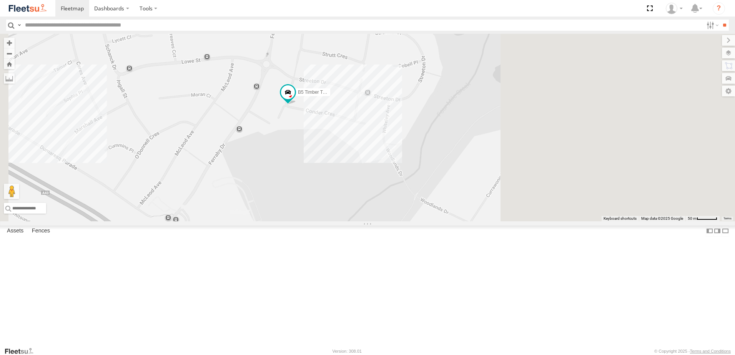
drag, startPoint x: 485, startPoint y: 194, endPoint x: 429, endPoint y: 185, distance: 57.3
click at [429, 185] on div "B5 Timber Truck" at bounding box center [367, 128] width 735 height 188
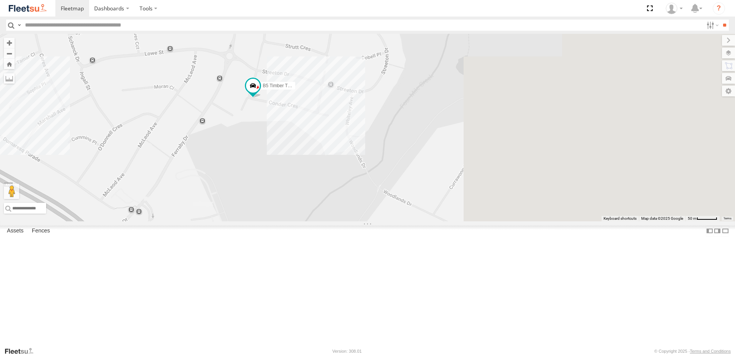
drag, startPoint x: 427, startPoint y: 201, endPoint x: 390, endPoint y: 193, distance: 38.5
click at [390, 193] on div "B5 Timber Truck" at bounding box center [367, 128] width 735 height 188
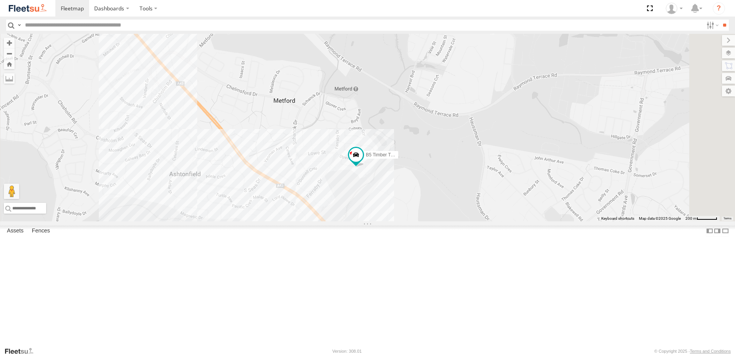
drag, startPoint x: 585, startPoint y: 233, endPoint x: 568, endPoint y: 237, distance: 17.9
click at [568, 221] on div "B5 Timber Truck" at bounding box center [367, 128] width 735 height 188
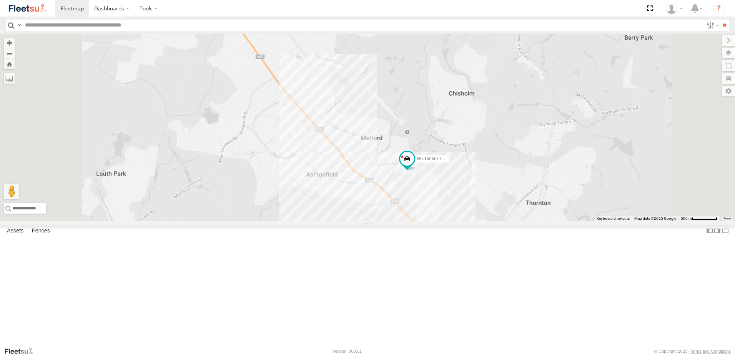
drag, startPoint x: 591, startPoint y: 244, endPoint x: 405, endPoint y: 166, distance: 201.9
click at [407, 165] on div "B5 Timber Truck" at bounding box center [367, 128] width 735 height 188
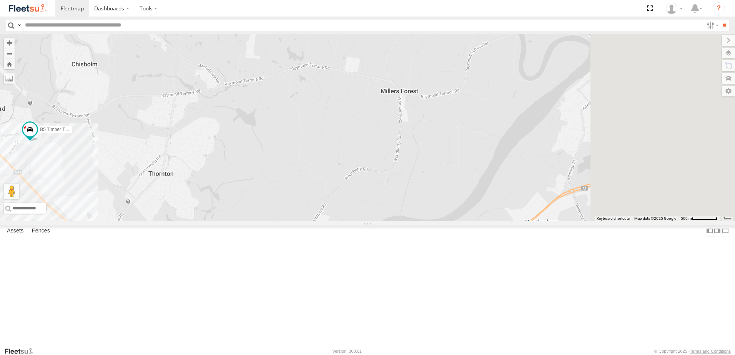
drag, startPoint x: 485, startPoint y: 171, endPoint x: 393, endPoint y: 246, distance: 118.8
click at [393, 221] on div "B5 Timber Truck 3 BX3 Express Ute" at bounding box center [367, 128] width 735 height 188
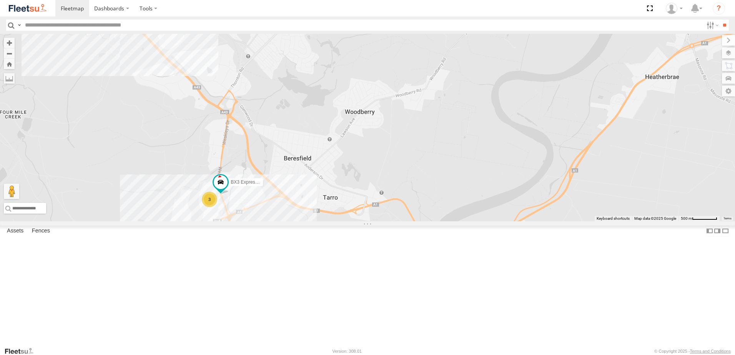
drag, startPoint x: 400, startPoint y: 240, endPoint x: 604, endPoint y: 31, distance: 291.9
click at [604, 31] on body "Dashboards" at bounding box center [367, 177] width 735 height 355
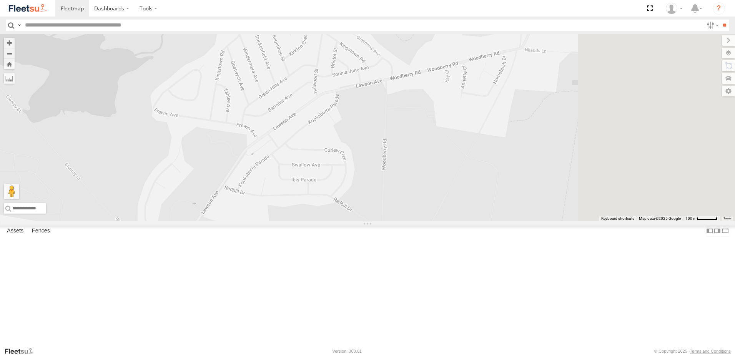
drag, startPoint x: 599, startPoint y: 169, endPoint x: 480, endPoint y: 199, distance: 122.0
click at [480, 199] on div at bounding box center [367, 128] width 735 height 188
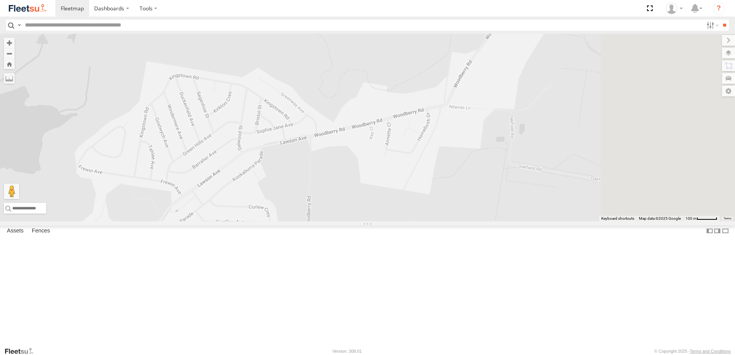
drag, startPoint x: 629, startPoint y: 144, endPoint x: 545, endPoint y: 225, distance: 116.9
click at [545, 221] on div at bounding box center [367, 128] width 735 height 188
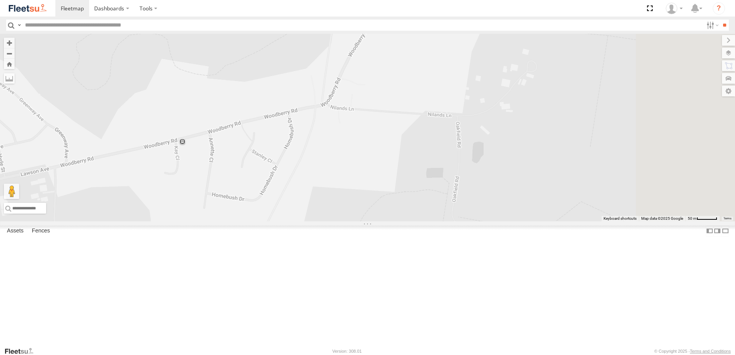
drag, startPoint x: 569, startPoint y: 217, endPoint x: 445, endPoint y: 191, distance: 126.5
click at [445, 191] on div at bounding box center [367, 128] width 735 height 188
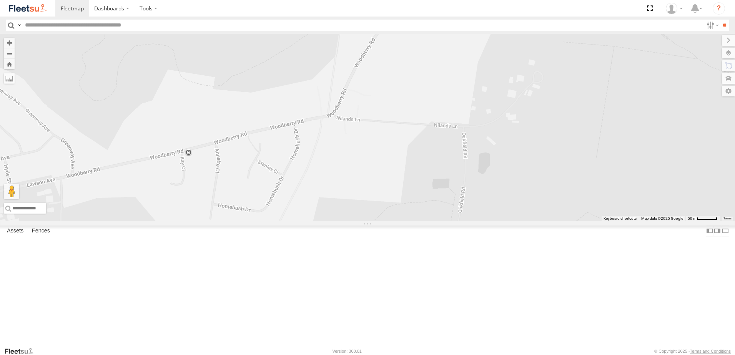
drag, startPoint x: 534, startPoint y: 209, endPoint x: 542, endPoint y: 208, distance: 8.1
click at [542, 208] on div at bounding box center [367, 128] width 735 height 188
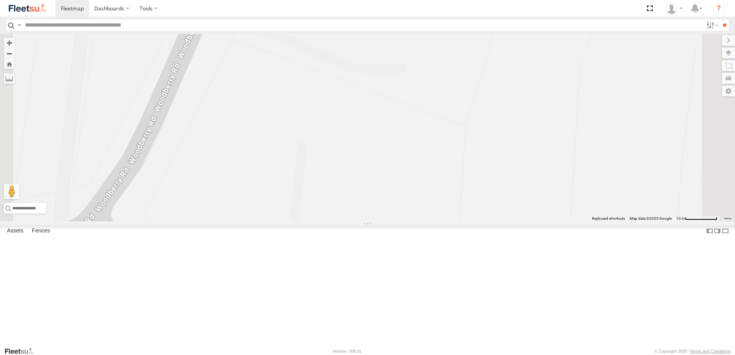
drag, startPoint x: 480, startPoint y: 199, endPoint x: 448, endPoint y: 301, distance: 106.9
click at [448, 221] on div at bounding box center [367, 128] width 735 height 188
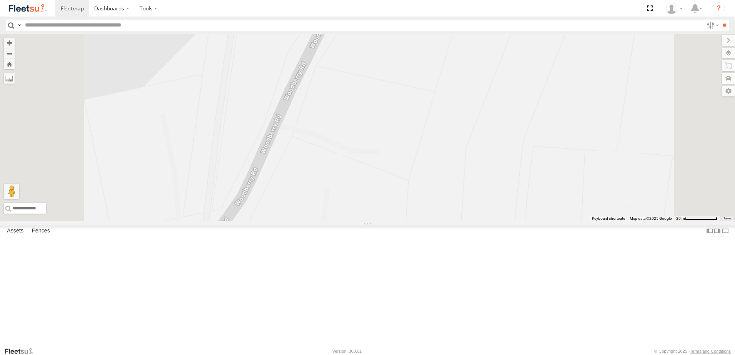
drag, startPoint x: 449, startPoint y: 284, endPoint x: 474, endPoint y: 165, distance: 122.1
click at [473, 167] on div at bounding box center [367, 128] width 735 height 188
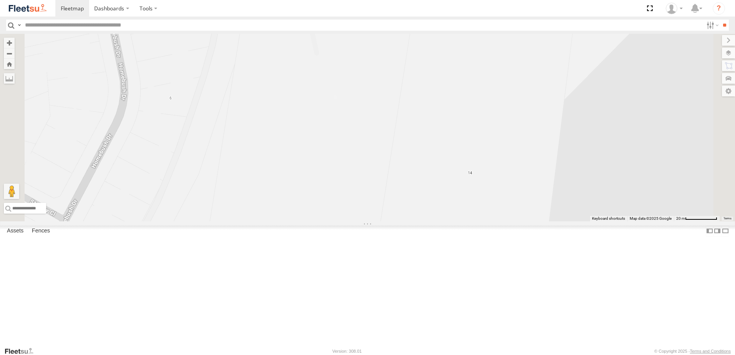
drag, startPoint x: 419, startPoint y: 228, endPoint x: 420, endPoint y: 128, distance: 99.9
click at [420, 128] on div at bounding box center [367, 128] width 735 height 188
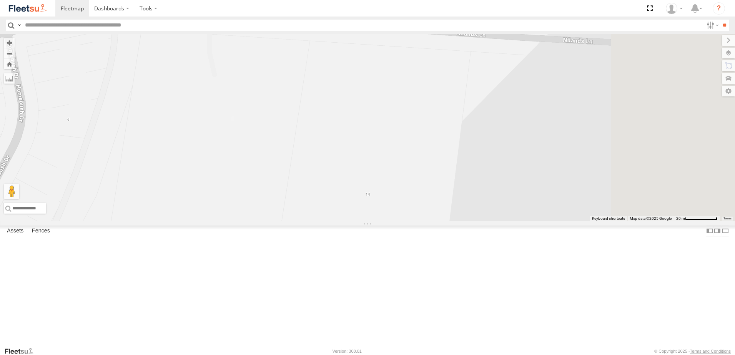
drag, startPoint x: 475, startPoint y: 113, endPoint x: 348, endPoint y: 181, distance: 144.4
click at [351, 178] on div at bounding box center [367, 128] width 735 height 188
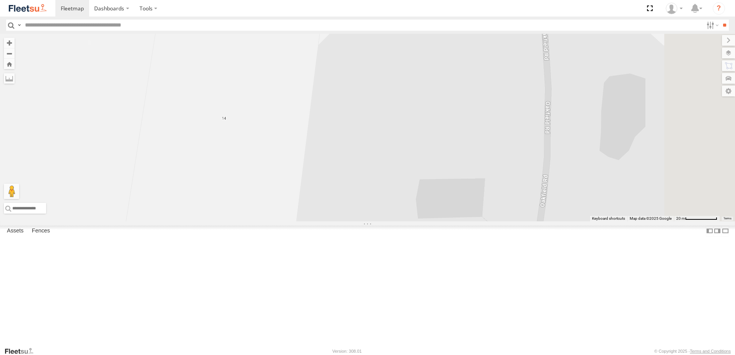
drag, startPoint x: 492, startPoint y: 226, endPoint x: 417, endPoint y: 120, distance: 130.1
click at [418, 120] on div at bounding box center [367, 128] width 735 height 188
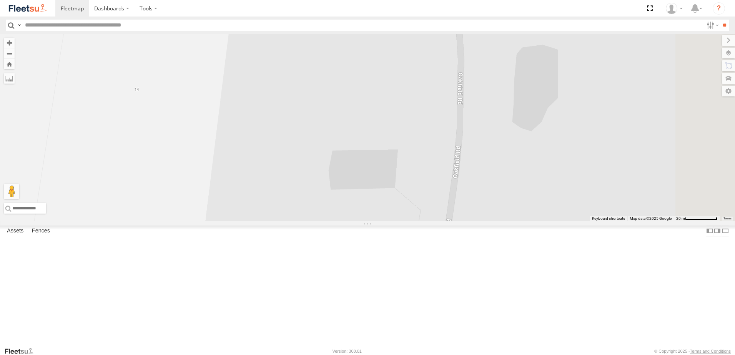
drag, startPoint x: 440, startPoint y: 141, endPoint x: 429, endPoint y: 140, distance: 11.2
click at [435, 140] on div at bounding box center [367, 128] width 735 height 188
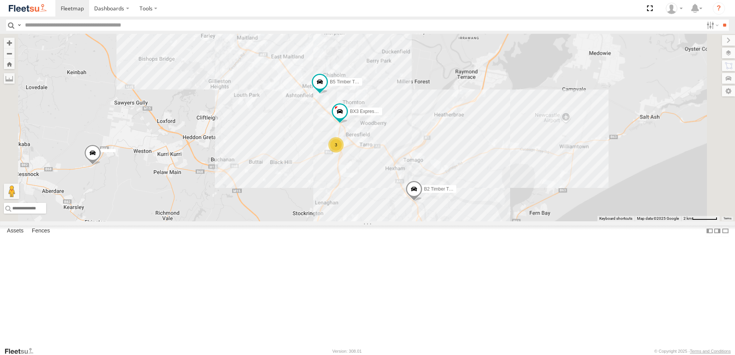
drag, startPoint x: 494, startPoint y: 287, endPoint x: 483, endPoint y: 120, distance: 167.2
click at [477, 121] on div "BX3 Express Ute B2 Timber Truck B5 Timber Truck 3" at bounding box center [367, 128] width 735 height 188
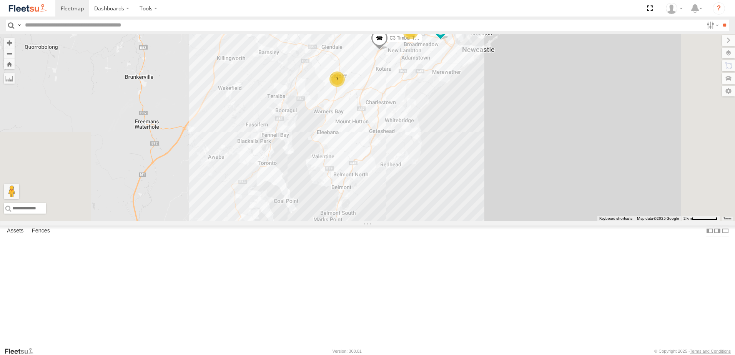
drag, startPoint x: 531, startPoint y: 258, endPoint x: 527, endPoint y: 132, distance: 125.7
click at [527, 133] on div "BX3 Express Ute B2 Timber Truck B5 Timber Truck 3 7 7 C3 Timber Truck L3 Plaste…" at bounding box center [367, 128] width 735 height 188
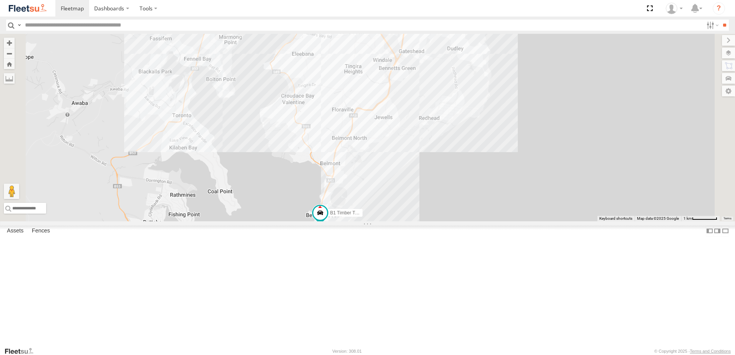
click at [446, 221] on div "BX3 Express Ute B2 Timber Truck B5 Timber Truck C3 Timber Truck L3 Plasterboard…" at bounding box center [367, 128] width 735 height 188
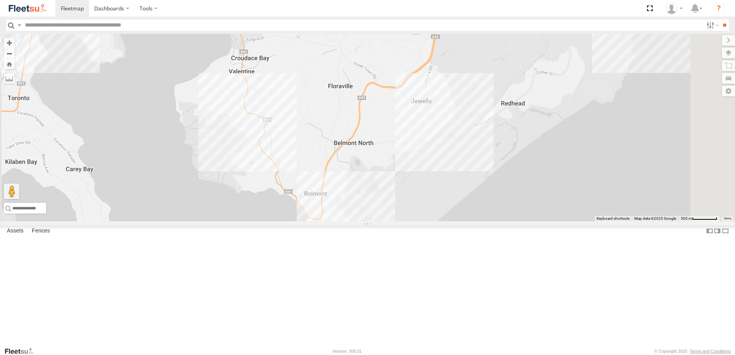
drag, startPoint x: 444, startPoint y: 235, endPoint x: 468, endPoint y: 259, distance: 34.0
click at [437, 221] on div "BX3 Express Ute B2 Timber Truck B5 Timber Truck C3 Timber Truck L3 Plasterboard…" at bounding box center [367, 128] width 735 height 188
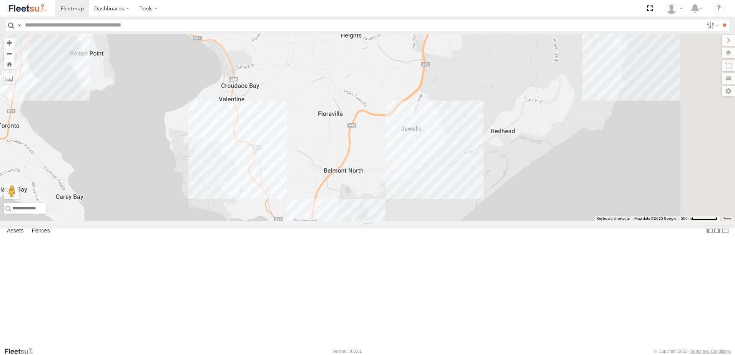
drag, startPoint x: 492, startPoint y: 194, endPoint x: 487, endPoint y: 206, distance: 12.5
click at [487, 206] on div "BX3 Express Ute B2 Timber Truck B5 Timber Truck C3 Timber Truck L3 Plasterboard…" at bounding box center [367, 128] width 735 height 188
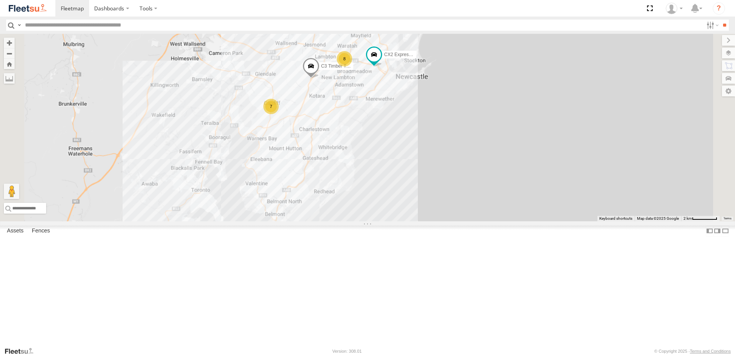
drag, startPoint x: 353, startPoint y: 178, endPoint x: 386, endPoint y: 259, distance: 86.9
click at [385, 221] on div "BX3 Express Ute B2 Timber Truck B5 Timber Truck C3 Timber Truck CX2 Express Ute…" at bounding box center [367, 128] width 735 height 188
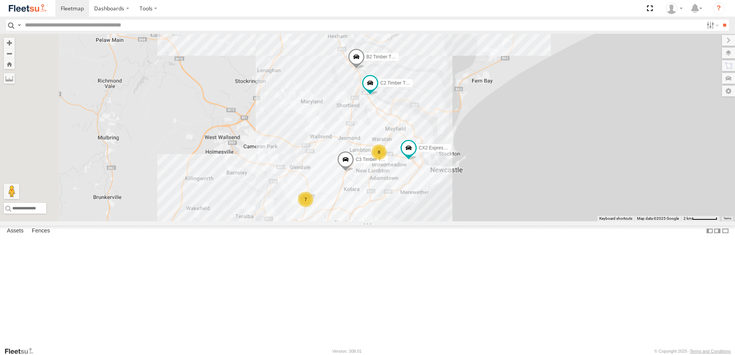
drag, startPoint x: 373, startPoint y: 198, endPoint x: 375, endPoint y: 213, distance: 15.9
click at [375, 212] on div "BX3 Express Ute B2 Timber Truck B5 Timber Truck C3 Timber Truck CX2 Express Ute…" at bounding box center [367, 128] width 735 height 188
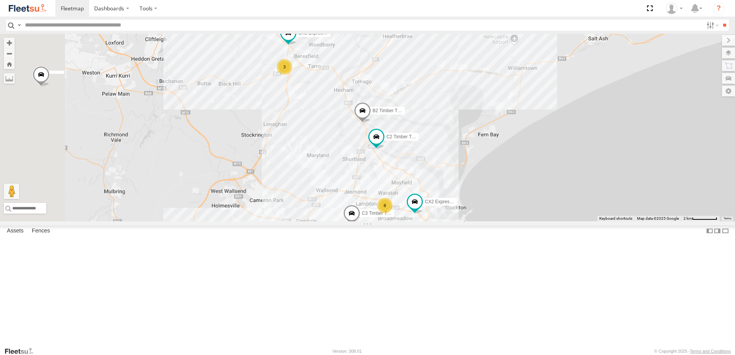
drag, startPoint x: 400, startPoint y: 165, endPoint x: 407, endPoint y: 211, distance: 46.5
click at [407, 211] on div "BX3 Express Ute B2 Timber Truck B5 Timber Truck C3 Timber Truck CX2 Express Ute…" at bounding box center [367, 128] width 735 height 188
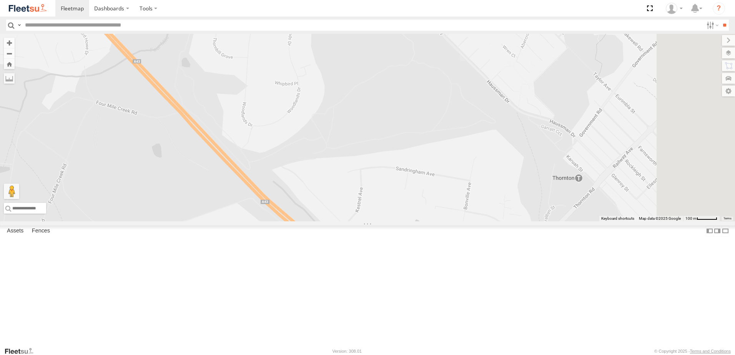
drag, startPoint x: 393, startPoint y: 162, endPoint x: 331, endPoint y: 61, distance: 119.0
click at [331, 61] on div "BX3 Express Ute B2 Timber Truck B5 Timber Truck C3 Timber Truck CX2 Express Ute…" at bounding box center [367, 128] width 735 height 188
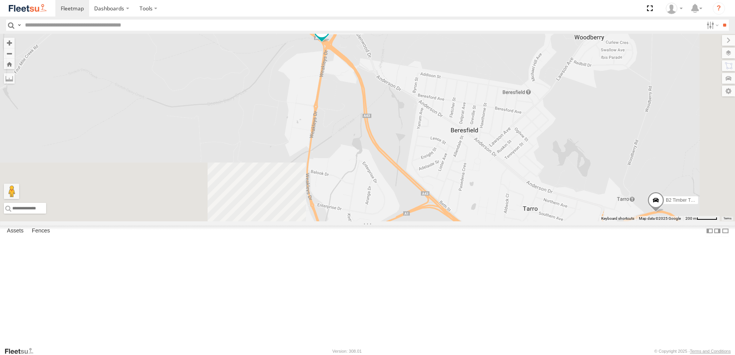
drag, startPoint x: 554, startPoint y: 304, endPoint x: 459, endPoint y: 104, distance: 221.1
click at [459, 104] on div "BX3 Express Ute B2 Timber Truck B5 Timber Truck C3 Timber Truck CX2 Express Ute…" at bounding box center [367, 128] width 735 height 188
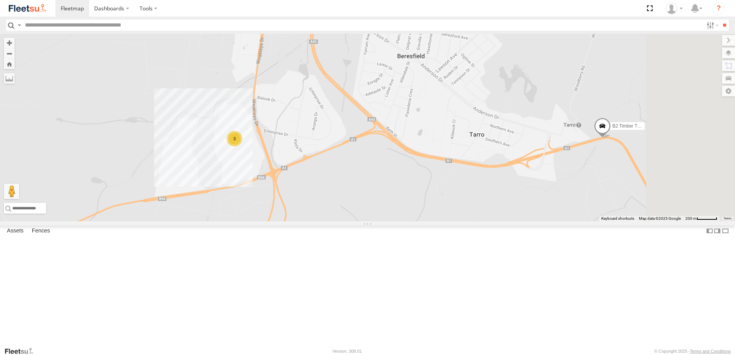
drag, startPoint x: 554, startPoint y: 168, endPoint x: 555, endPoint y: 185, distance: 16.6
click at [555, 185] on div "BX3 Express Ute B2 Timber Truck B5 Timber Truck C3 Timber Truck CX2 Express Ute…" at bounding box center [367, 128] width 735 height 188
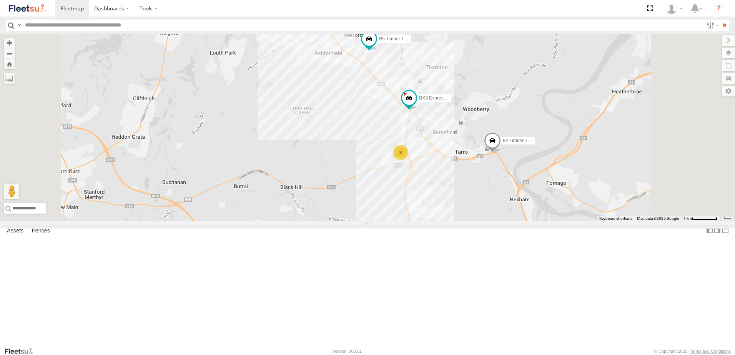
drag, startPoint x: 445, startPoint y: 188, endPoint x: 452, endPoint y: 204, distance: 17.2
click at [452, 204] on div "BX3 Express Ute B2 Timber Truck B5 Timber Truck C3 Timber Truck CX2 Express Ute…" at bounding box center [367, 128] width 735 height 188
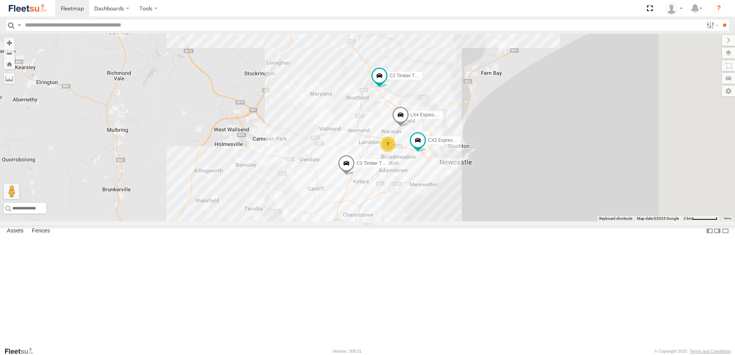
drag, startPoint x: 459, startPoint y: 271, endPoint x: 399, endPoint y: 128, distance: 154.9
click at [396, 123] on div "BX3 Express Ute BX1 Express Ute B2 Timber Truck B5 Timber Truck C3 Timber Truck…" at bounding box center [367, 128] width 735 height 188
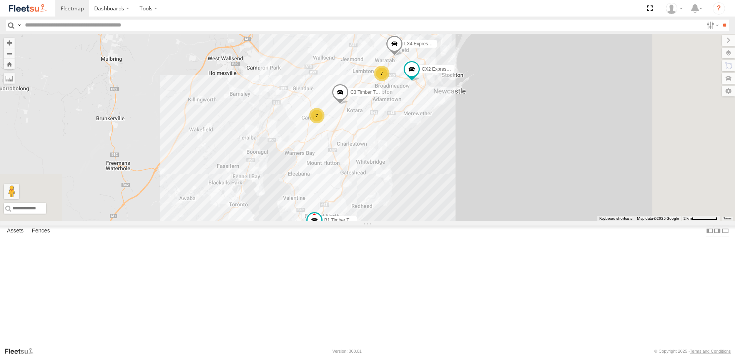
drag, startPoint x: 410, startPoint y: 296, endPoint x: 418, endPoint y: 267, distance: 30.7
click at [418, 221] on div "BX3 Express Ute BX1 Express Ute B2 Timber Truck B5 Timber Truck C3 Timber Truck…" at bounding box center [367, 128] width 735 height 188
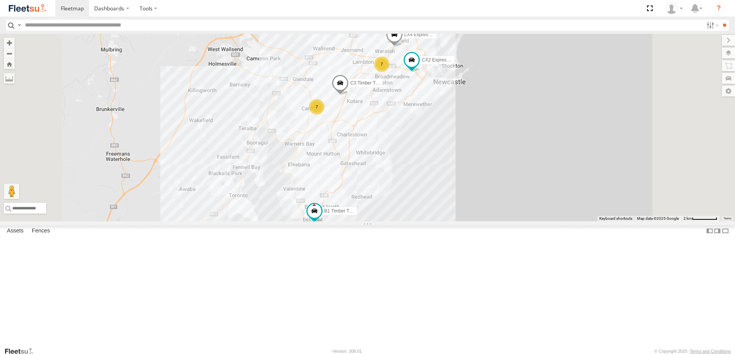
drag, startPoint x: 457, startPoint y: 173, endPoint x: 457, endPoint y: 201, distance: 28.1
click at [457, 200] on div "BX3 Express Ute BX1 Express Ute B2 Timber Truck B5 Timber Truck C3 Timber Truck…" at bounding box center [367, 128] width 735 height 188
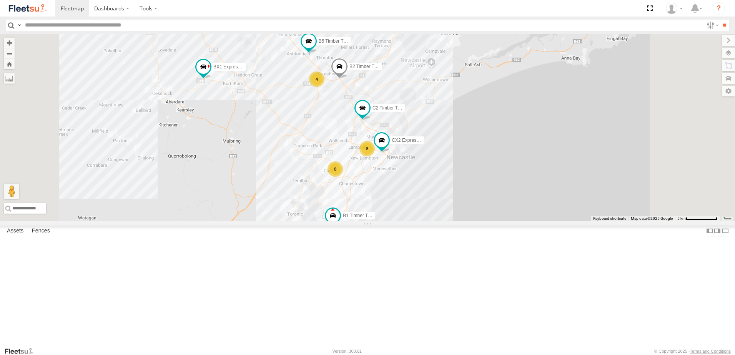
drag, startPoint x: 448, startPoint y: 241, endPoint x: 449, endPoint y: 265, distance: 23.8
click at [449, 221] on div "CX2 Express Ute B1 Timber Truck C2 Timber Truck BX1 Express Ute 8 8 B2 Timber T…" at bounding box center [367, 128] width 735 height 188
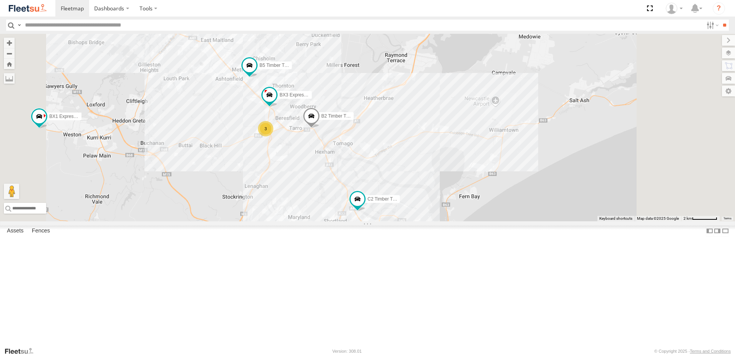
drag, startPoint x: 486, startPoint y: 96, endPoint x: 463, endPoint y: 230, distance: 136.1
click at [463, 221] on div "CX2 Express Ute B1 Timber Truck C2 Timber Truck BX1 Express Ute B2 Timber Truck…" at bounding box center [367, 128] width 735 height 188
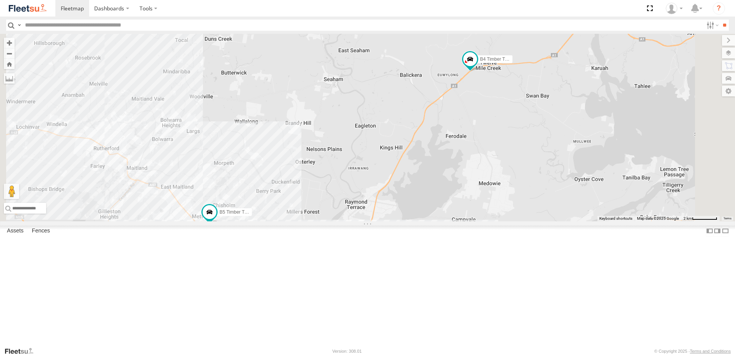
drag, startPoint x: 607, startPoint y: 122, endPoint x: 553, endPoint y: 189, distance: 86.4
click at [553, 189] on div "CX2 Express Ute B1 Timber Truck C2 Timber Truck BX1 Express Ute B2 Timber Truck…" at bounding box center [367, 128] width 735 height 188
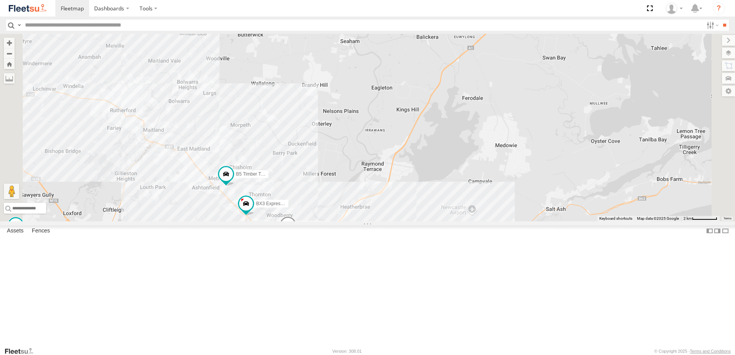
drag, startPoint x: 523, startPoint y: 248, endPoint x: 603, endPoint y: 128, distance: 144.4
click at [604, 129] on div "CX2 Express Ute B1 Timber Truck C2 Timber Truck BX1 Express Ute B2 Timber Truck…" at bounding box center [367, 128] width 735 height 188
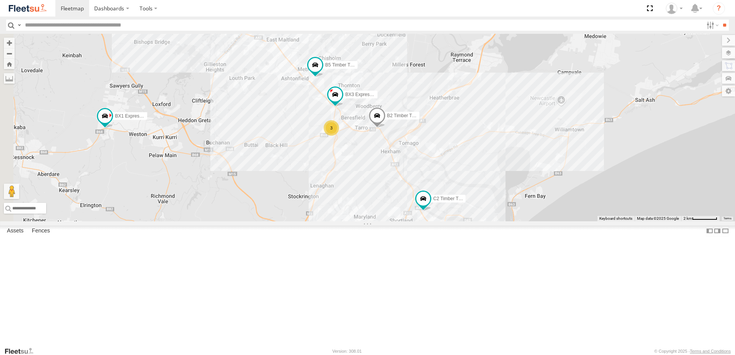
drag, startPoint x: 481, startPoint y: 272, endPoint x: 493, endPoint y: 245, distance: 29.2
click at [493, 221] on div "CX2 Express Ute B1 Timber Truck C2 Timber Truck BX1 Express Ute B2 Timber Truck…" at bounding box center [367, 128] width 735 height 188
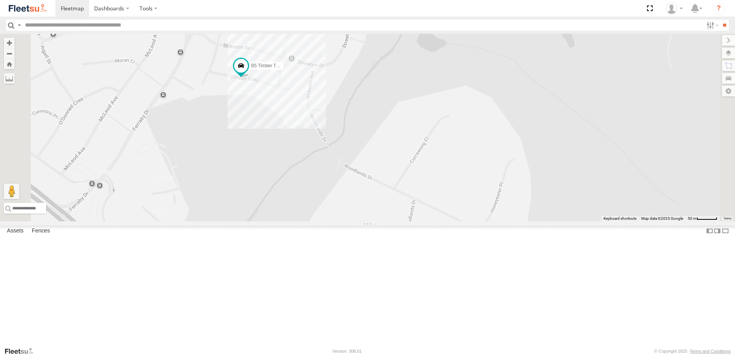
drag, startPoint x: 395, startPoint y: 215, endPoint x: 400, endPoint y: 249, distance: 35.0
click at [400, 221] on div "CX2 Express Ute B1 Timber Truck C2 Timber Truck BX1 Express Ute B2 Timber Truck…" at bounding box center [367, 128] width 735 height 188
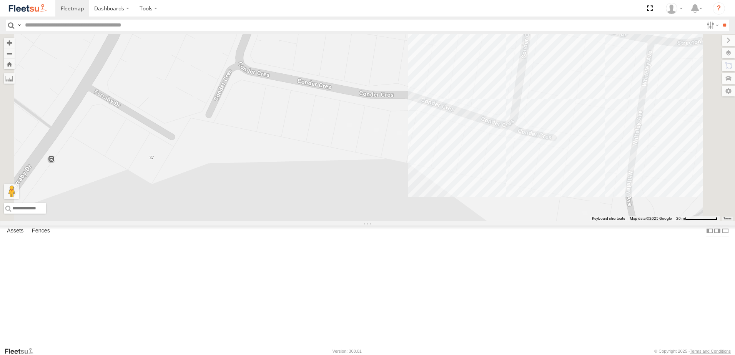
drag, startPoint x: 507, startPoint y: 191, endPoint x: 497, endPoint y: 208, distance: 20.2
click at [497, 208] on div "CX2 Express Ute B1 Timber Truck C2 Timber Truck BX1 Express Ute B2 Timber Truck…" at bounding box center [367, 128] width 735 height 188
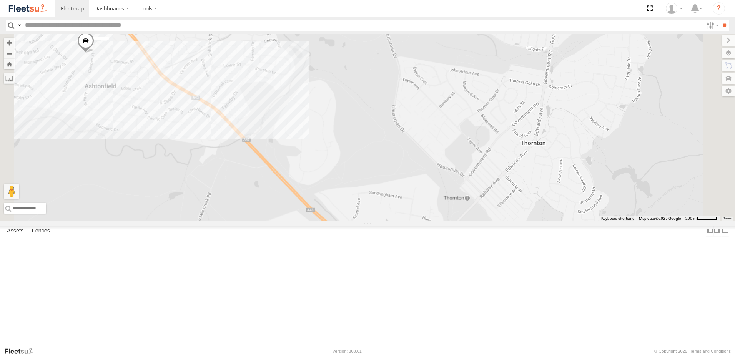
drag, startPoint x: 354, startPoint y: 189, endPoint x: 342, endPoint y: 120, distance: 69.8
click at [342, 121] on div at bounding box center [367, 128] width 735 height 188
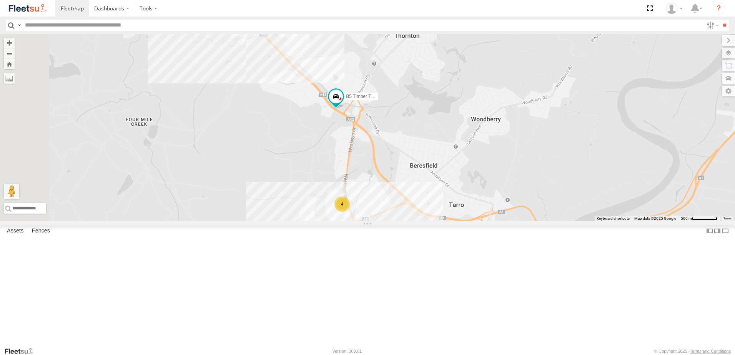
drag, startPoint x: 385, startPoint y: 231, endPoint x: 389, endPoint y: 208, distance: 23.3
click at [389, 208] on div "BX3 Express Ute 4 B5 Timber Truck" at bounding box center [367, 128] width 735 height 188
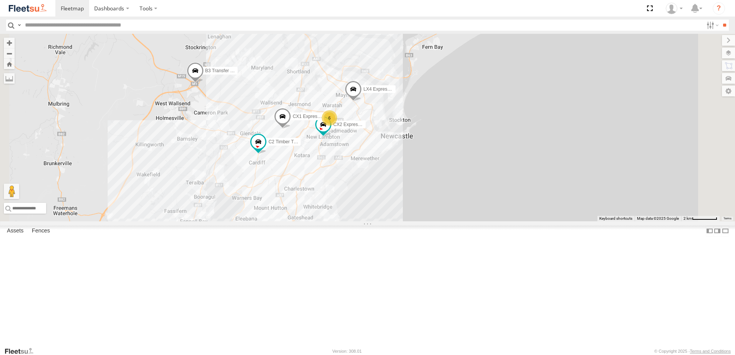
drag, startPoint x: 441, startPoint y: 254, endPoint x: 400, endPoint y: 107, distance: 152.5
click at [400, 107] on div "B4 Timber Truck BX1 Express Ute BX3 Express Ute 6 5 LX4 Express Ute CX2 Express…" at bounding box center [367, 128] width 735 height 188
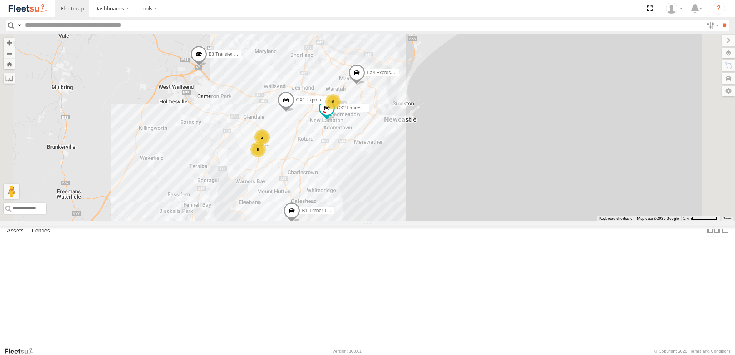
drag, startPoint x: 434, startPoint y: 243, endPoint x: 443, endPoint y: 158, distance: 85.0
click at [443, 158] on div "B4 Timber Truck BX1 Express Ute BX3 Express Ute 6 5 LX4 Express Ute CX2 Express…" at bounding box center [367, 128] width 735 height 188
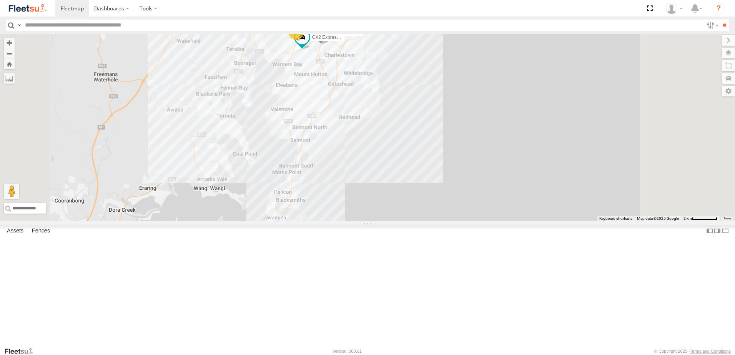
drag, startPoint x: 411, startPoint y: 122, endPoint x: 409, endPoint y: 218, distance: 95.7
click at [409, 218] on div "CX2 Express Ute B1 Timber Truck 6 8 CX1 Express Ute" at bounding box center [367, 128] width 735 height 188
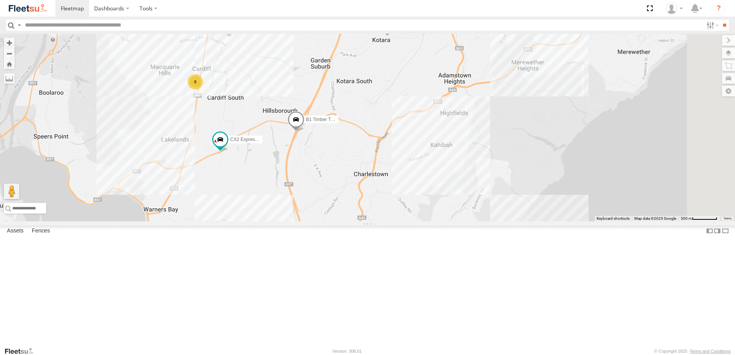
drag, startPoint x: 431, startPoint y: 253, endPoint x: 422, endPoint y: 168, distance: 85.8
click at [422, 168] on div "CX2 Express Ute B1 Timber Truck LX4 Express Ute CX1 Express Ute 6 8" at bounding box center [367, 128] width 735 height 188
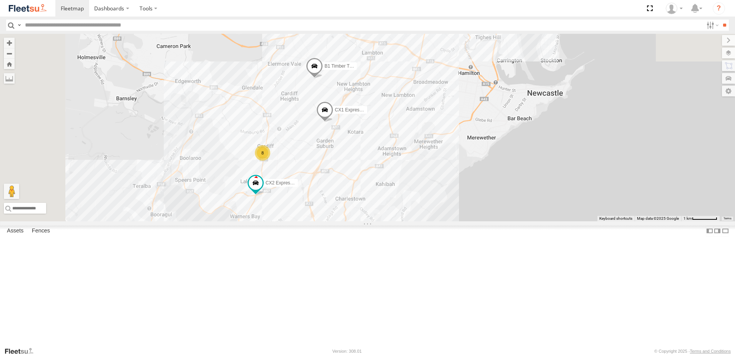
drag, startPoint x: 411, startPoint y: 192, endPoint x: 409, endPoint y: 213, distance: 21.3
click at [409, 213] on div "CX2 Express Ute B1 Timber Truck CX1 Express Ute 8" at bounding box center [367, 128] width 735 height 188
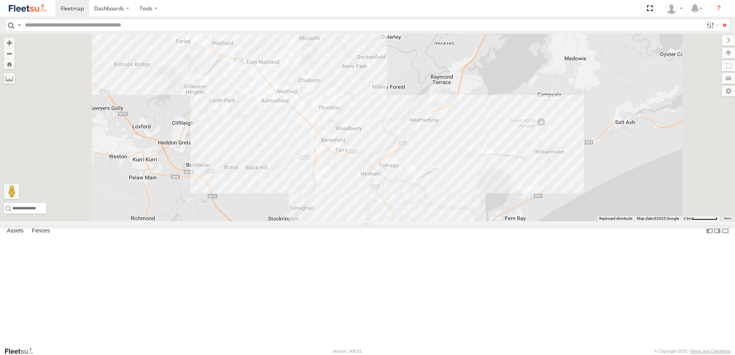
drag, startPoint x: 434, startPoint y: 121, endPoint x: 465, endPoint y: 308, distance: 189.3
click at [467, 221] on div "CX2 Express Ute B1 Timber Truck CX1 Express Ute LX4 Express Ute 6 8" at bounding box center [367, 128] width 735 height 188
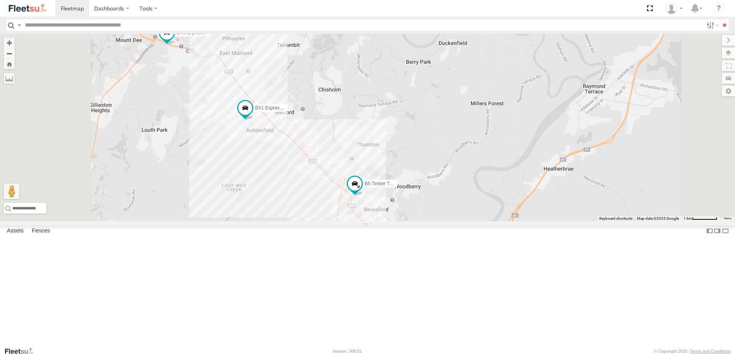
drag, startPoint x: 386, startPoint y: 161, endPoint x: 405, endPoint y: 246, distance: 86.2
click at [405, 221] on div "CX2 Express Ute B1 Timber Truck CX1 Express Ute LX4 Express Ute BX1 Express Ute…" at bounding box center [367, 128] width 735 height 188
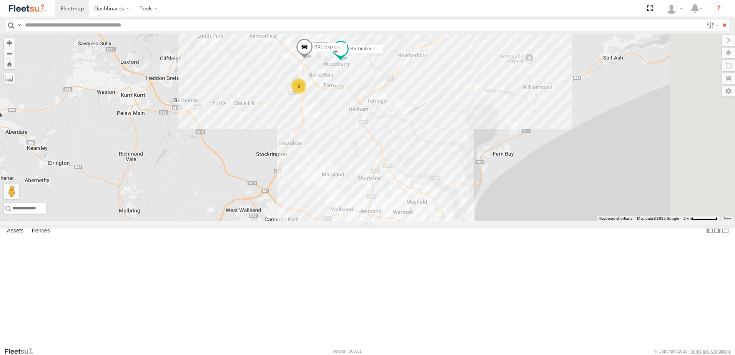
drag, startPoint x: 466, startPoint y: 260, endPoint x: 402, endPoint y: 117, distance: 156.9
click at [402, 117] on div "BX1 Express Ute B5 Timber Truck 8" at bounding box center [367, 128] width 735 height 188
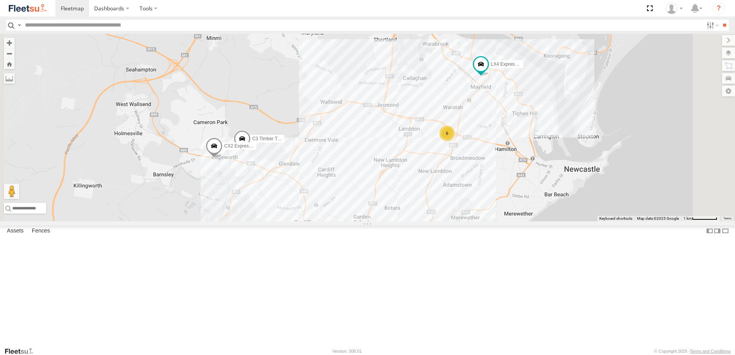
drag, startPoint x: 422, startPoint y: 238, endPoint x: 354, endPoint y: 132, distance: 126.3
click at [337, 127] on div "BX1 Express Ute B5 Timber Truck C3 Timber Truck LX4 Express Ute CX2 Express Ute…" at bounding box center [367, 128] width 735 height 188
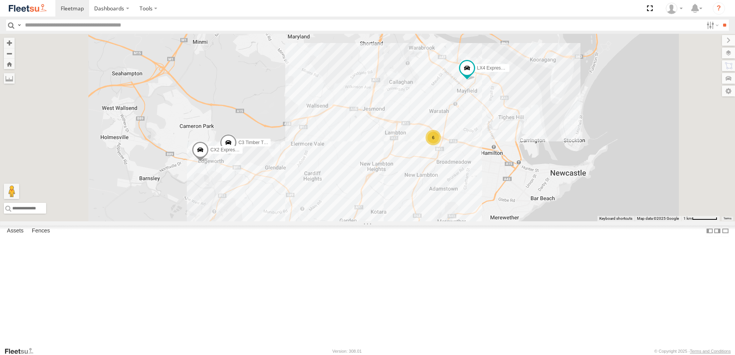
drag, startPoint x: 417, startPoint y: 131, endPoint x: 448, endPoint y: 274, distance: 146.9
click at [450, 221] on div "BX1 Express Ute B5 Timber Truck C3 Timber Truck LX4 Express Ute CX2 Express Ute…" at bounding box center [367, 128] width 735 height 188
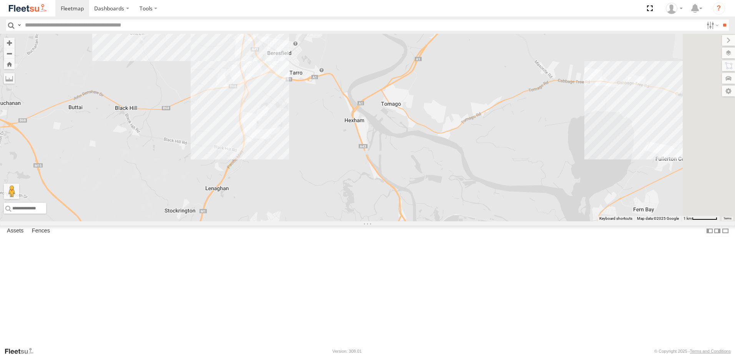
drag, startPoint x: 385, startPoint y: 158, endPoint x: 413, endPoint y: 230, distance: 77.4
click at [413, 221] on div "BX1 Express Ute B5 Timber Truck C3 Timber Truck LX4 Express Ute CX2 Express Ute…" at bounding box center [367, 128] width 735 height 188
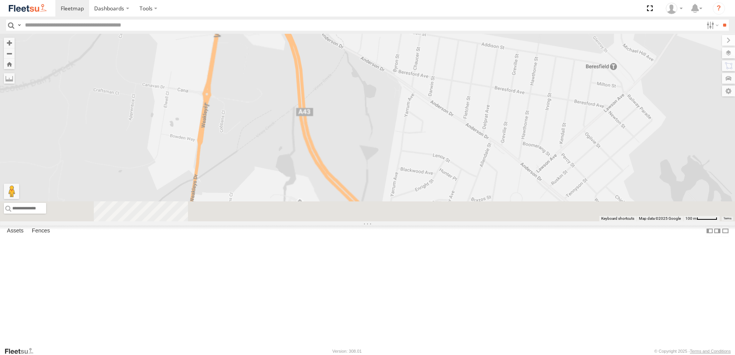
drag, startPoint x: 384, startPoint y: 193, endPoint x: 415, endPoint y: 90, distance: 107.8
click at [459, 38] on div "BX1 Express Ute B5 Timber Truck C3 Timber Truck LX4 Express Ute CX2 Express Ute" at bounding box center [367, 128] width 735 height 188
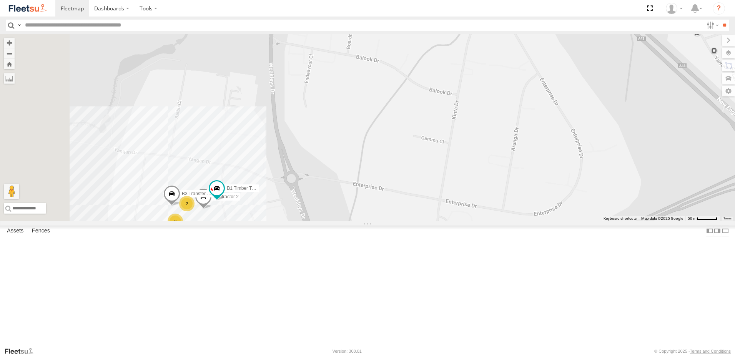
drag, startPoint x: 335, startPoint y: 236, endPoint x: 359, endPoint y: 147, distance: 92.6
click at [359, 148] on div "BX1 Express Ute B5 Timber Truck C3 Timber Truck LX4 Express Ute CX2 Express Ute…" at bounding box center [367, 128] width 735 height 188
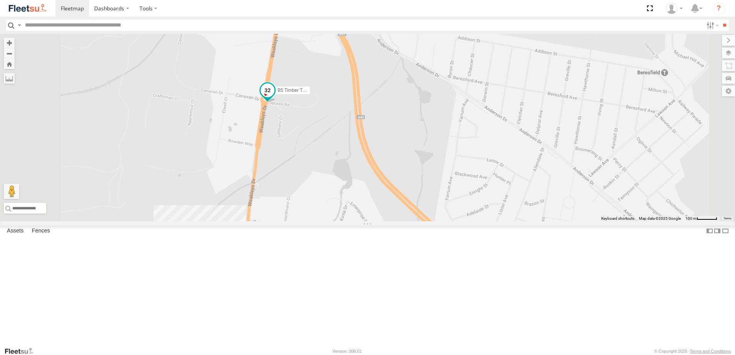
click at [274, 97] on span at bounding box center [268, 90] width 14 height 14
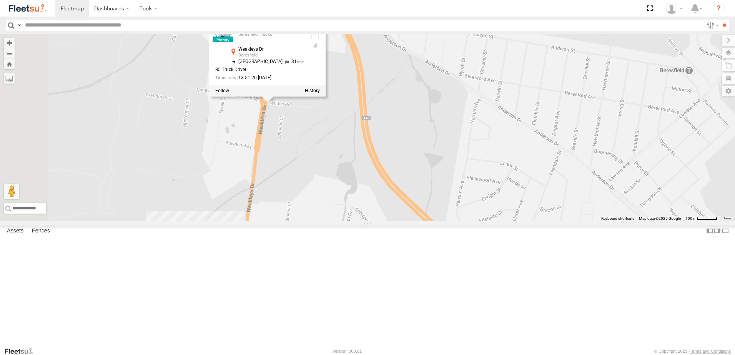
click at [390, 194] on div "B5 Timber Truck BX1 Express Ute B5 Timber Truck Beresfield Trucks Weakleys Dr B…" at bounding box center [367, 128] width 735 height 188
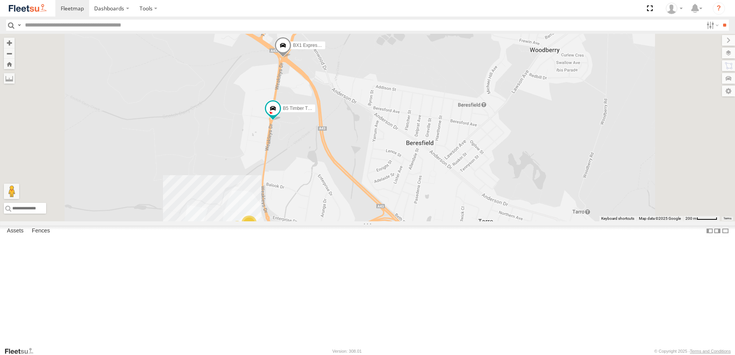
drag, startPoint x: 383, startPoint y: 218, endPoint x: 384, endPoint y: 158, distance: 59.6
click at [384, 158] on div "B5 Timber Truck BX1 Express Ute 6 2" at bounding box center [367, 128] width 735 height 188
